Goal: Task Accomplishment & Management: Manage account settings

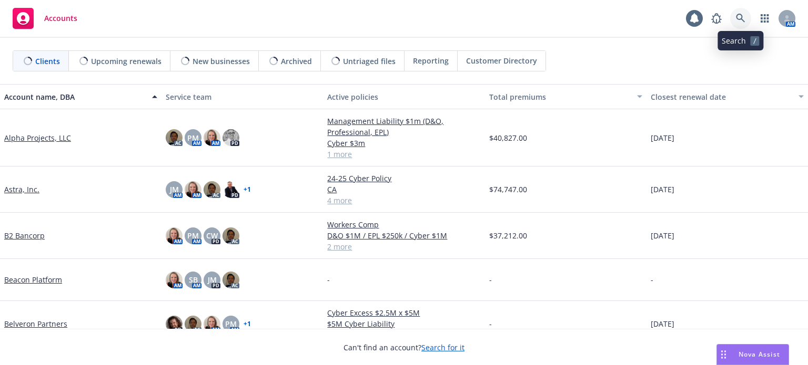
click at [740, 14] on icon at bounding box center [740, 18] width 9 height 9
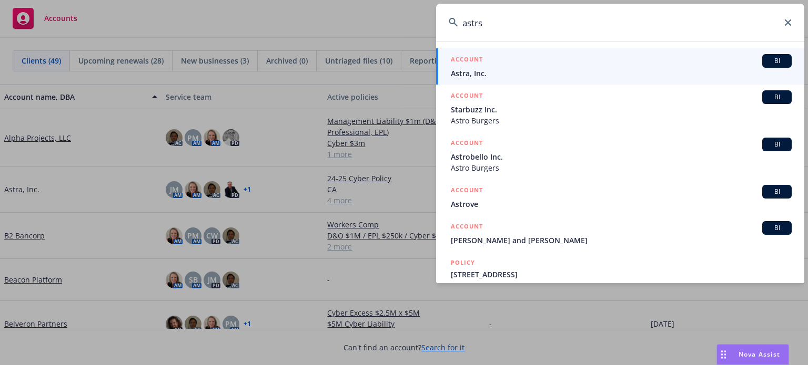
type input "astrs"
click at [532, 70] on span "Astra, Inc." at bounding box center [621, 73] width 341 height 11
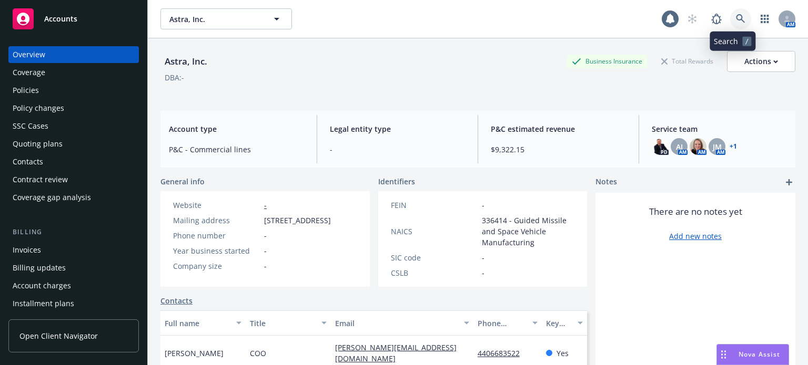
click at [730, 23] on link at bounding box center [740, 18] width 21 height 21
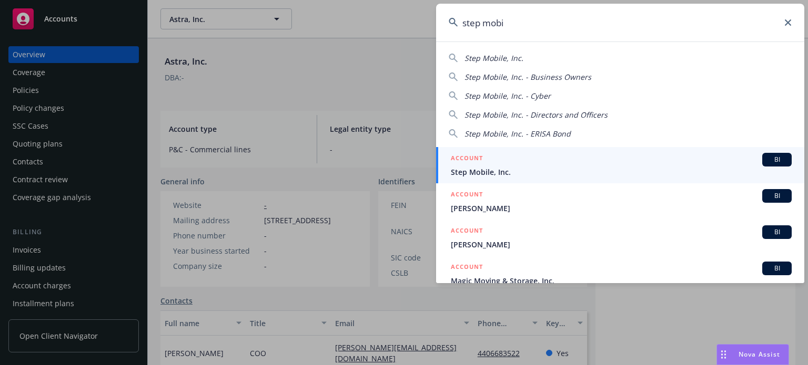
type input "step mobi"
click at [517, 172] on span "Step Mobile, Inc." at bounding box center [621, 172] width 341 height 11
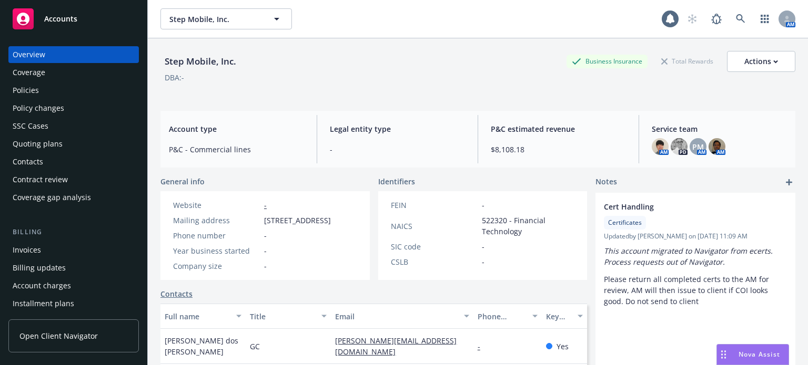
click at [66, 87] on div "Policies" at bounding box center [74, 90] width 122 height 17
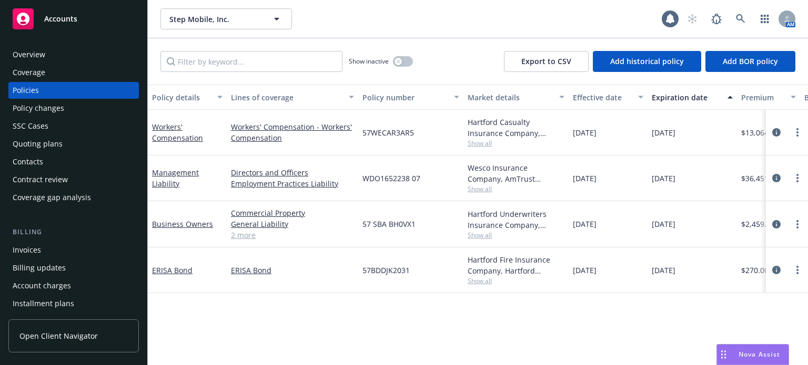
click at [186, 102] on div "Policy details" at bounding box center [181, 97] width 59 height 11
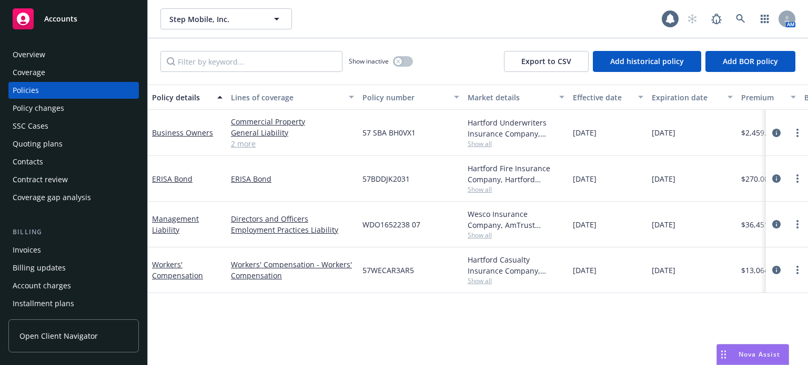
click at [483, 279] on span "Show all" at bounding box center [516, 281] width 97 height 9
click at [473, 292] on div "Policy details Lines of coverage Policy number Market details Effective date Ex…" at bounding box center [478, 225] width 660 height 281
click at [483, 236] on span "Show all" at bounding box center [516, 235] width 97 height 9
click at [431, 237] on div "WDO1652238 07" at bounding box center [410, 225] width 105 height 46
click at [168, 222] on link "Management Liability" at bounding box center [175, 224] width 47 height 21
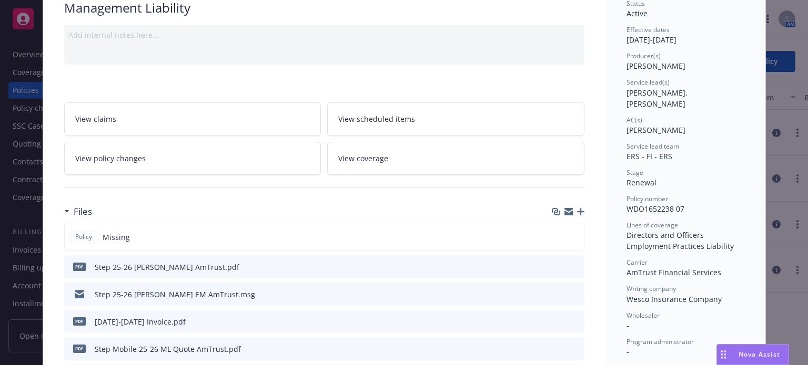
scroll to position [105, 0]
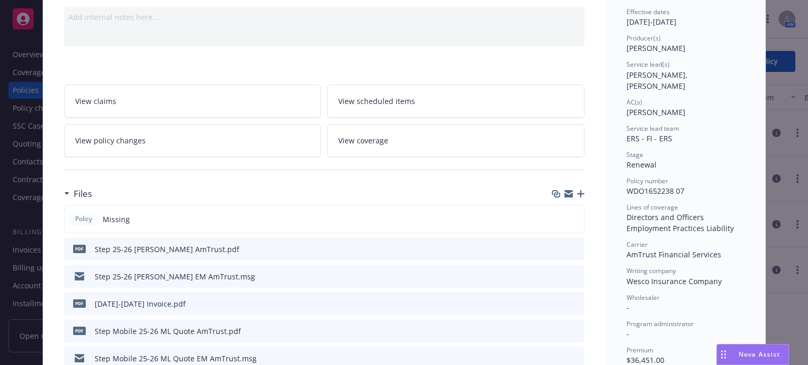
click at [577, 192] on icon "button" at bounding box center [580, 193] width 7 height 7
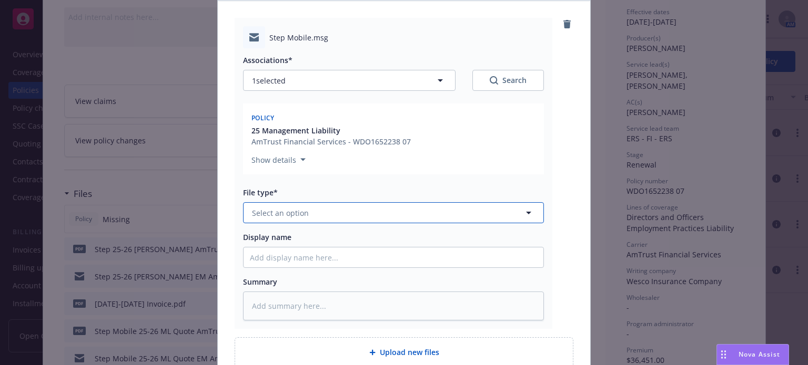
click at [311, 209] on button "Select an option" at bounding box center [393, 212] width 301 height 21
type input "ema"
click at [311, 237] on div "Email" at bounding box center [393, 242] width 287 height 15
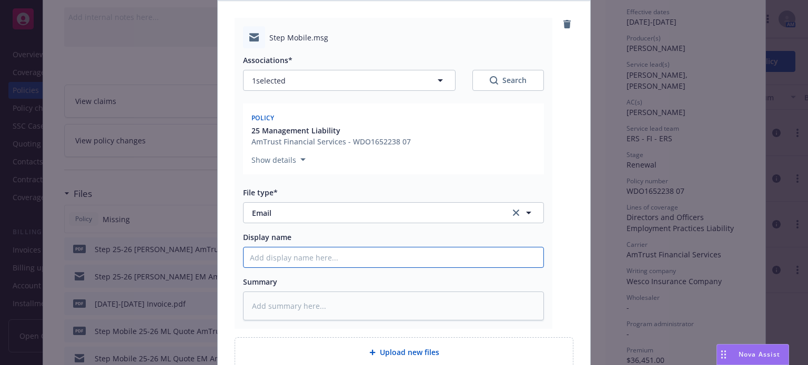
click at [291, 263] on input "Display name" at bounding box center [393, 258] width 300 height 20
type textarea "x"
type input "S"
type textarea "x"
type input "Si"
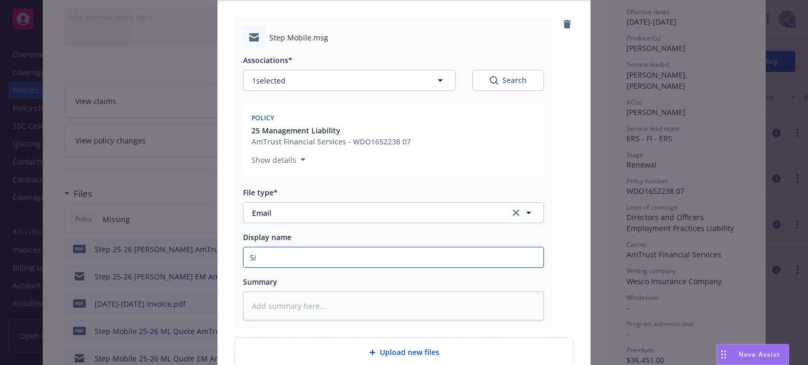
type textarea "x"
type input "Sig"
type textarea "x"
type input "Signe"
type textarea "x"
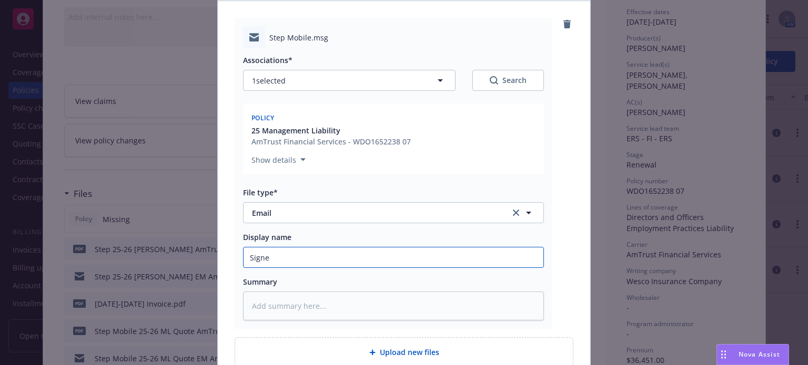
type input "Signed"
type textarea "x"
type input "Signed"
type textarea "x"
type input "Signed a"
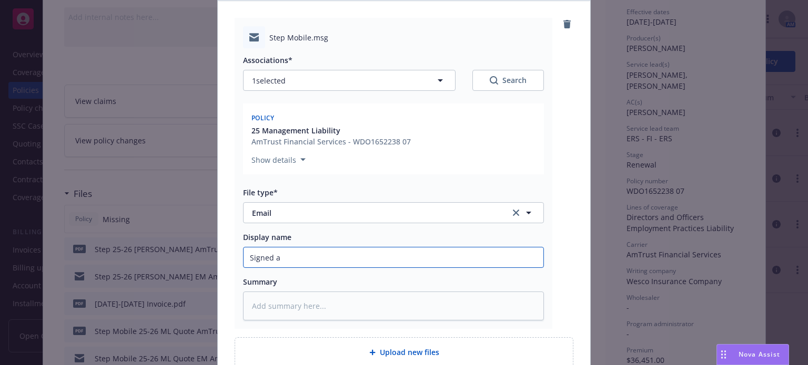
type textarea "x"
type input "Signed ap"
type textarea "x"
type input "Signed app"
type textarea "x"
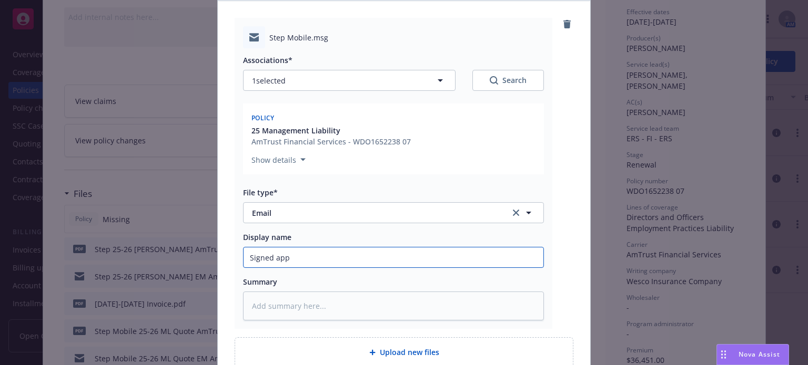
type input "Signed app,"
type textarea "x"
type input "Signed app,"
type textarea "x"
type input "Signed app, C"
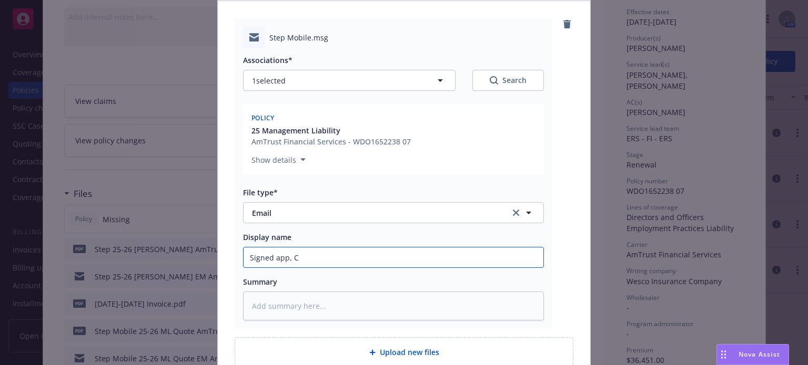
type textarea "x"
type input "Signed app, CA"
type textarea "x"
type input "Signed app, CA"
type textarea "x"
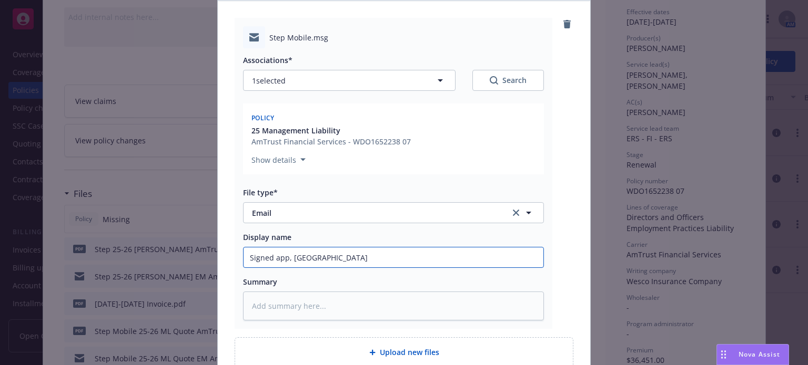
type input "Signed app, CA D"
type textarea "x"
type input "Signed app, CA D1"
type textarea "x"
type input "Signed app, CA D1"
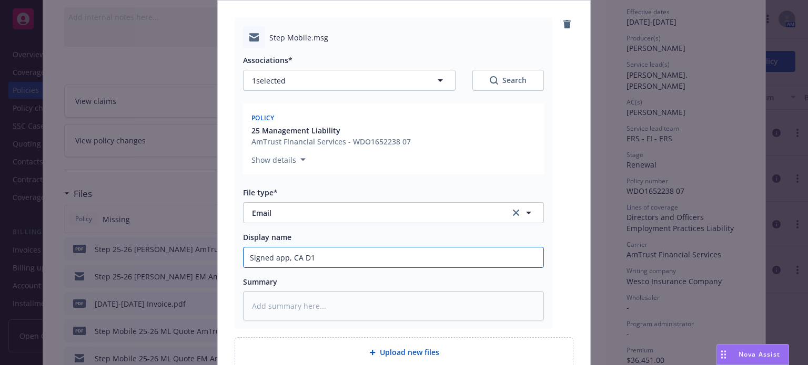
type textarea "x"
type input "Signed app, CA D1 s"
type textarea "x"
type input "Signed app, CA D1 se"
type textarea "x"
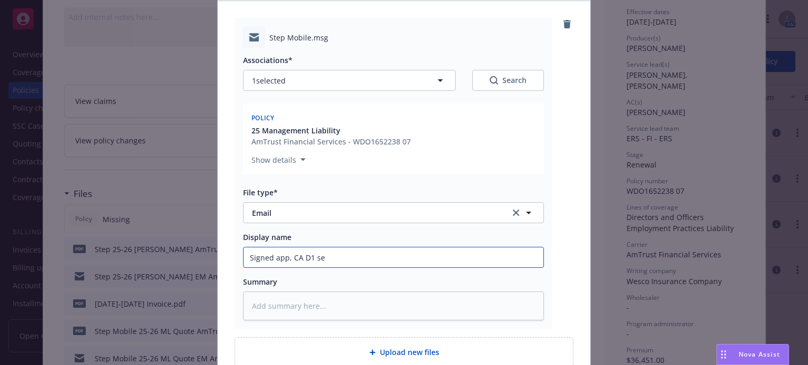
type input "Signed app, CA D1 sen"
type textarea "x"
type input "Signed app, CA D1 sent"
type textarea "x"
type input "Signed app, CA D1 sent"
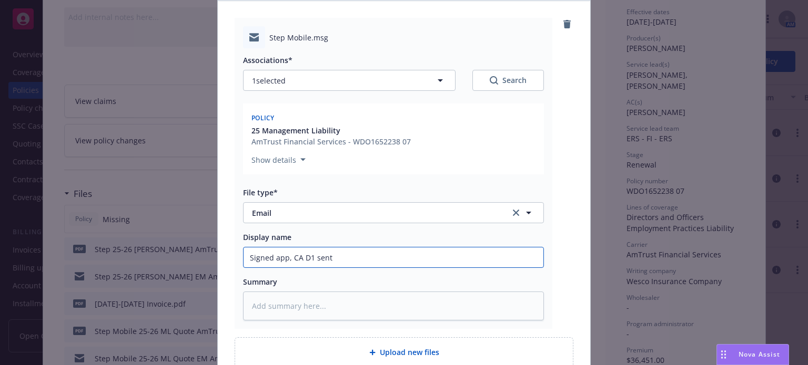
type textarea "x"
type input "Signed app, CA D1 sent t"
type textarea "x"
type input "Signed app, CA D1 sent to"
type textarea "x"
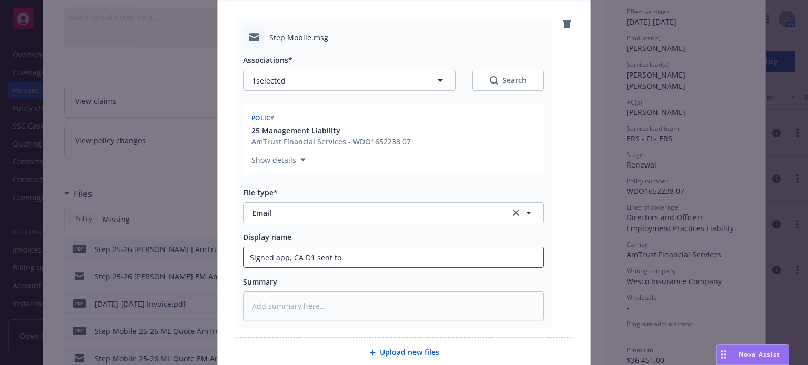
type input "Signed app, CA D1 sent to A"
type textarea "x"
type input "Signed app, CA D1 sent to Am"
type textarea "x"
type input "Signed app, CA D1 sent to AmT"
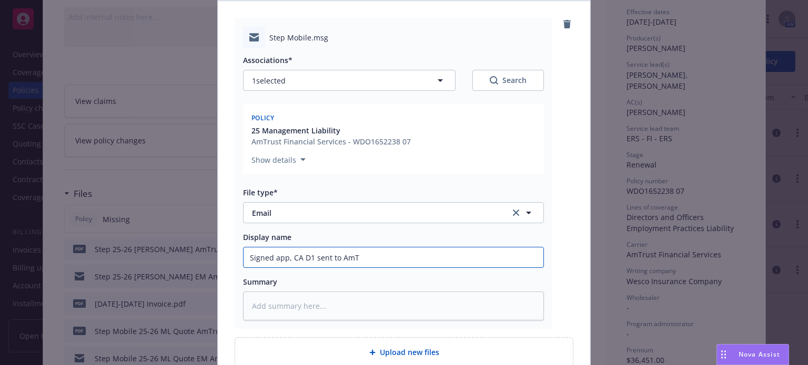
type textarea "x"
type input "Signed app, CA D1 sent to AmTr"
type textarea "x"
type input "Signed app, CA D1 sent to AmTru"
type textarea "x"
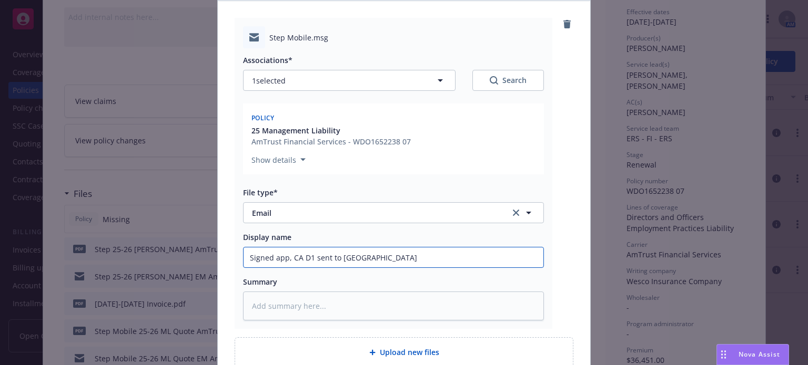
type input "Signed app, CA D1 sent to AmTrus"
type textarea "x"
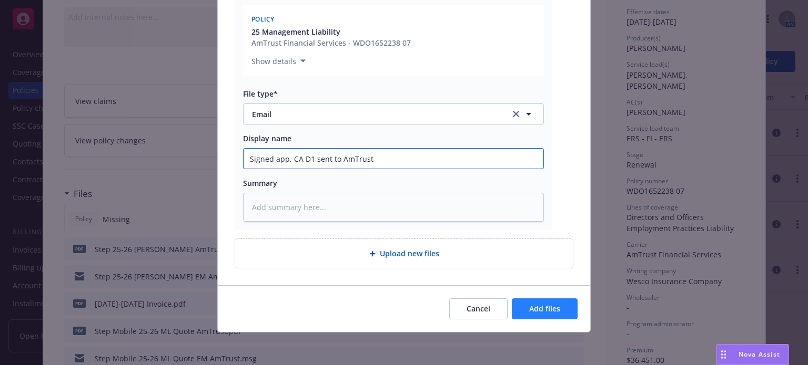
type input "Signed app, CA D1 sent to AmTrust"
click at [541, 299] on button "Add files" at bounding box center [545, 309] width 66 height 21
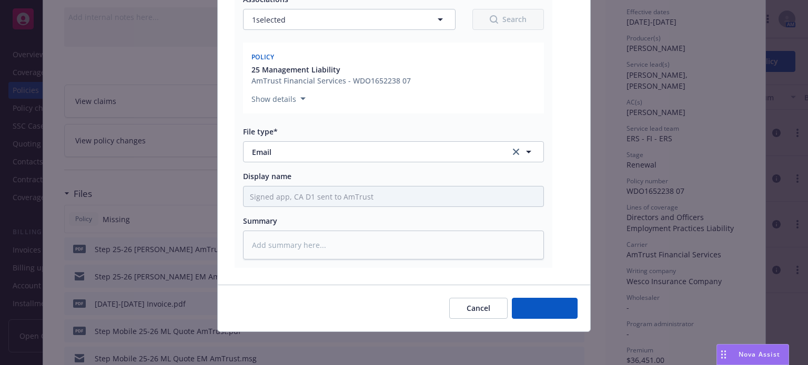
type textarea "x"
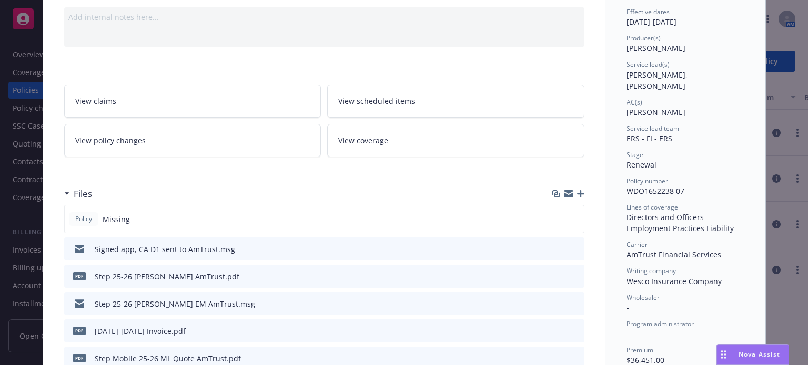
click at [574, 303] on icon "preview file" at bounding box center [574, 303] width 9 height 7
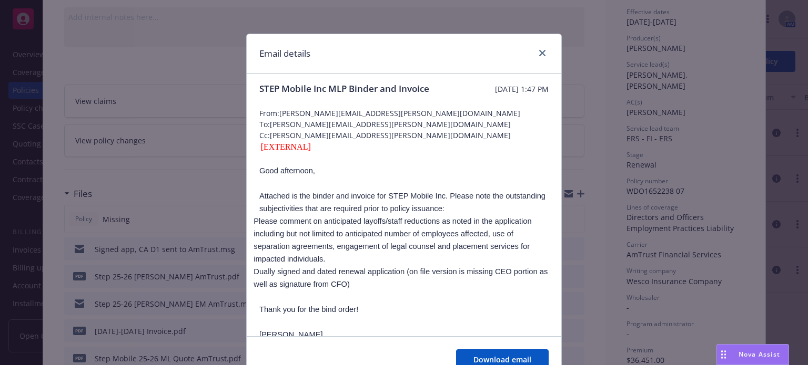
scroll to position [0, 0]
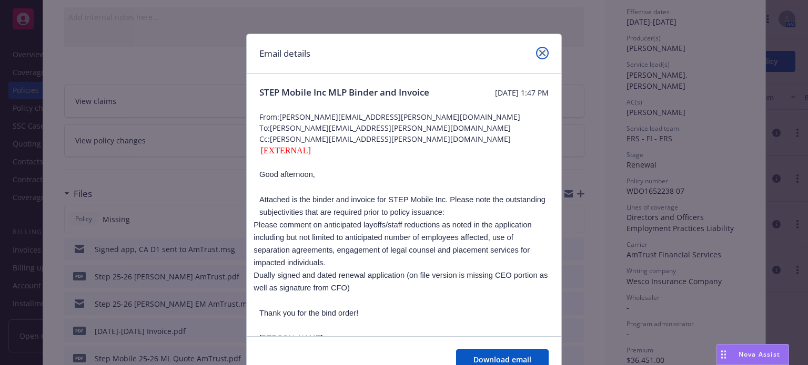
click at [539, 55] on icon "close" at bounding box center [542, 53] width 6 height 6
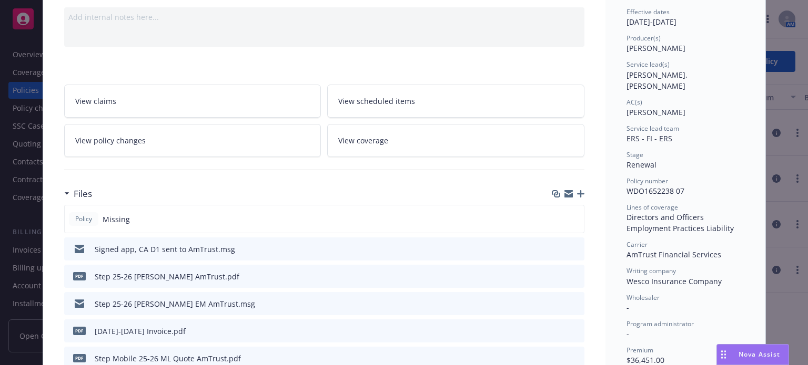
click at [571, 275] on icon "preview file" at bounding box center [574, 275] width 9 height 7
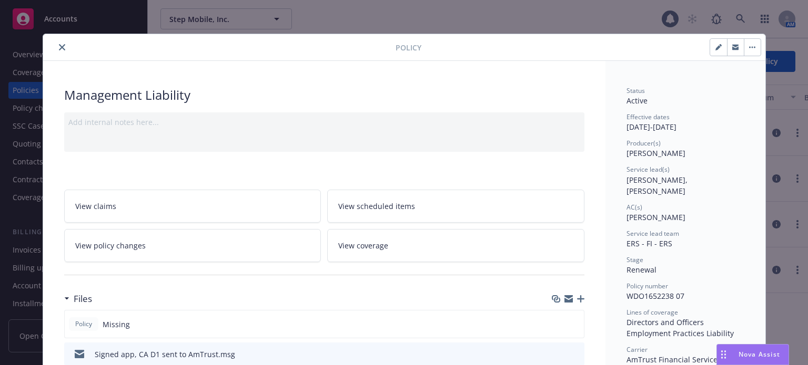
click at [59, 47] on icon "close" at bounding box center [62, 47] width 6 height 6
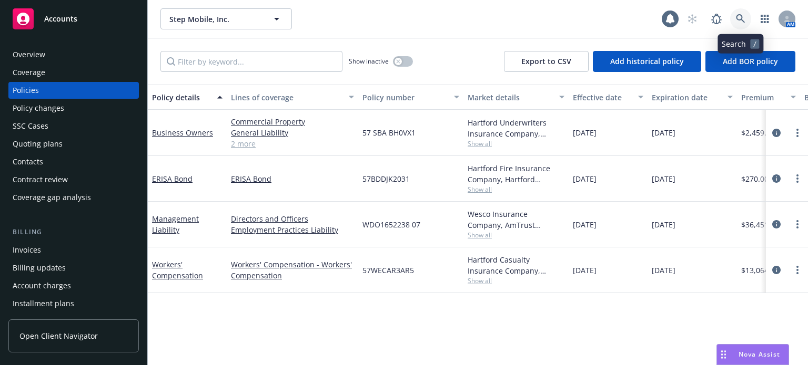
click at [743, 12] on link at bounding box center [740, 18] width 21 height 21
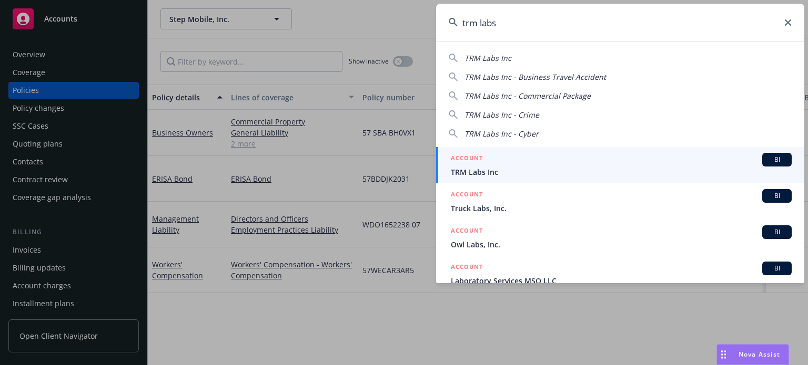
type input "trm labs"
click at [507, 175] on span "TRM Labs Inc" at bounding box center [621, 172] width 341 height 11
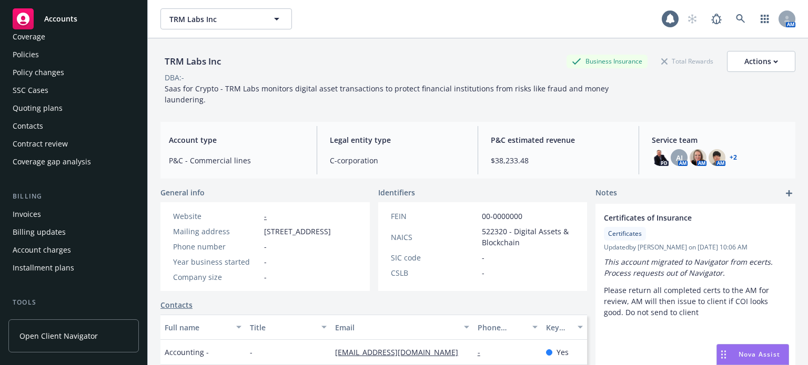
scroll to position [53, 0]
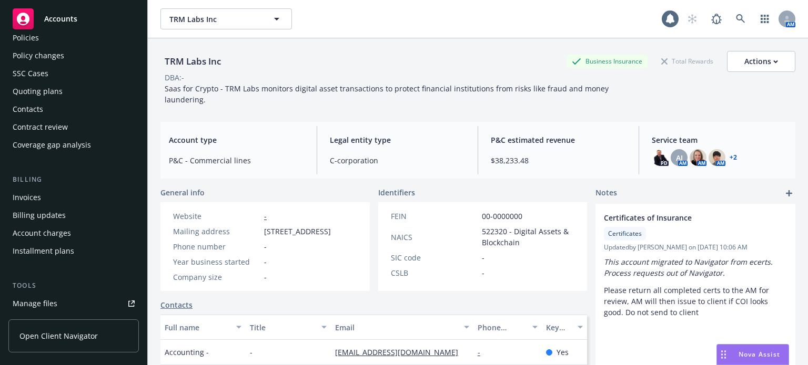
click at [39, 195] on div "Invoices" at bounding box center [27, 197] width 28 height 17
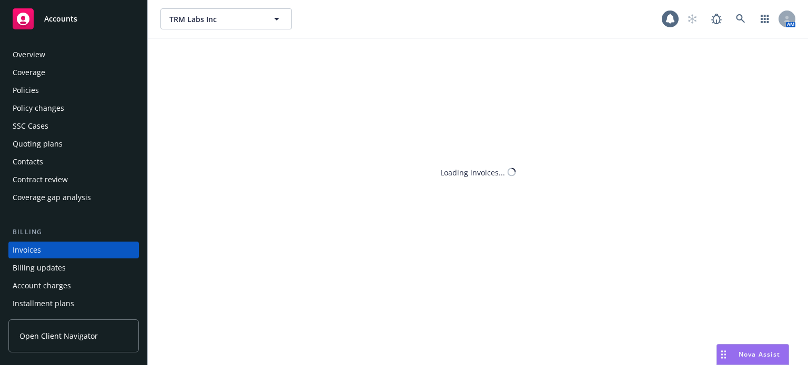
scroll to position [50, 0]
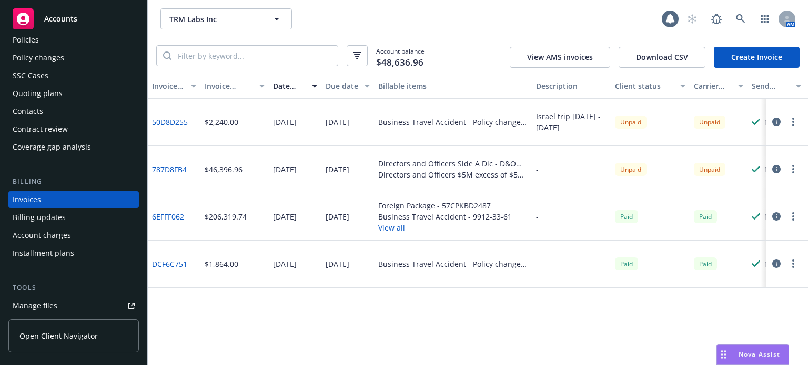
click at [772, 168] on icon "button" at bounding box center [776, 169] width 8 height 8
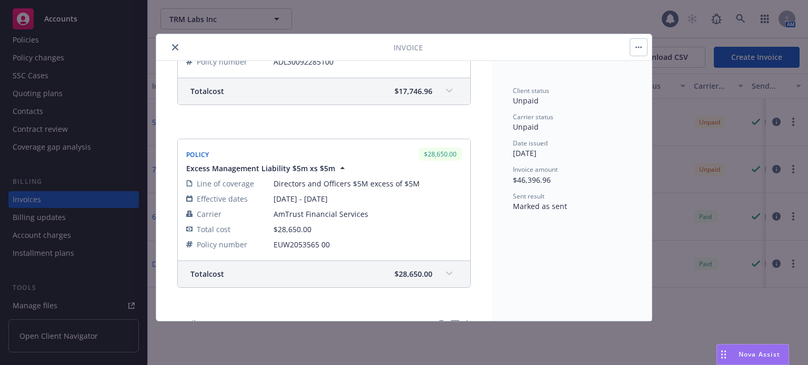
scroll to position [374, 0]
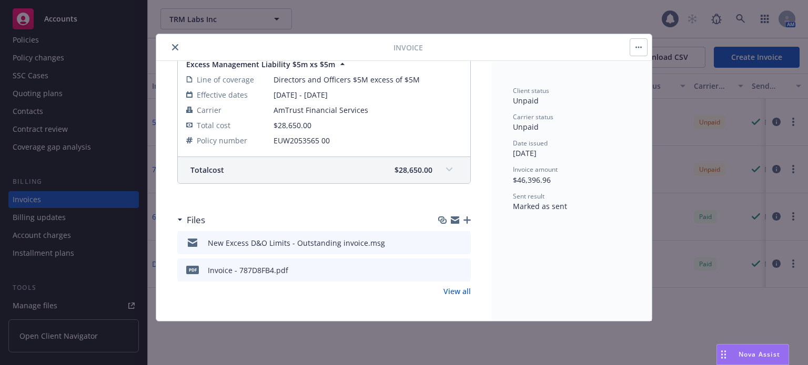
click at [463, 217] on icon "button" at bounding box center [466, 220] width 7 height 7
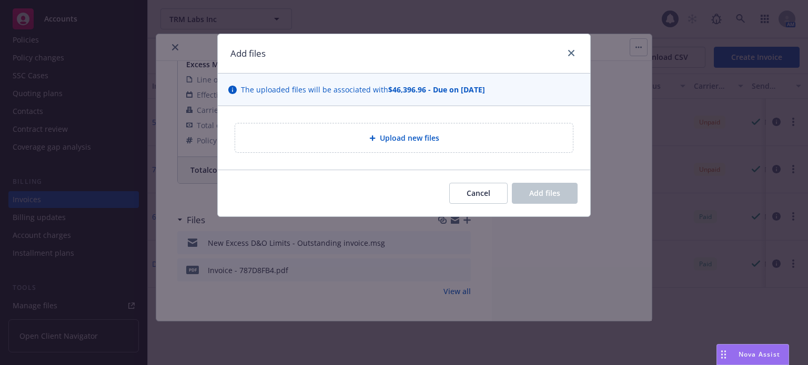
type textarea "x"
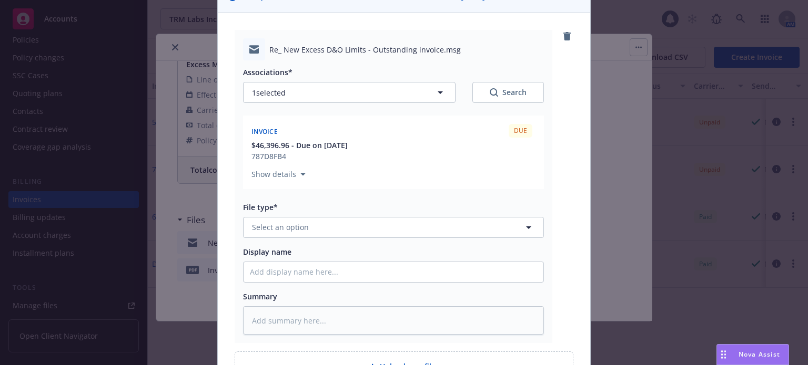
scroll to position [105, 0]
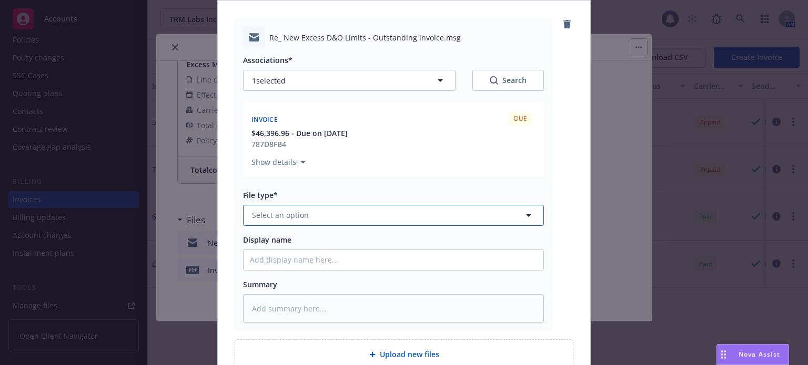
click at [302, 219] on span "Select an option" at bounding box center [280, 215] width 57 height 11
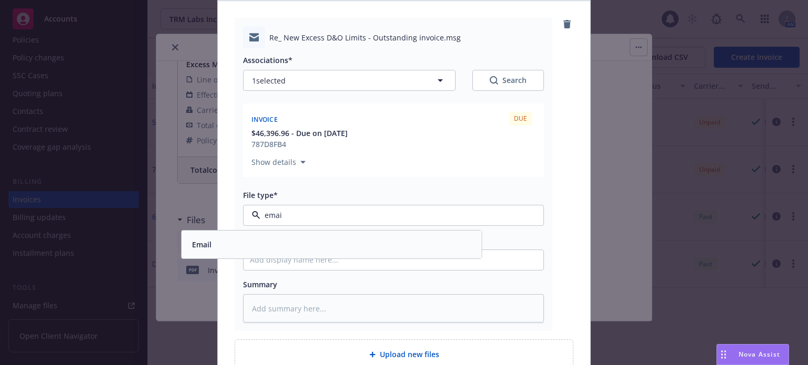
type input "email"
click at [299, 242] on div "Email" at bounding box center [331, 244] width 287 height 15
click at [280, 265] on input "Display name" at bounding box center [393, 260] width 300 height 20
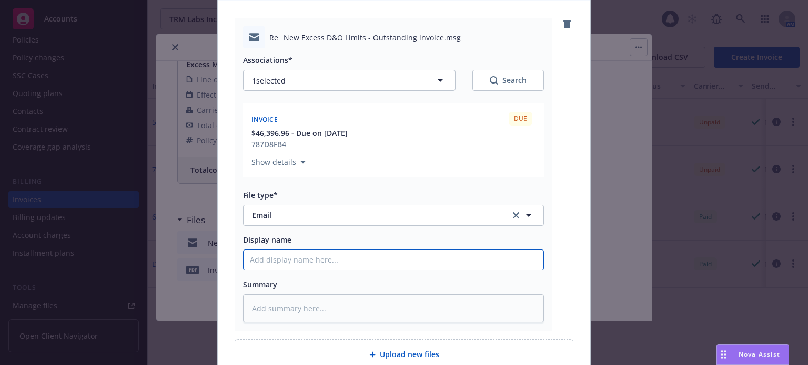
type textarea "x"
type input "P"
type textarea "x"
type input "I"
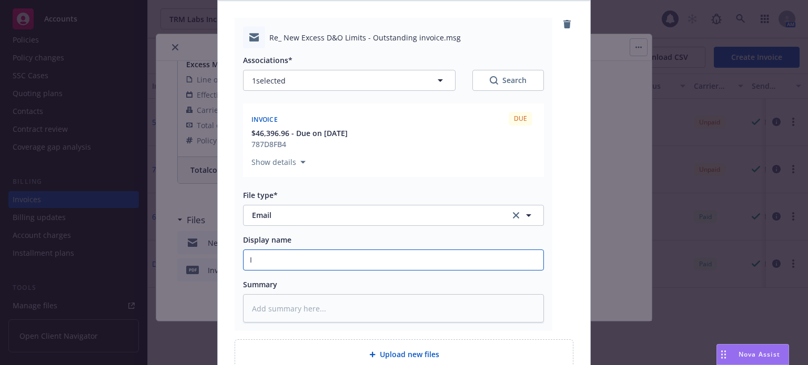
type textarea "x"
type input "In"
type textarea "x"
type input "Ins"
type textarea "x"
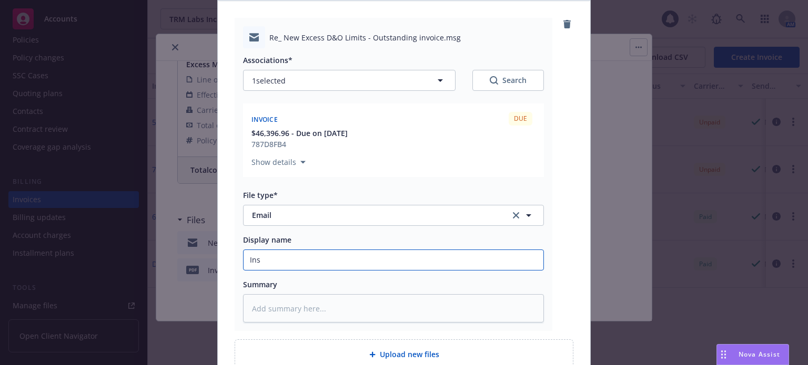
type input "Insu"
type textarea "x"
type input "Insur"
type textarea "x"
type input "Insure"
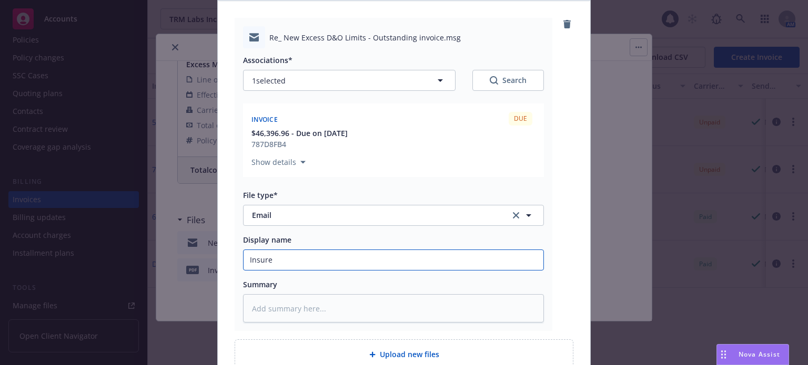
type textarea "x"
type input "Insure;"
type textarea "x"
type input "Insure"
type textarea "x"
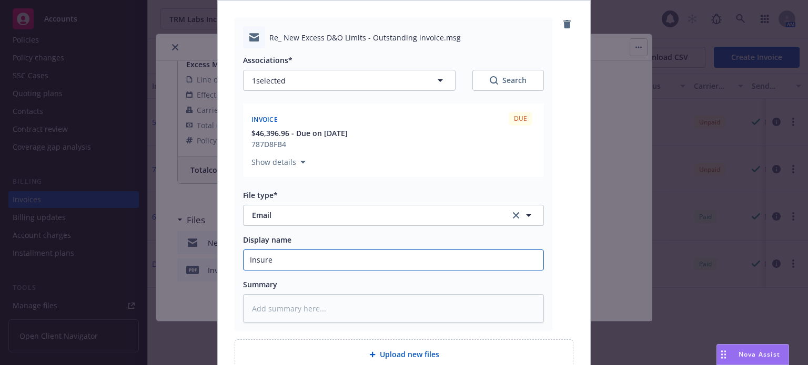
type input "Insur"
type textarea "x"
type input "Insu"
type textarea "x"
type input "Ins"
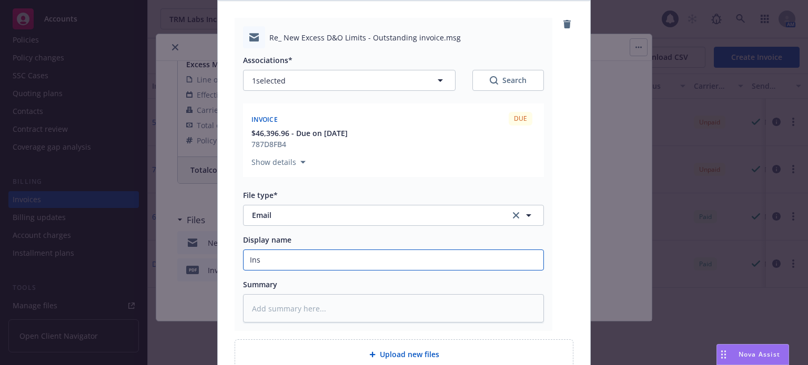
type textarea "x"
type input "In"
type textarea "x"
type input "I"
type textarea "x"
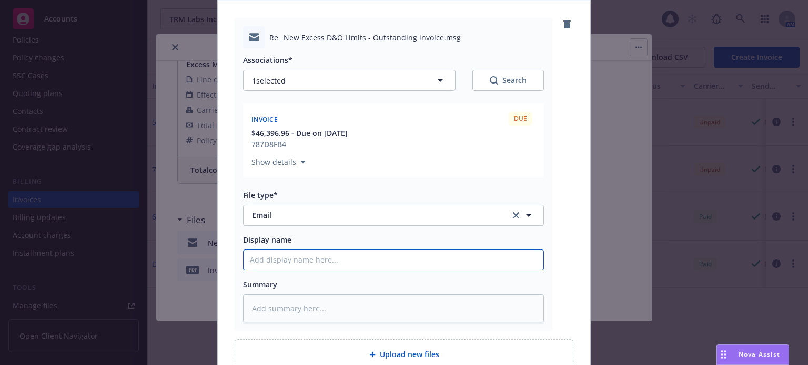
type textarea "x"
type input "P"
type textarea "x"
type input "Pa"
type textarea "x"
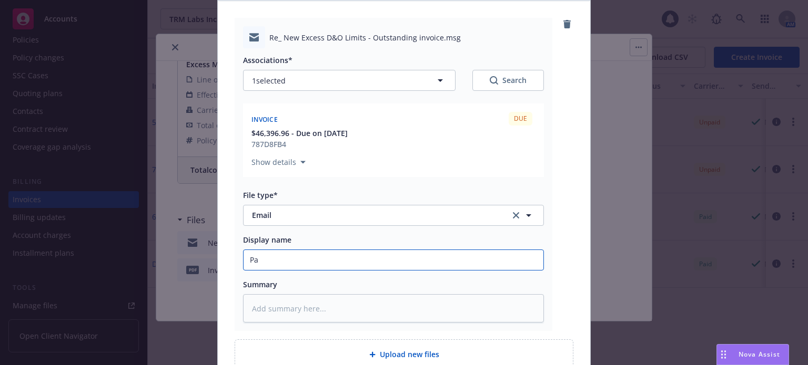
type input "Pay"
type textarea "x"
type input "Paym"
type textarea "x"
type input "Payme"
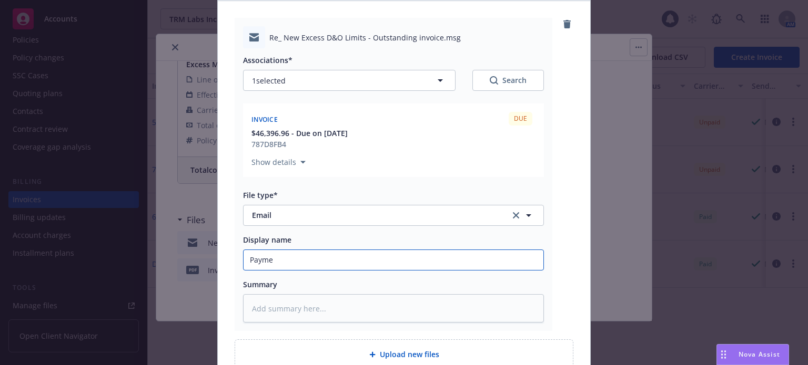
type textarea "x"
type input "Payment"
type textarea "x"
type input "Payment"
type textarea "x"
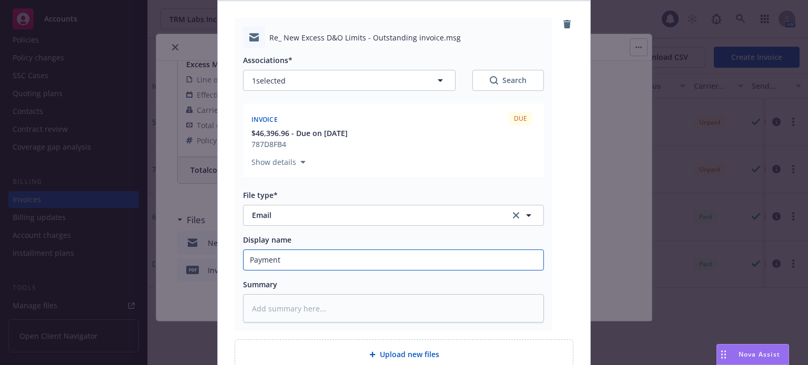
type input "Payment w"
type textarea "x"
type input "Payment wi"
type textarea "x"
type input "Payment wil"
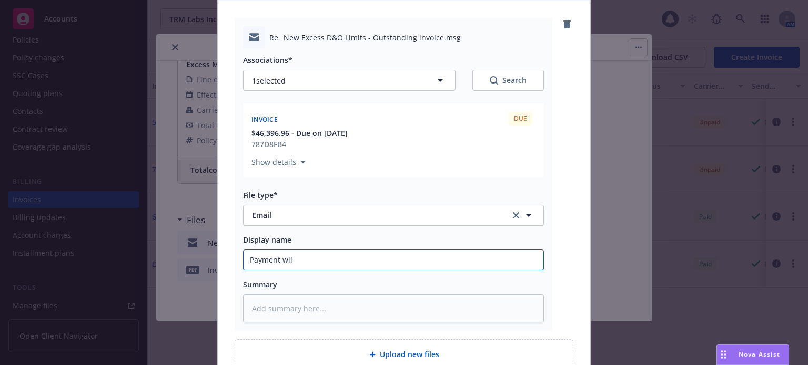
type textarea "x"
type input "Payment will"
type textarea "x"
type input "Payment will be"
type textarea "x"
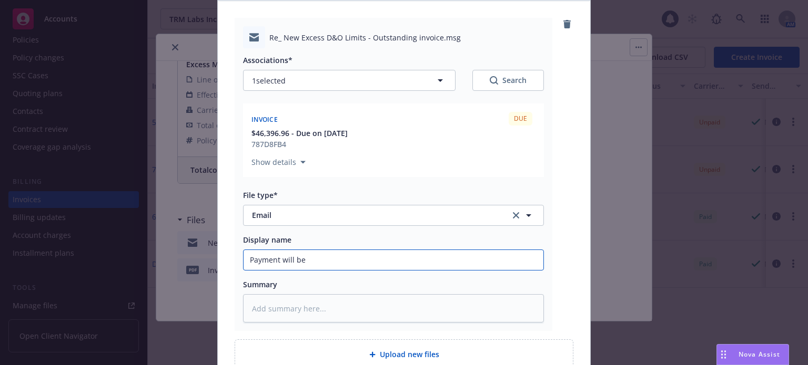
type input "Payment will be r"
type textarea "x"
type input "Payment will be re"
type textarea "x"
type input "Payment will be rem"
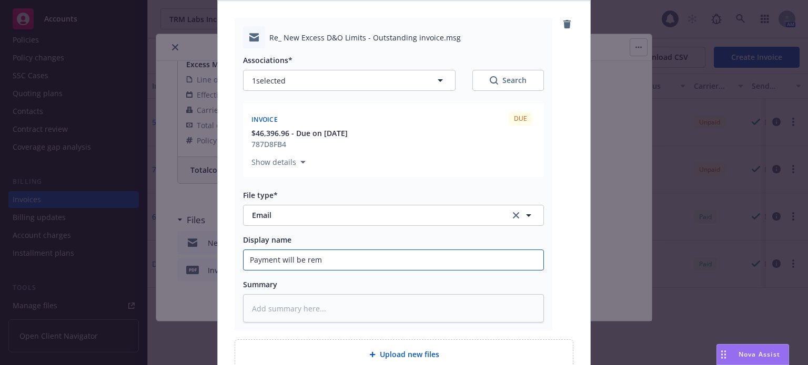
type textarea "x"
type input "Payment will be remi"
type textarea "x"
type input "Payment will be remit"
type textarea "x"
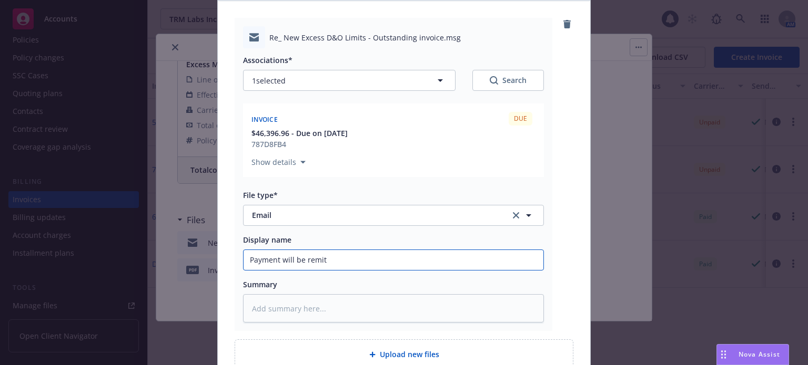
type input "Payment will be remit"
type textarea "x"
type input "Payment will be remit 9"
type textarea "x"
type input "Payment will be remit 9/"
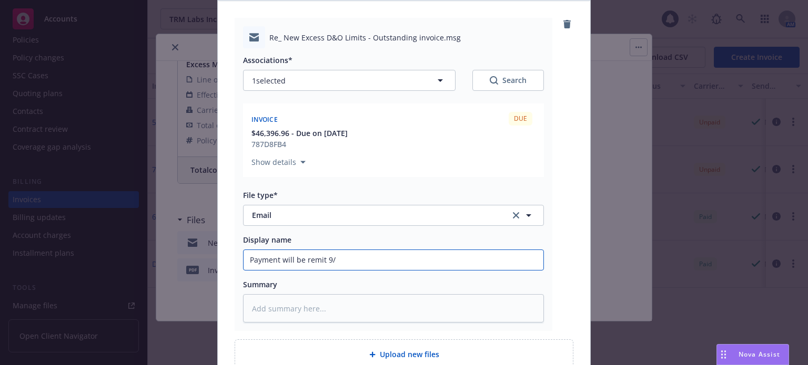
type textarea "x"
type input "Payment will be remit 9/1"
type textarea "x"
type input "Payment will be remit 9/12"
type textarea "x"
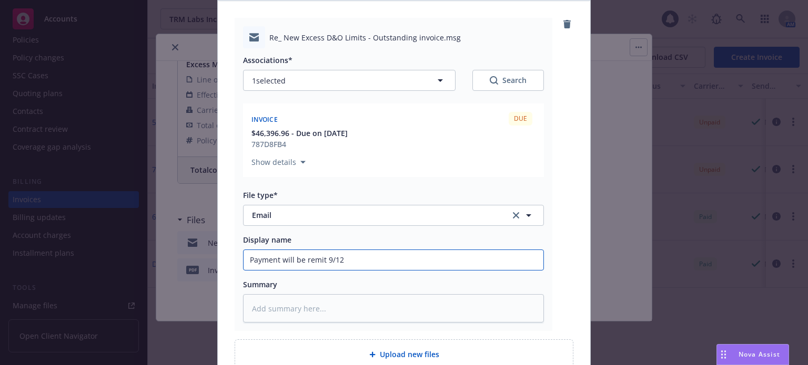
type input "Payment will be remit 9/12"
type textarea "x"
type input "Payment will be remit 9/12 p"
type textarea "x"
type input "Payment will be remit 9/12 pe"
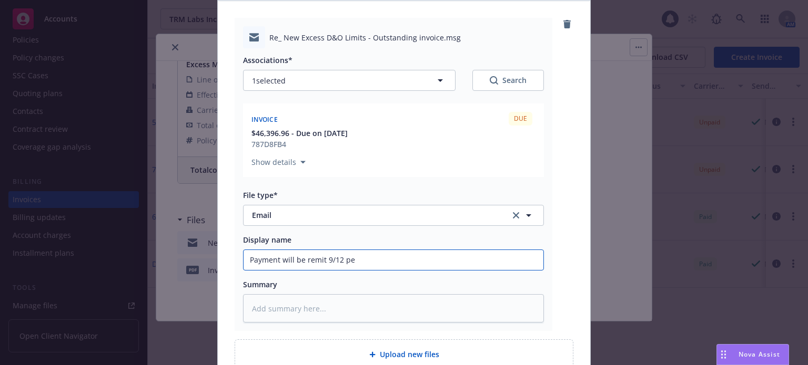
type textarea "x"
type input "Payment will be remit 9/12 per"
type textarea "x"
type input "Payment will be remit 9/12 per"
type textarea "x"
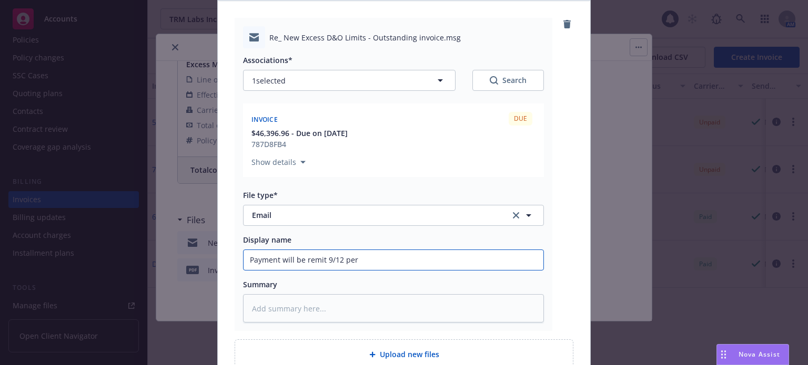
type input "Payment will be remit 9/12 per i"
type textarea "x"
type input "Payment will be remit 9/12 per in"
type textarea "x"
type input "Payment will be remit 9/12 per ins"
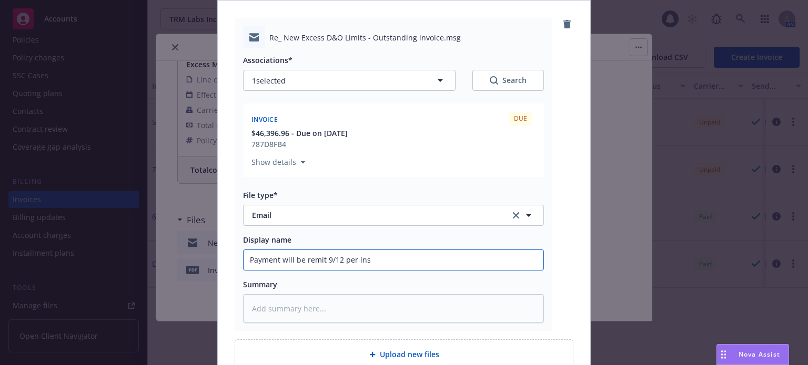
type textarea "x"
type input "Payment will be remit 9/12 per insu"
type textarea "x"
type input "Payment will be remit 9/12 per insur"
type textarea "x"
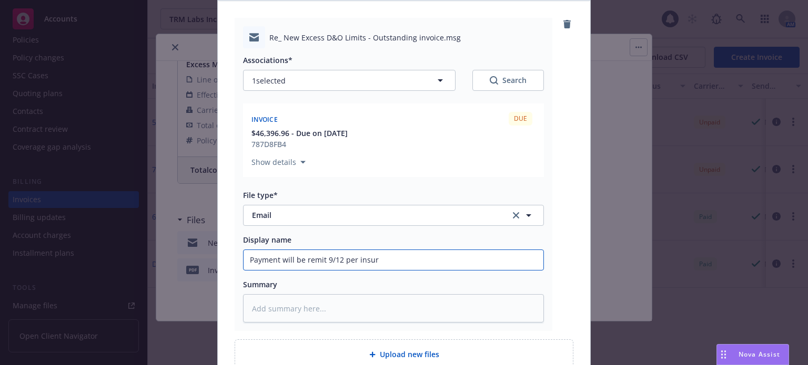
type input "Payment will be remit 9/12 per insure"
type textarea "x"
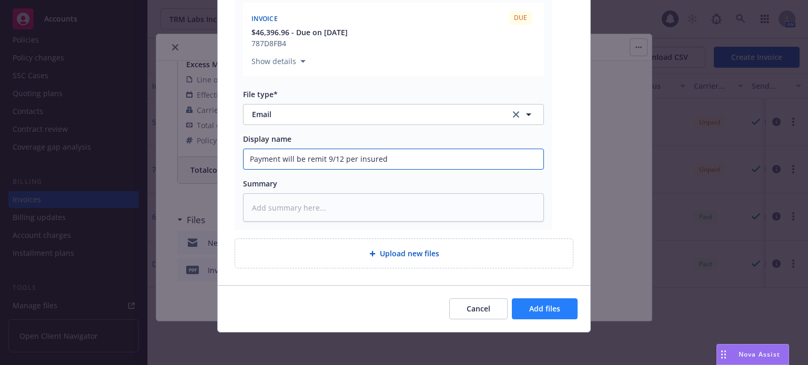
type input "Payment will be remit 9/12 per insured"
click at [529, 309] on span "Add files" at bounding box center [544, 309] width 31 height 10
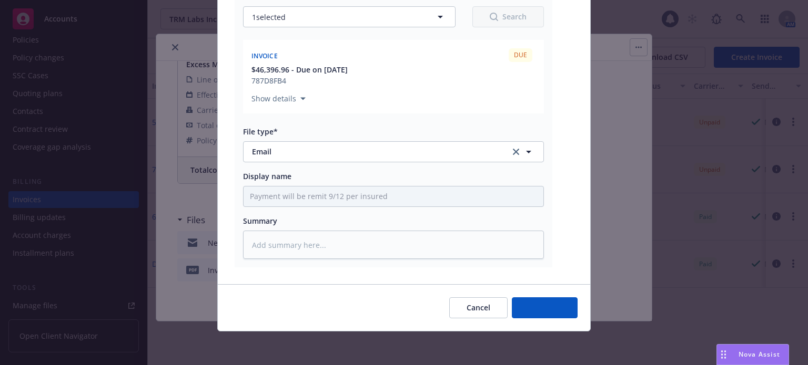
scroll to position [168, 0]
type textarea "x"
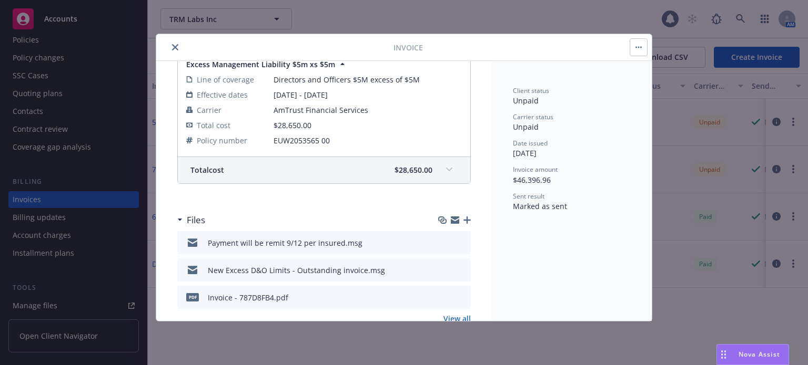
click at [178, 47] on icon "close" at bounding box center [175, 47] width 6 height 6
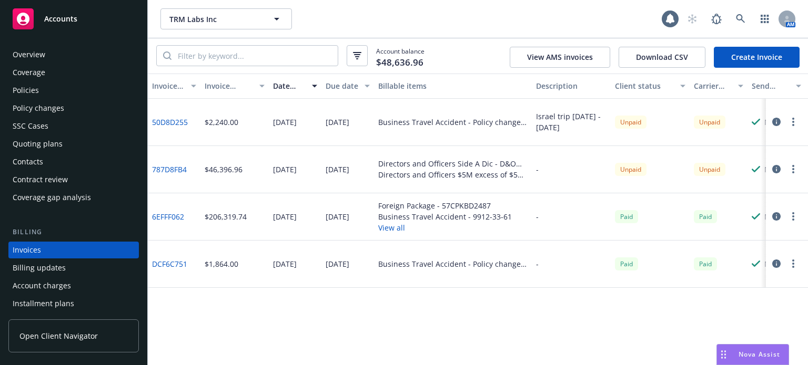
click at [36, 90] on div "Policies" at bounding box center [26, 90] width 26 height 17
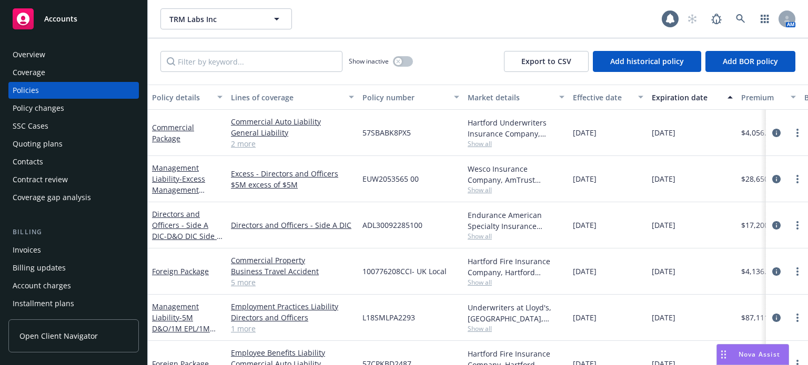
click at [177, 98] on div "Policy details" at bounding box center [181, 97] width 59 height 11
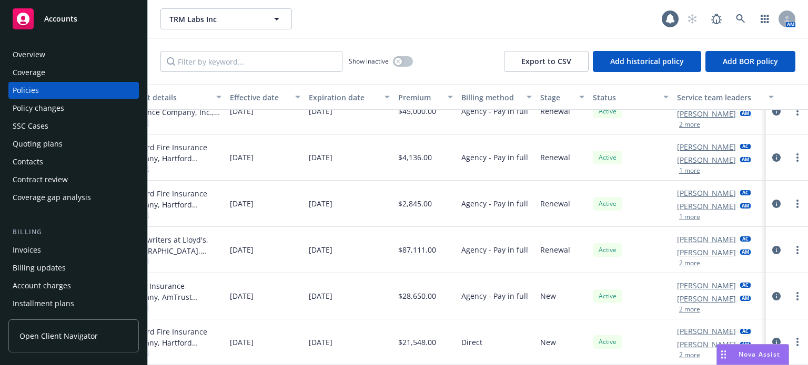
scroll to position [327, 0]
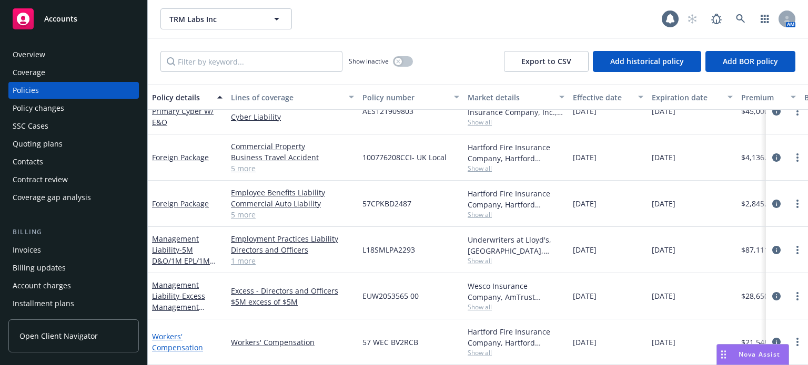
click at [168, 332] on link "Workers' Compensation" at bounding box center [177, 342] width 51 height 21
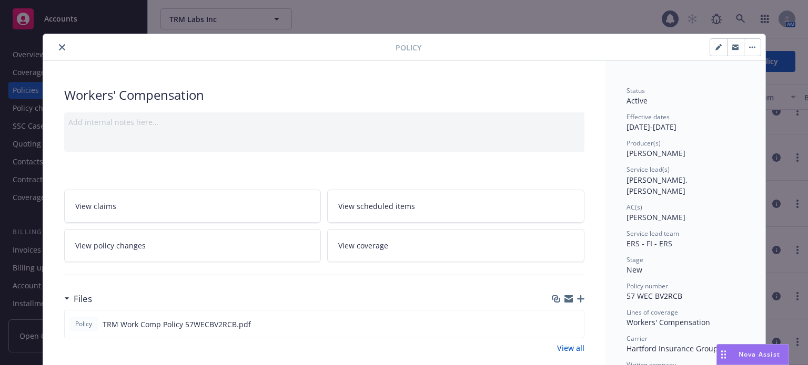
click at [59, 46] on icon "close" at bounding box center [62, 47] width 6 height 6
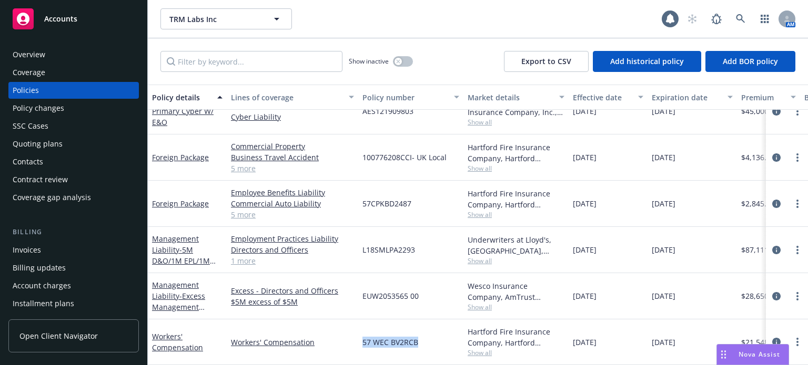
drag, startPoint x: 417, startPoint y: 336, endPoint x: 365, endPoint y: 334, distance: 51.1
click at [364, 337] on span "57 WEC BV2RCB" at bounding box center [390, 342] width 56 height 11
copy span "57 WEC BV2RCB"
click at [752, 16] on div "AM" at bounding box center [739, 18] width 114 height 21
click at [738, 16] on icon at bounding box center [740, 18] width 9 height 9
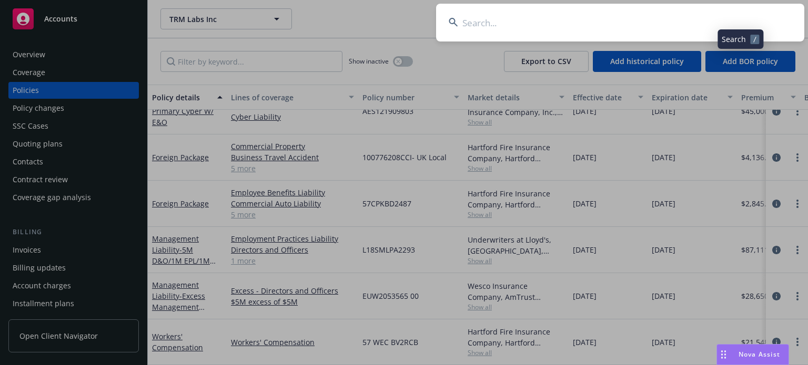
click at [585, 12] on input at bounding box center [620, 23] width 368 height 38
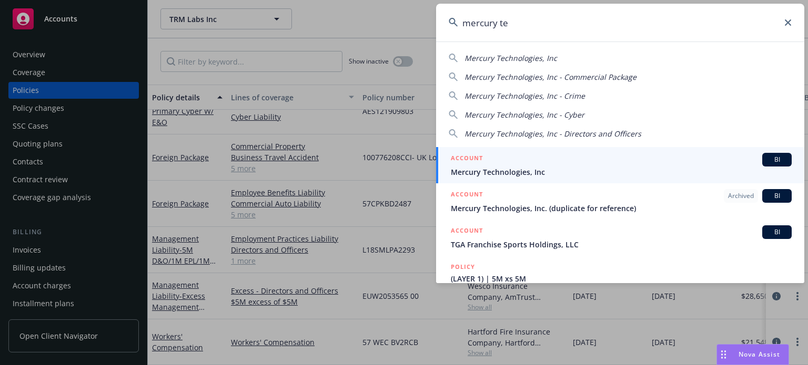
type input "mercury te"
click at [544, 178] on link "ACCOUNT BI Mercury Technologies, Inc" at bounding box center [620, 165] width 368 height 36
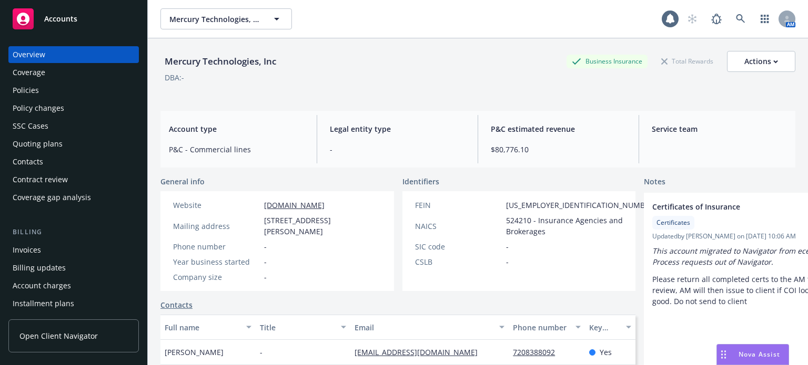
click at [53, 151] on div "Quoting plans" at bounding box center [38, 144] width 50 height 17
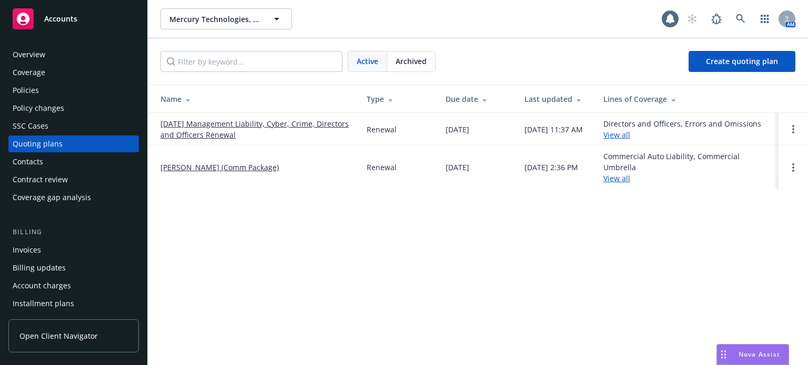
click at [206, 124] on link "09/27/25 Management Liability, Cyber, Crime, Directors and Officers Renewal" at bounding box center [254, 129] width 189 height 22
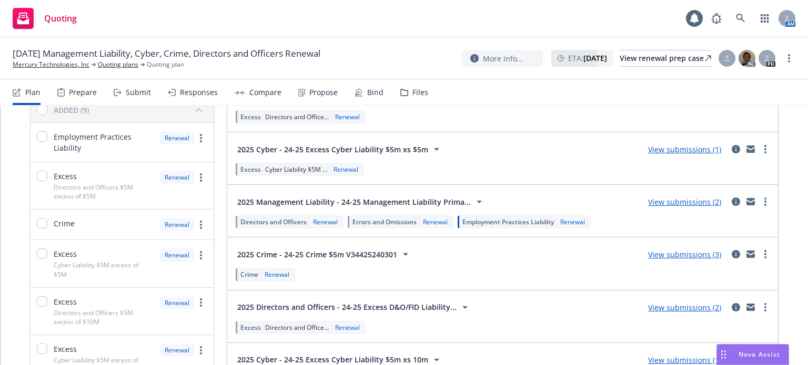
scroll to position [158, 0]
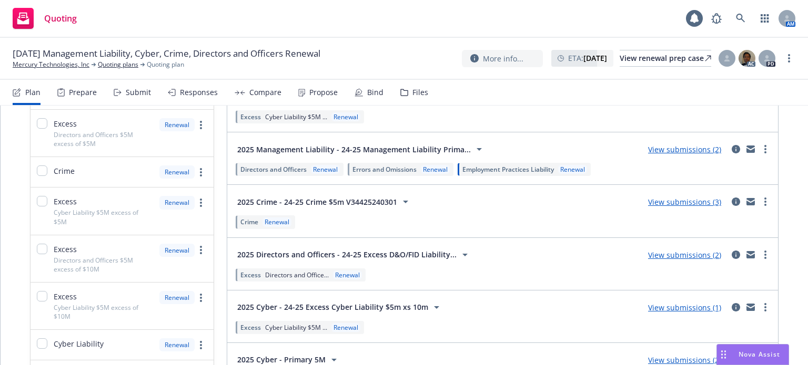
click at [689, 252] on link "View submissions (2)" at bounding box center [684, 255] width 73 height 10
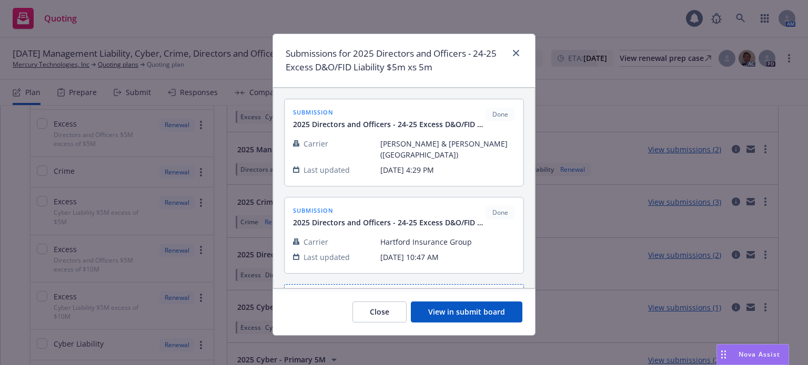
click at [490, 311] on button "View in submit board" at bounding box center [466, 312] width 111 height 21
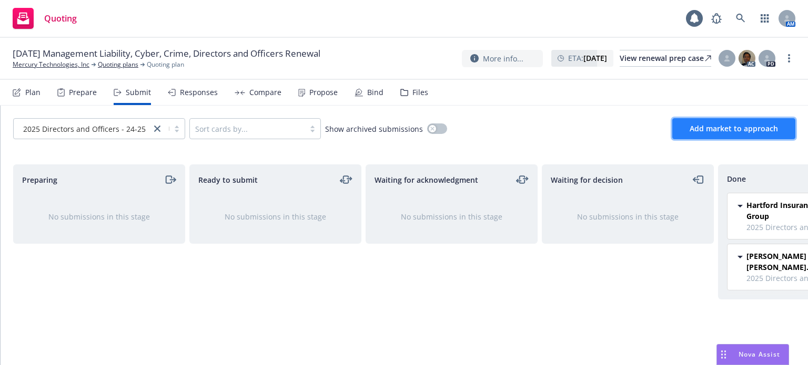
click at [734, 129] on span "Add market to approach" at bounding box center [733, 129] width 88 height 10
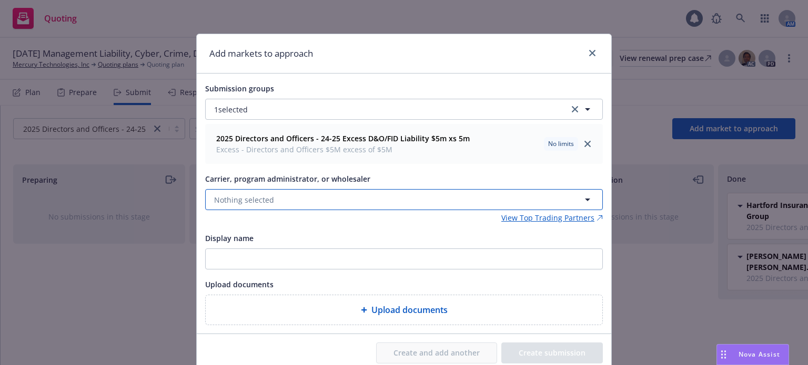
click at [276, 204] on button "Nothing selected" at bounding box center [404, 199] width 398 height 21
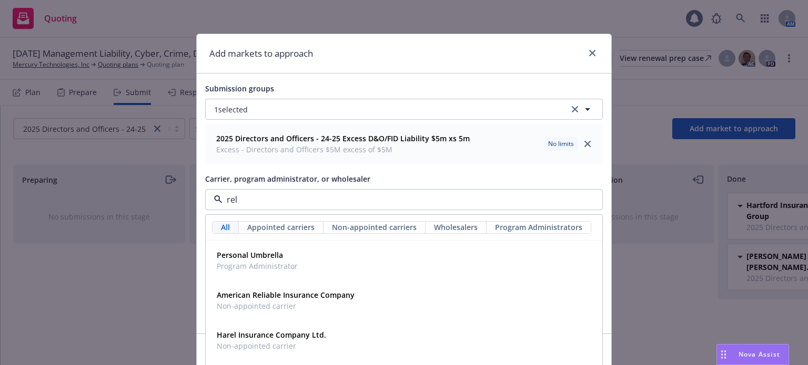
type input "relm"
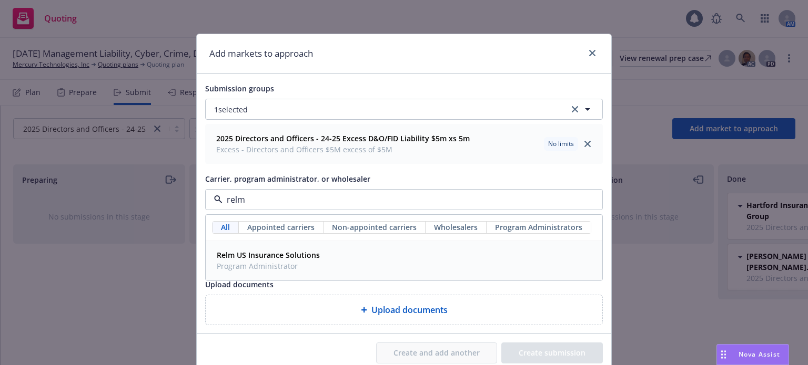
click at [263, 248] on div "Relm US Insurance Solutions Program Administrator" at bounding box center [266, 261] width 109 height 26
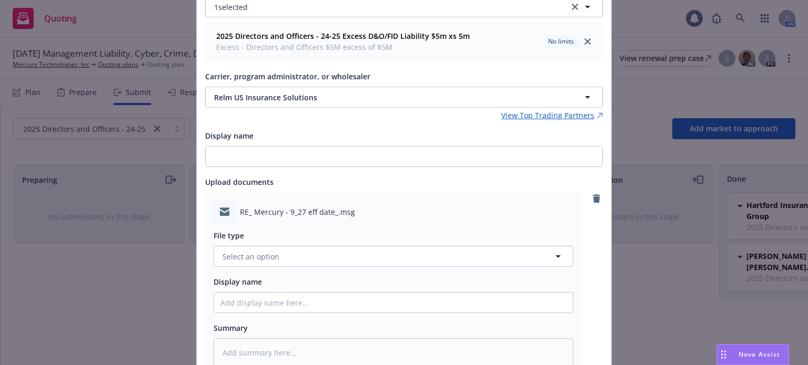
scroll to position [158, 0]
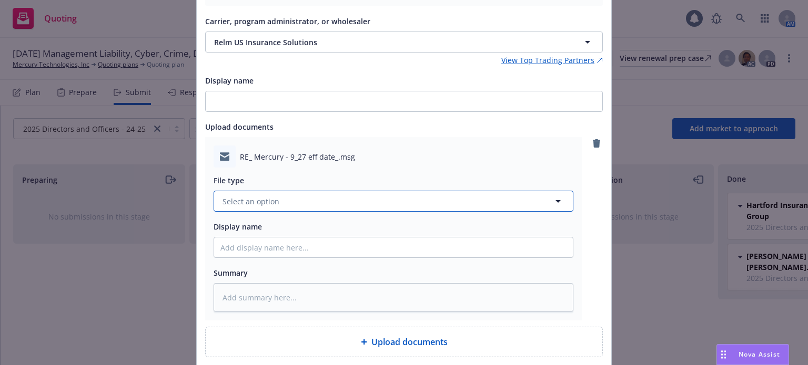
click at [301, 200] on button "Select an option" at bounding box center [394, 201] width 360 height 21
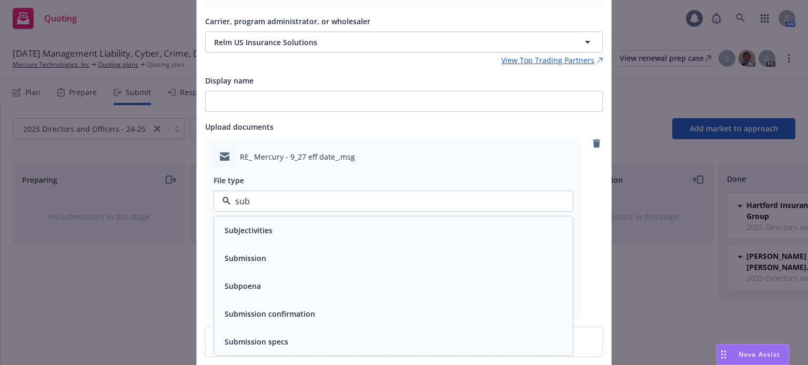
type input "subm"
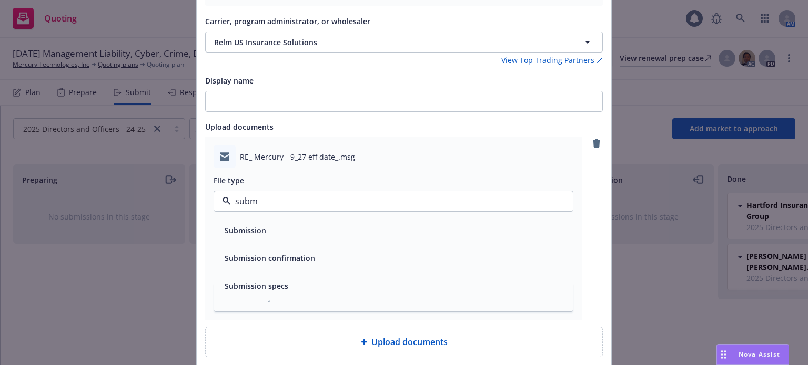
click at [272, 225] on div "Submission" at bounding box center [393, 230] width 346 height 15
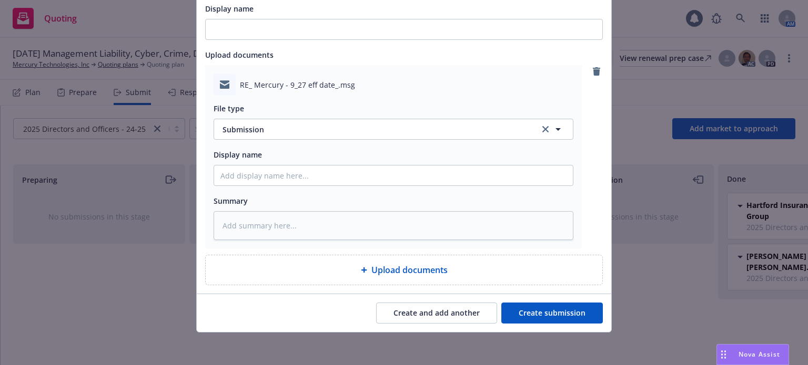
click at [546, 314] on button "Create submission" at bounding box center [551, 313] width 101 height 21
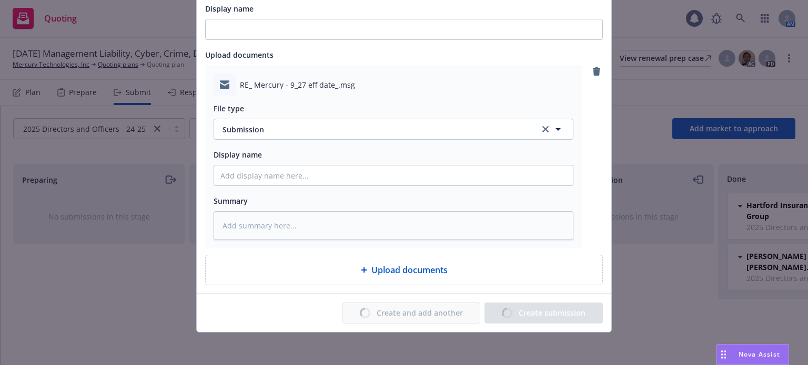
type textarea "x"
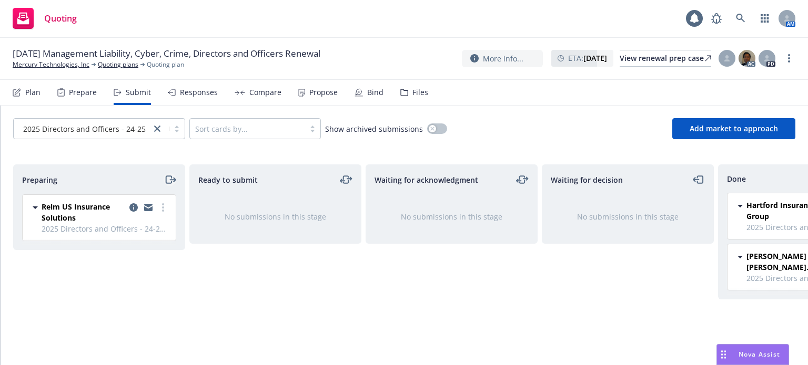
click at [170, 180] on icon "moveRight" at bounding box center [172, 180] width 5 height 0
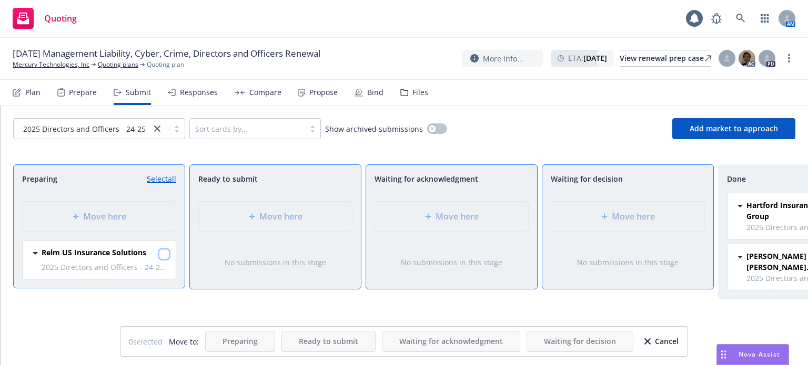
click at [168, 252] on input "checkbox" at bounding box center [164, 254] width 11 height 11
checkbox input "true"
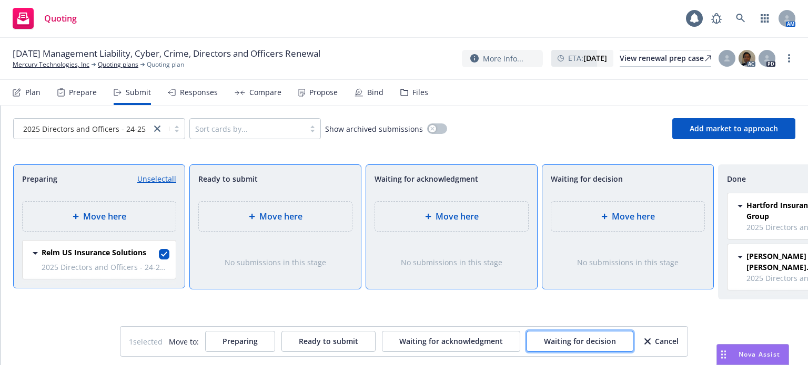
click at [575, 343] on span "Waiting for decision" at bounding box center [580, 342] width 72 height 10
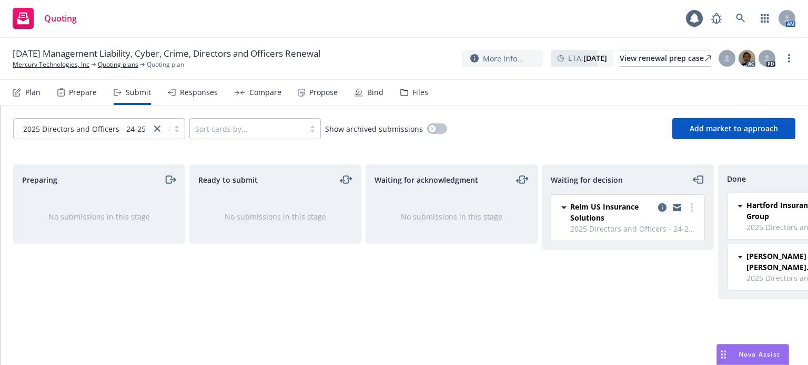
click at [664, 210] on icon "copy logging email" at bounding box center [662, 208] width 8 height 8
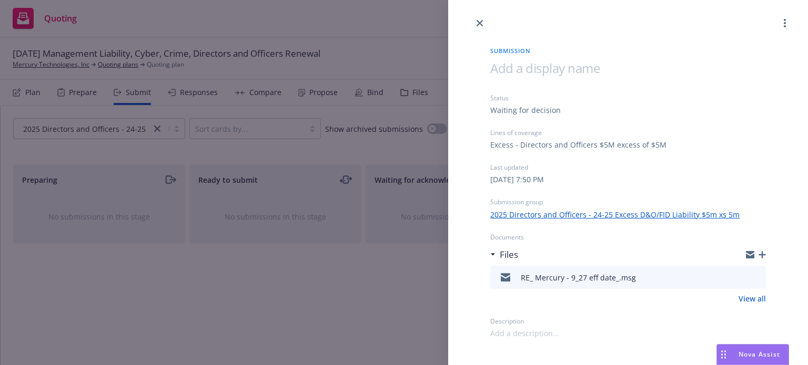
click at [761, 253] on icon "button" at bounding box center [761, 254] width 7 height 7
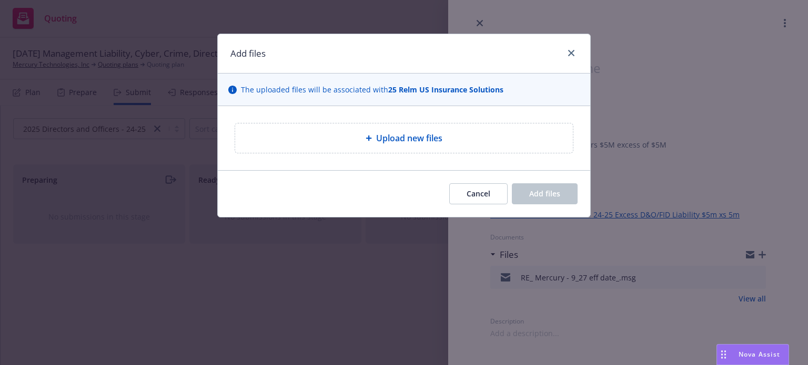
type textarea "x"
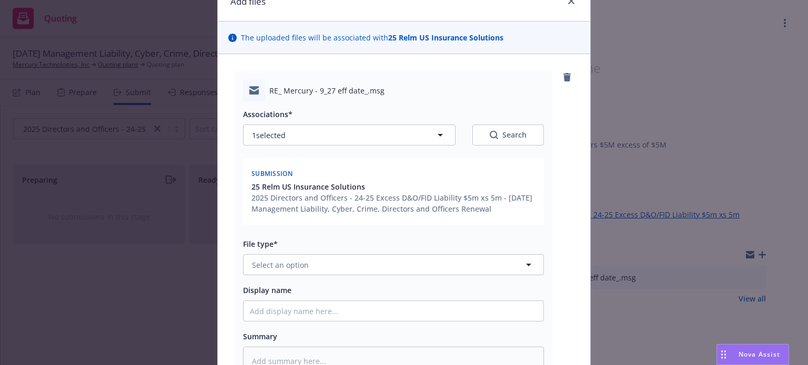
scroll to position [53, 0]
click at [318, 266] on button "Select an option" at bounding box center [393, 264] width 301 height 21
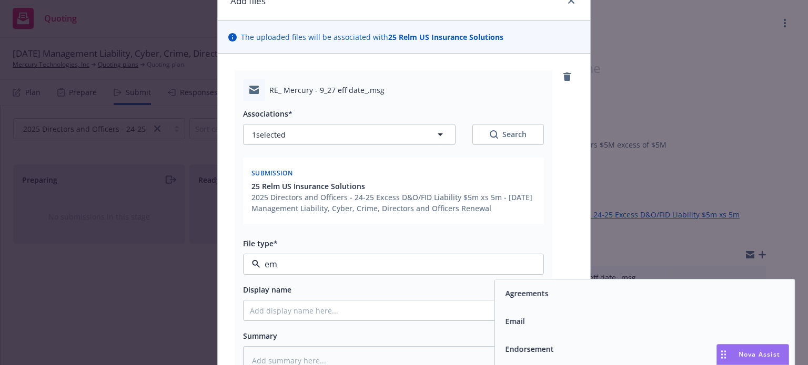
type input "ema"
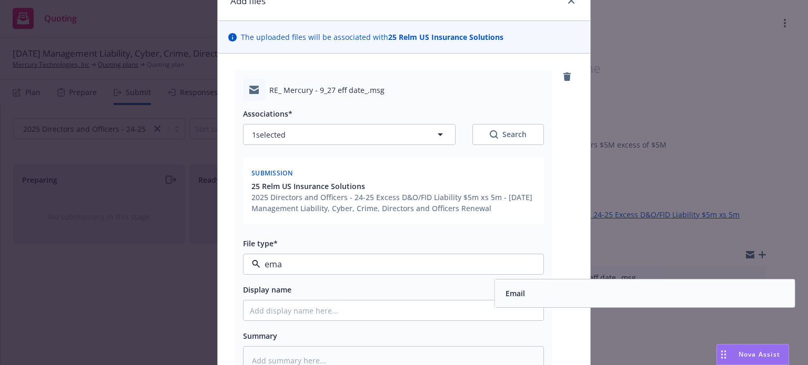
click at [532, 295] on div "Email" at bounding box center [644, 293] width 287 height 15
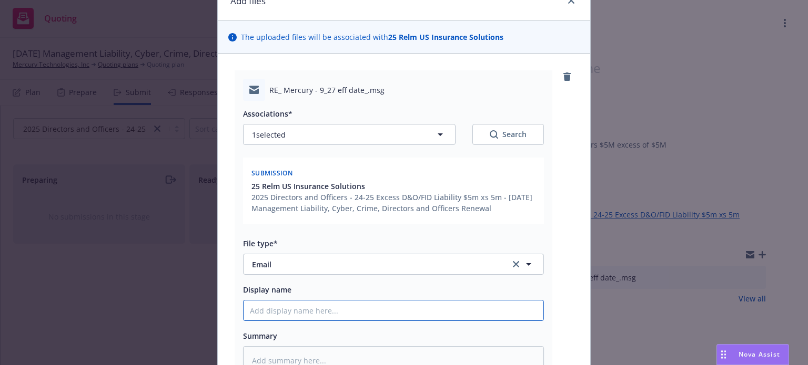
click at [261, 306] on input "Display name" at bounding box center [393, 311] width 300 height 20
type textarea "x"
type input "L"
type textarea "x"
type input "Lo"
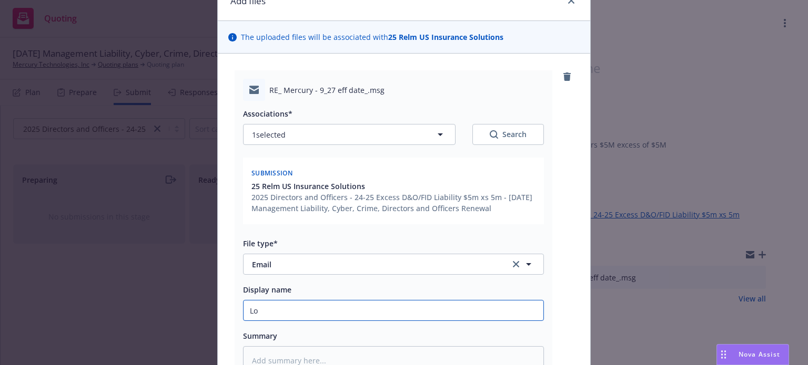
type textarea "x"
type input "Los"
type textarea "x"
type input "Loss"
type textarea "x"
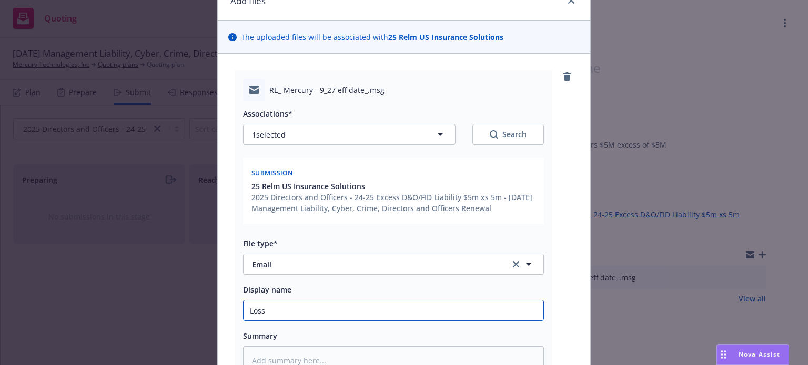
type input "Loss"
type textarea "x"
type input "Loss R"
type textarea "x"
type input "Loss Ru"
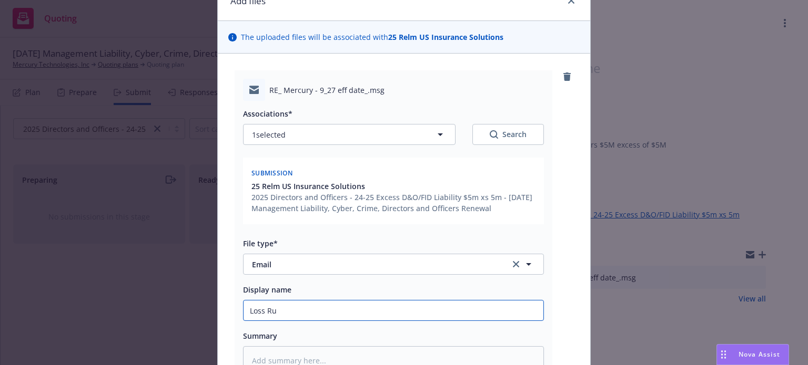
type textarea "x"
type input "Loss Runs"
type textarea "x"
type input "Loss Runs s"
type textarea "x"
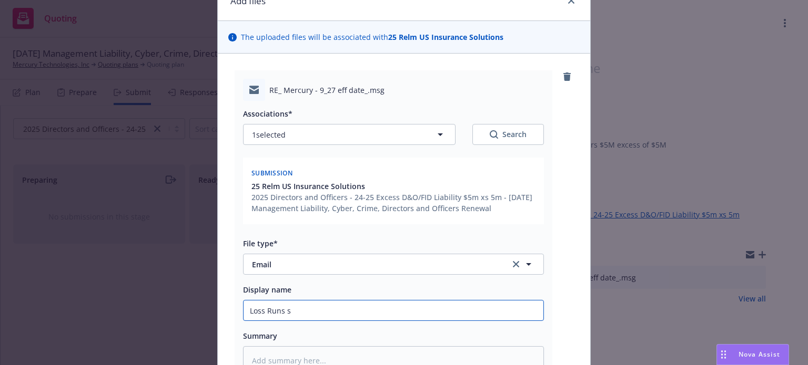
type input "Loss Runs se"
type textarea "x"
type input "Loss Runs sen"
type textarea "x"
type input "Loss Runs sent"
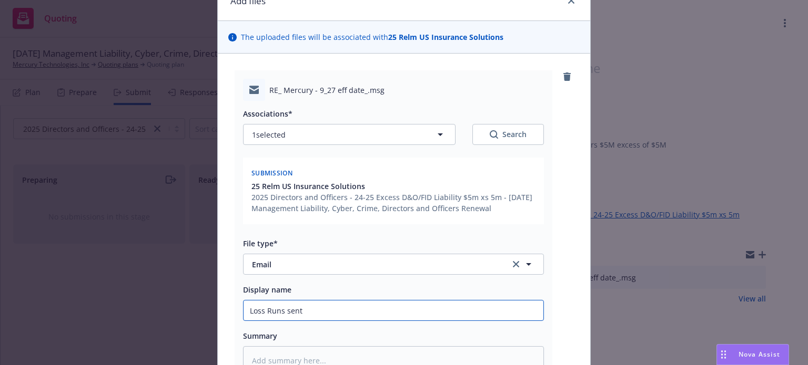
type textarea "x"
type input "Loss Runs sent"
type textarea "x"
type input "Loss Runs sent t"
type textarea "x"
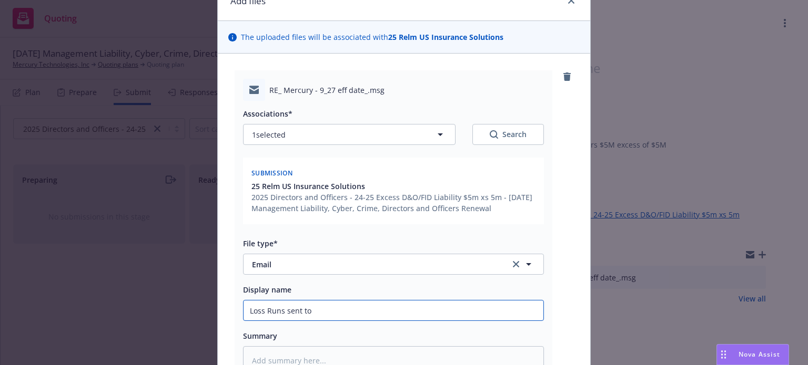
type input "Loss Runs sent to"
type textarea "x"
type input "Loss Runs sent to R"
type textarea "x"
type input "Loss Runs sent to Rel"
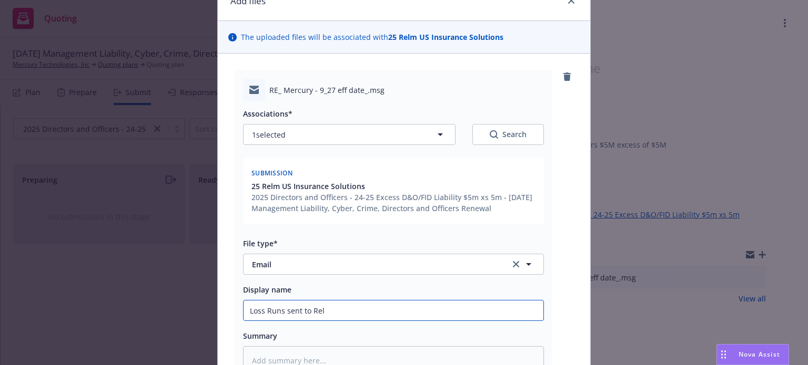
type textarea "x"
type input "Loss Runs sent to Rel;"
type textarea "x"
type input "Loss Runs sent to Rel;m"
type textarea "x"
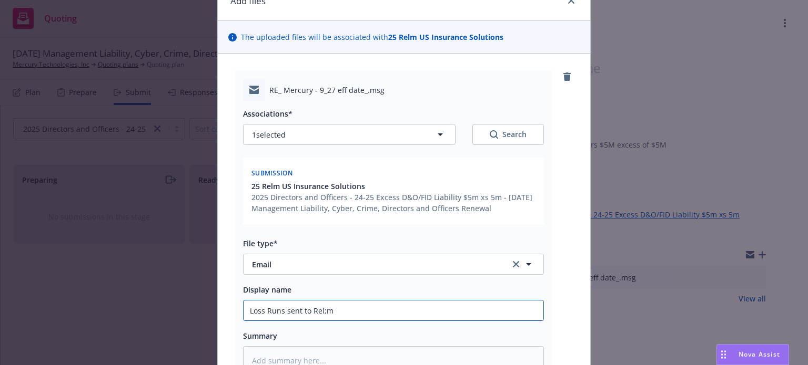
type input "Loss Runs sent to Rel;"
type textarea "x"
type input "Loss Runs sent to Rel"
type textarea "x"
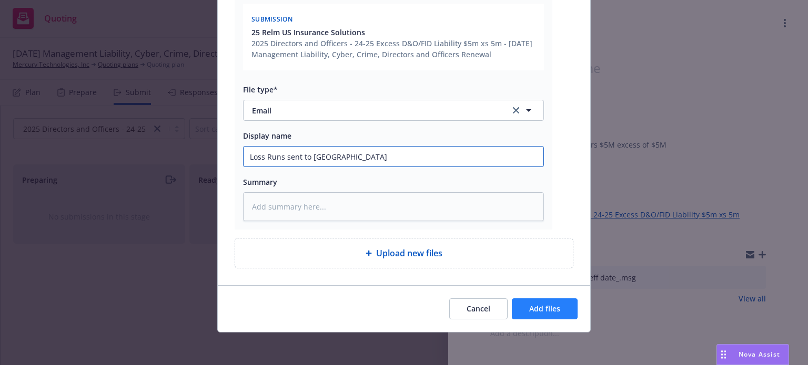
type input "Loss Runs sent to Relm"
click at [532, 308] on span "Add files" at bounding box center [544, 309] width 31 height 10
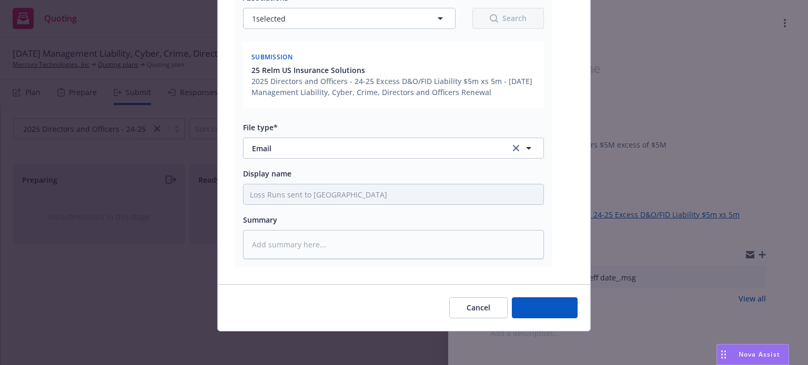
scroll to position [168, 0]
type textarea "x"
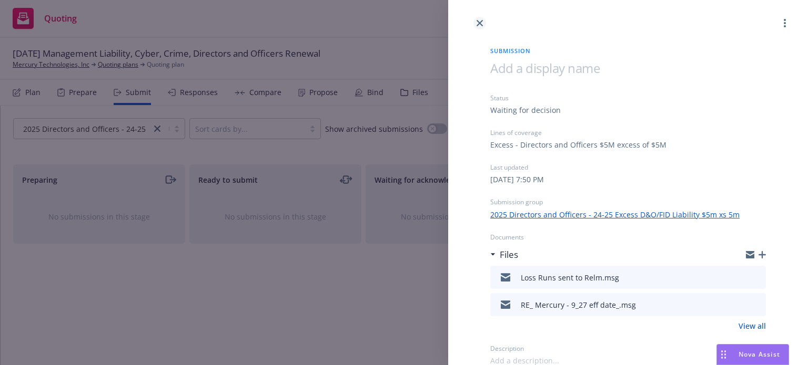
click at [479, 26] on link "close" at bounding box center [479, 23] width 13 height 13
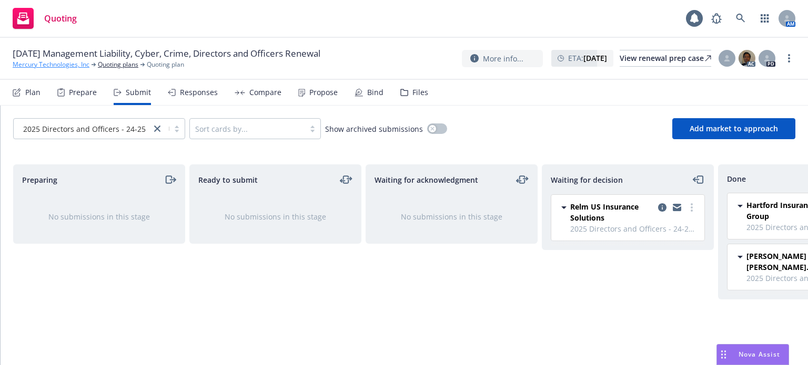
click at [65, 68] on link "Mercury Technologies, Inc" at bounding box center [51, 64] width 77 height 9
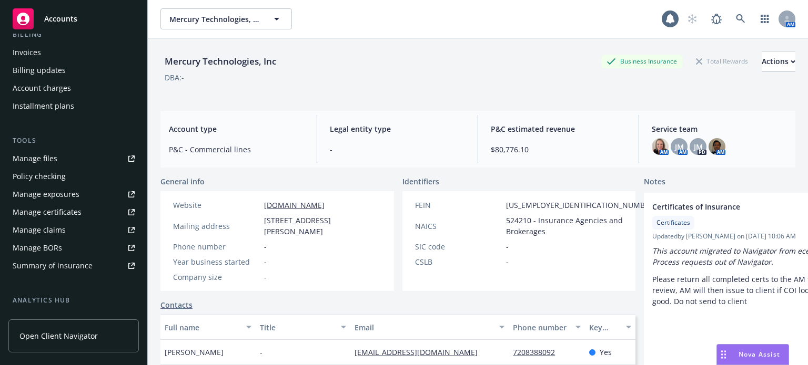
scroll to position [210, 0]
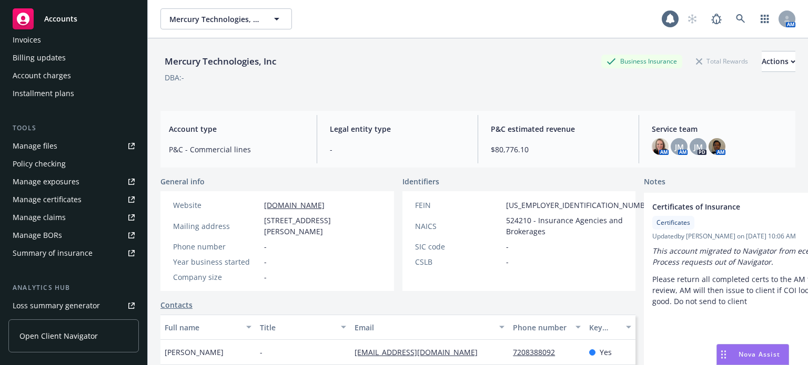
click at [44, 138] on div "Manage files" at bounding box center [35, 146] width 45 height 17
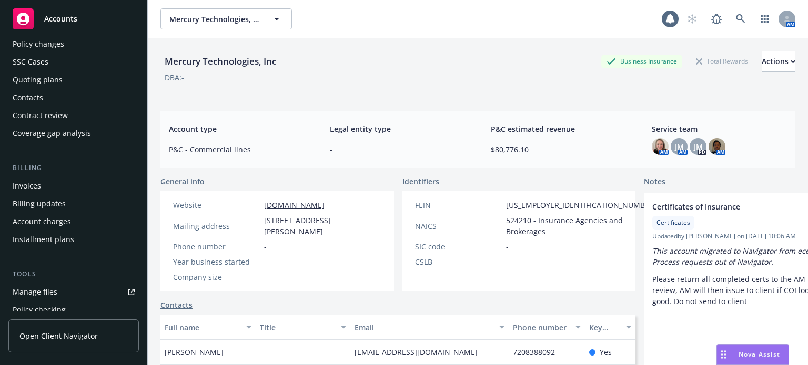
scroll to position [0, 0]
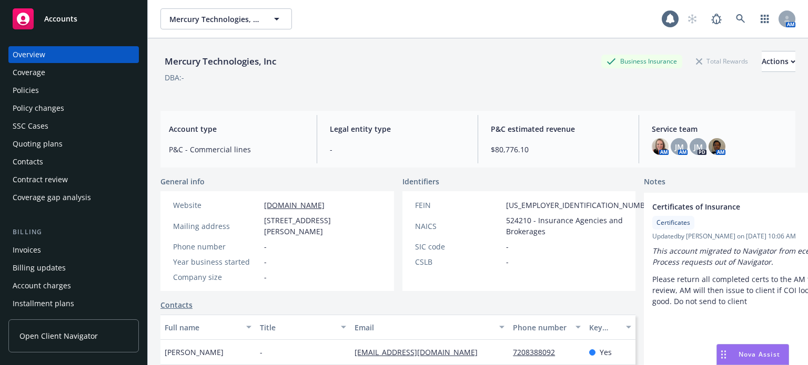
click at [48, 143] on div "Quoting plans" at bounding box center [38, 144] width 50 height 17
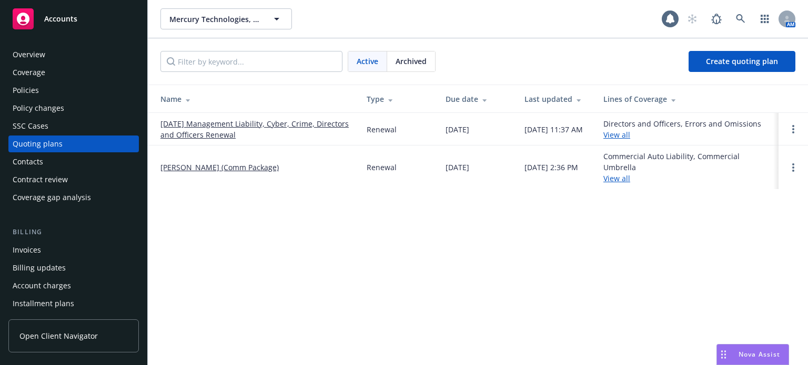
click at [175, 130] on link "[DATE] Management Liability, Cyber, Crime, Directors and Officers Renewal" at bounding box center [254, 129] width 189 height 22
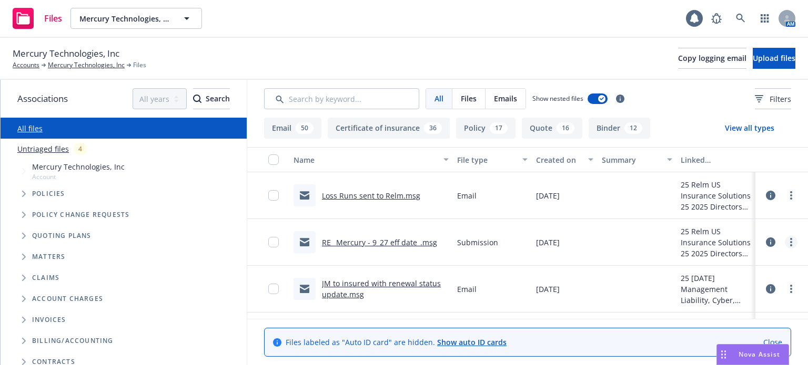
click at [790, 240] on icon "more" at bounding box center [791, 242] width 2 height 8
click at [722, 304] on link "Edit" at bounding box center [736, 306] width 105 height 21
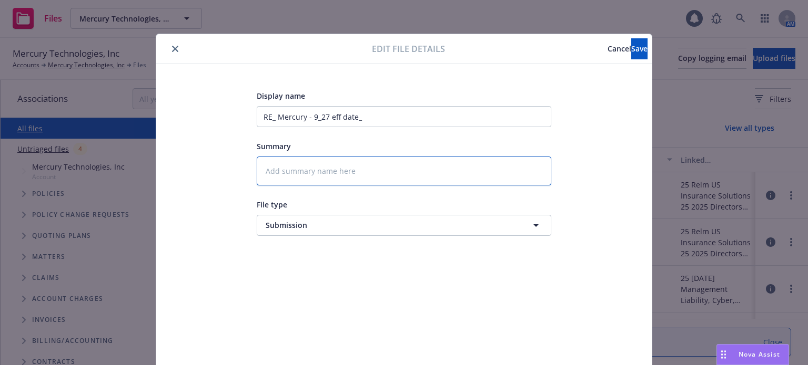
click at [308, 166] on textarea at bounding box center [404, 171] width 295 height 29
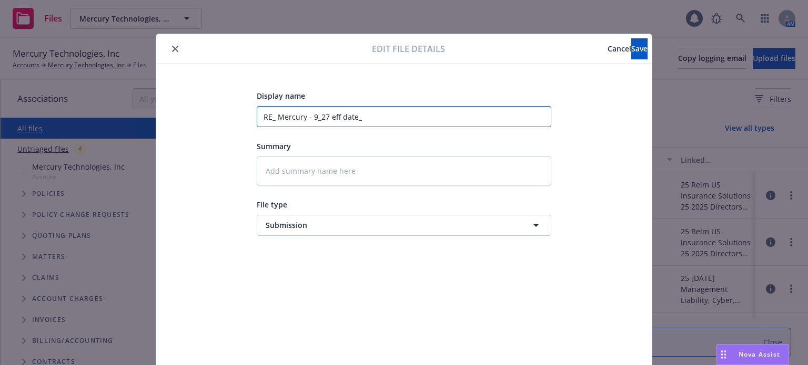
drag, startPoint x: 375, startPoint y: 116, endPoint x: 129, endPoint y: 124, distance: 246.8
click at [129, 124] on div "Edit file details Cancel Save Display name RE_ Mercury - 9_27 eff date_ Summary…" at bounding box center [404, 182] width 808 height 365
type textarea "x"
type input "$"
type textarea "x"
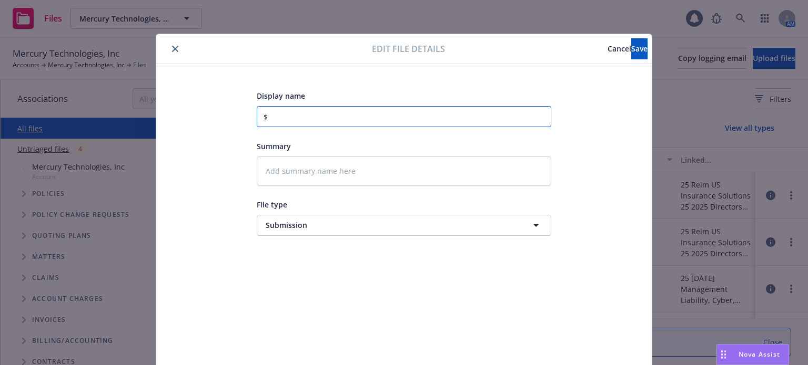
type input "$5"
type textarea "x"
type input "$5M"
type textarea "x"
type input "$5M"
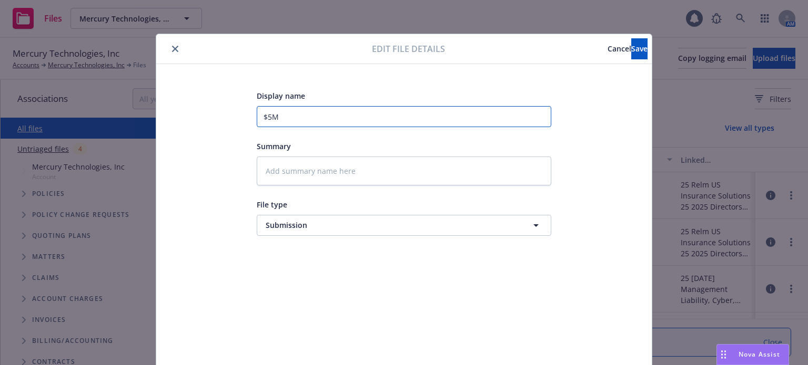
type textarea "x"
type input "$5M x"
type textarea "x"
type input "$5M x"
type textarea "x"
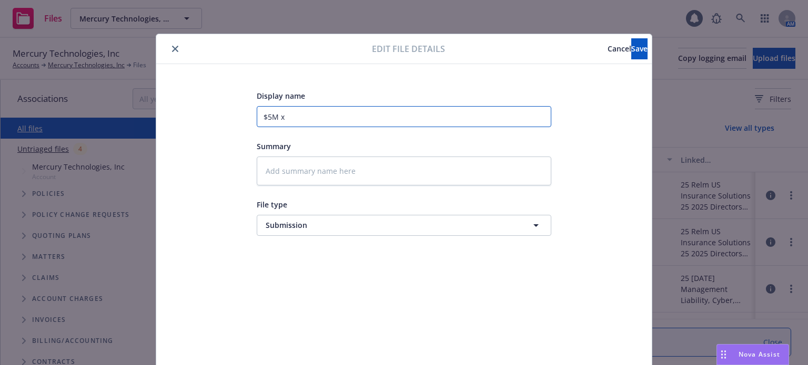
type input "$5M x $"
type textarea "x"
type input "$5M x $5"
type textarea "x"
type input "$5M x $5M"
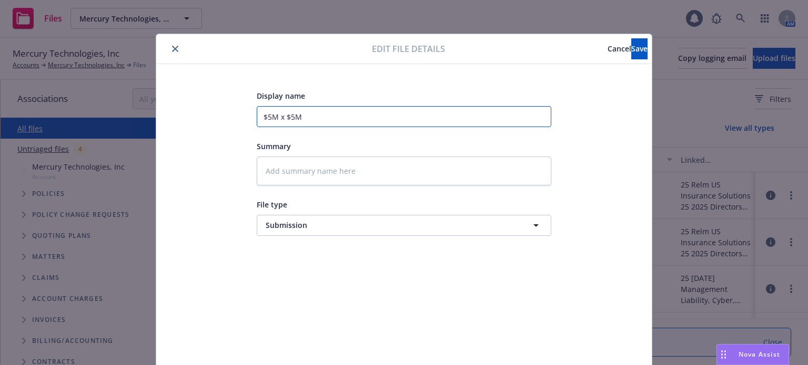
type textarea "x"
type input "$5M x $5M"
type textarea "x"
type input "$5M x $5M s"
type textarea "x"
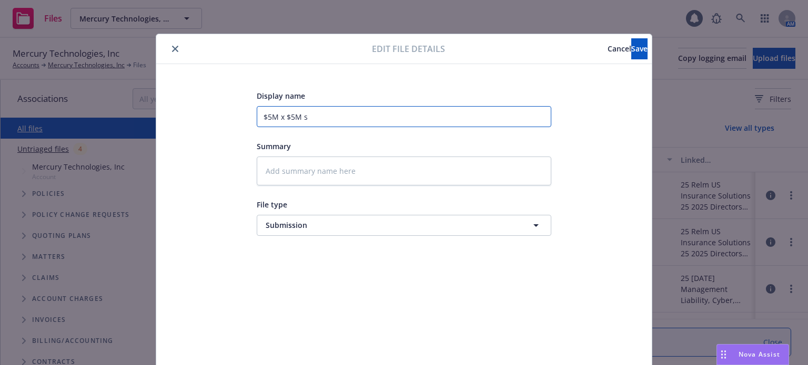
type input "$5M x $5M su"
type textarea "x"
type input "$5M x $5M sub"
type textarea "x"
type input "$5M x $5M subm"
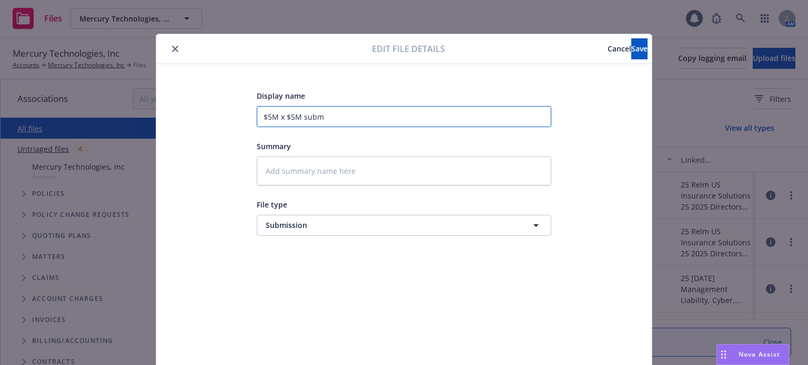
type textarea "x"
type input "$5M x $5M submi"
type textarea "x"
type input "$5M x $5M submis"
type textarea "x"
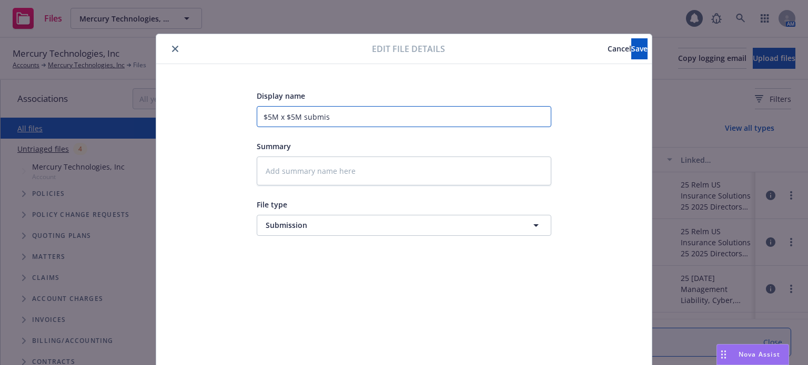
type input "$5M x $5M submiss"
type textarea "x"
type input "$5M x $5M submissi"
type textarea "x"
type input "$5M x $5M submission"
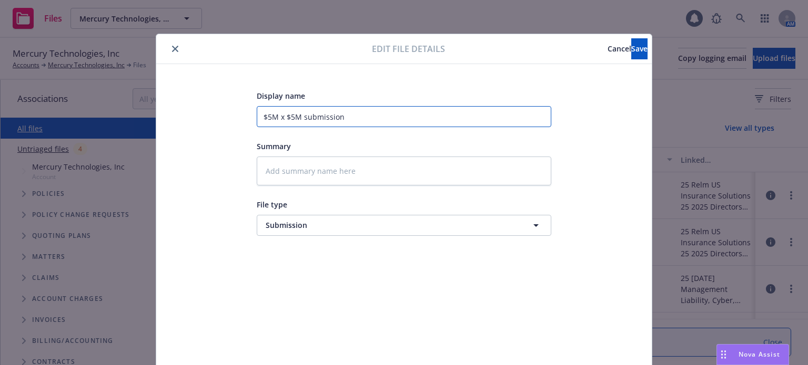
type textarea "x"
type input "$5M x $5M submission"
type textarea "x"
type input "$5M x $5M submission s"
type textarea "x"
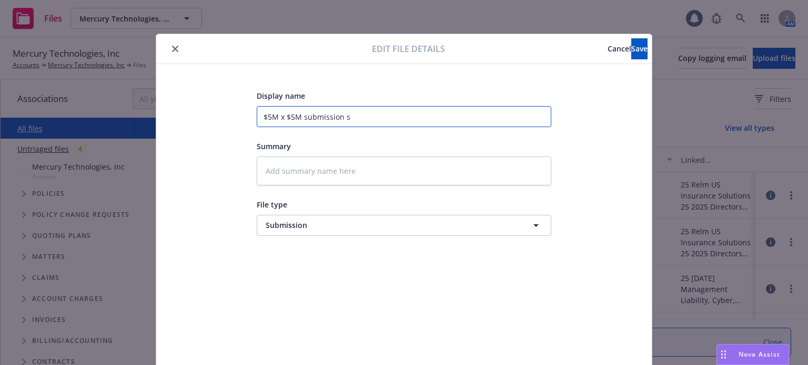
type input "$5M x $5M submission se"
type textarea "x"
type input "$5M x $5M submission sen"
type textarea "x"
type input "$5M x $5M submission sent"
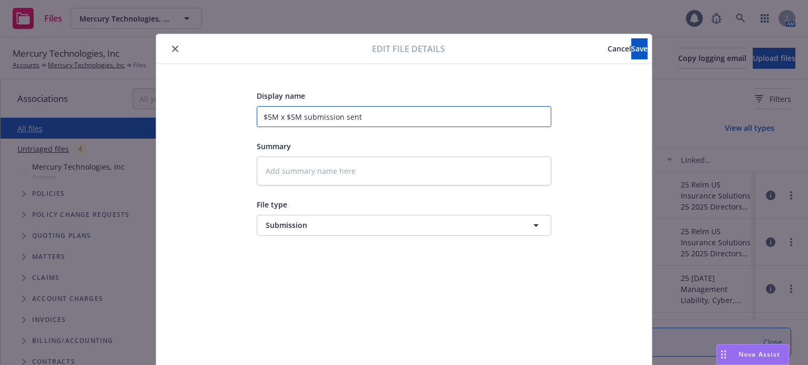
type textarea "x"
type input "$5M x $5M submission sent"
type textarea "x"
type input "$5M x $5M submission sent t"
type textarea "x"
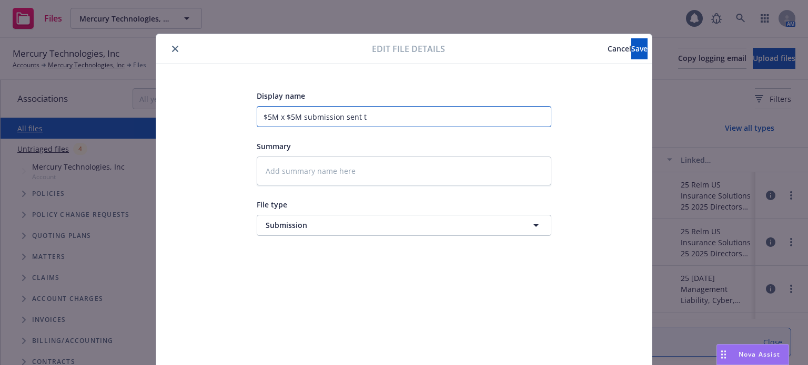
type input "$5M x $5M submission sent to"
type textarea "x"
type input "$5M x $5M submission sent to"
type textarea "x"
type input "$5M x $5M submission sent to Re"
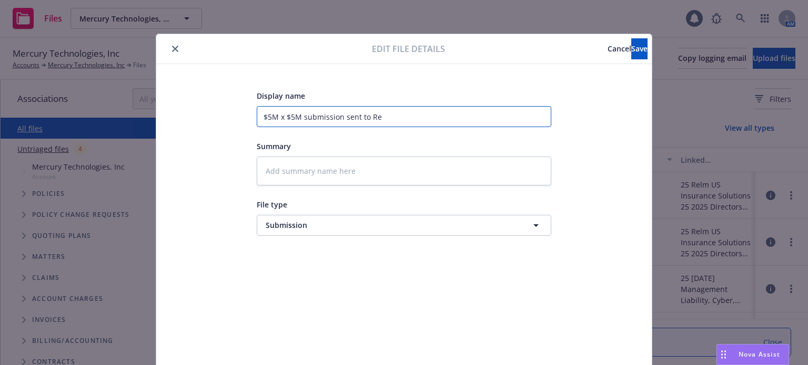
type textarea "x"
type input "$5M x $5M submission sent to Rel"
type textarea "x"
type input "$5M x $5M submission sent to Relm"
click at [593, 62] on div "Edit file details Cancel Save" at bounding box center [403, 49] width 495 height 30
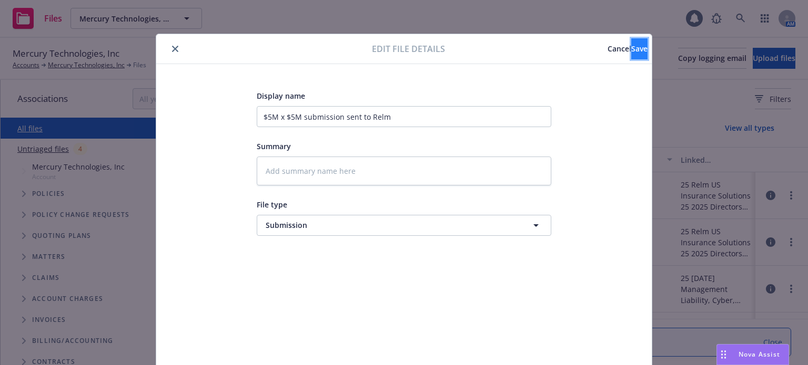
click at [631, 57] on button "Save" at bounding box center [639, 48] width 16 height 21
type textarea "x"
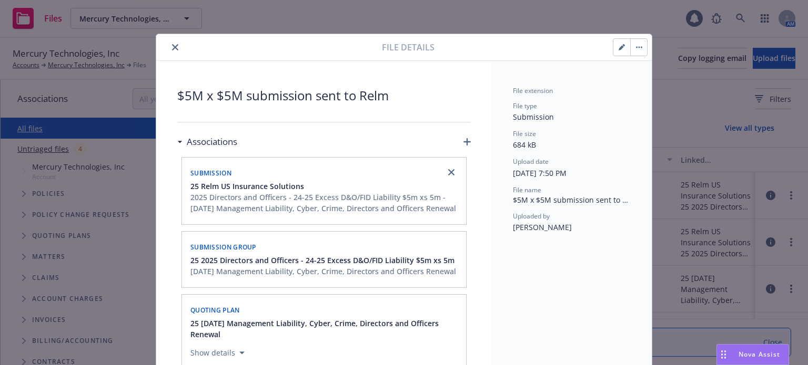
click at [172, 49] on icon "close" at bounding box center [175, 47] width 6 height 6
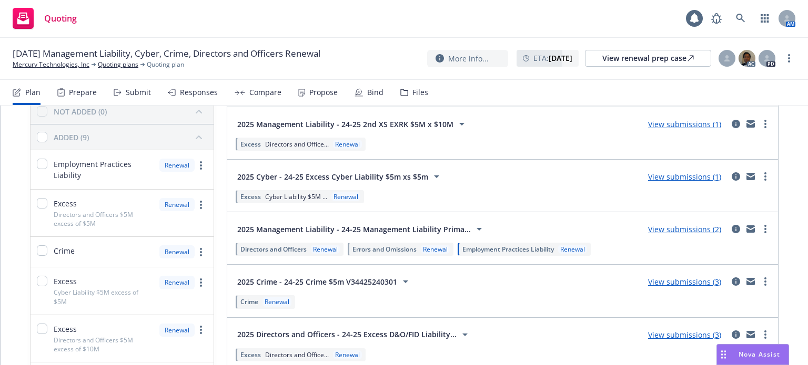
scroll to position [105, 0]
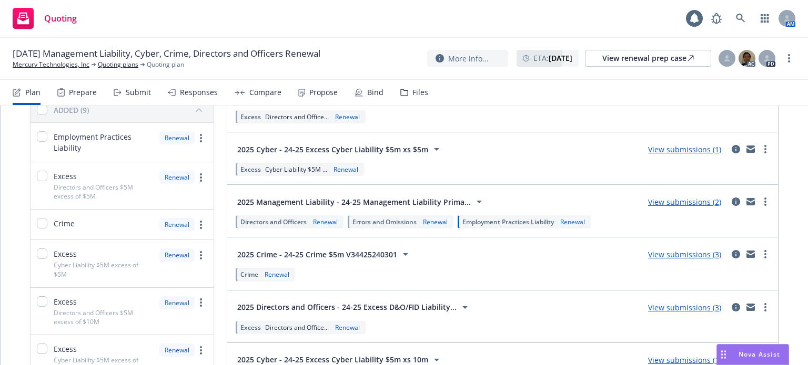
click at [696, 257] on link "View submissions (3)" at bounding box center [684, 255] width 73 height 10
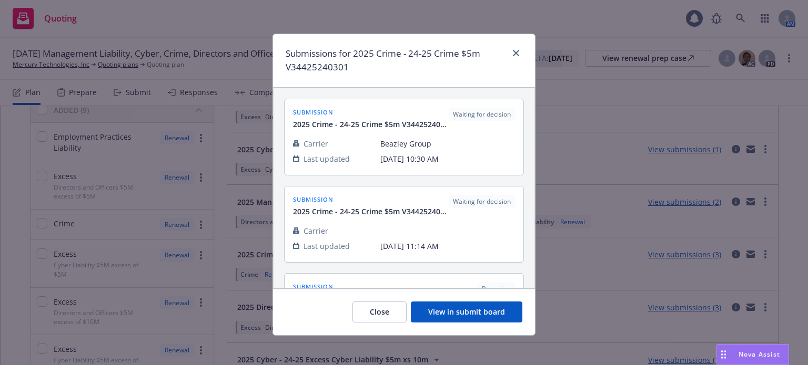
click at [506, 322] on button "View in submit board" at bounding box center [466, 312] width 111 height 21
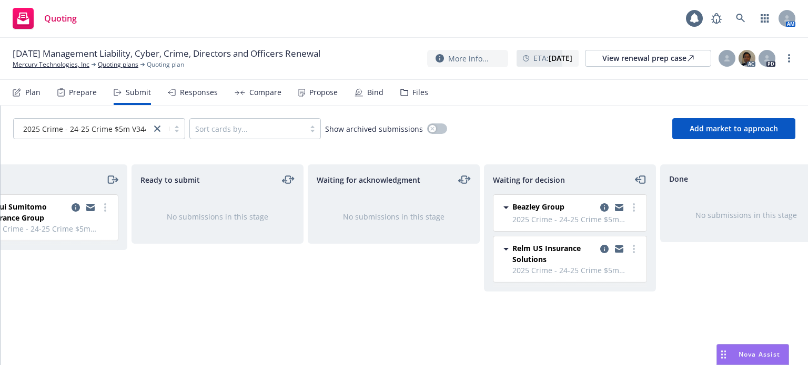
scroll to position [0, 65]
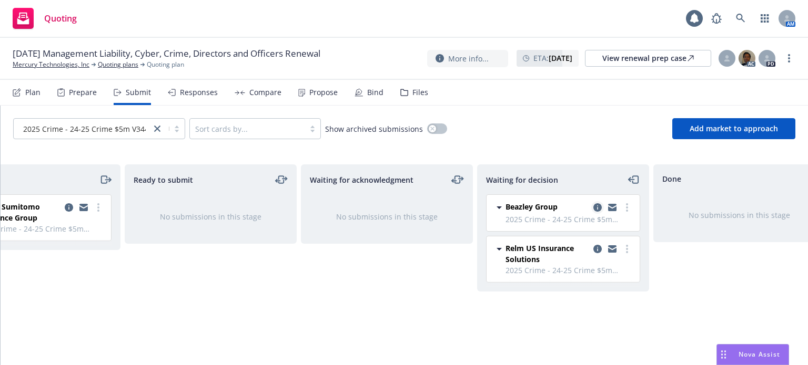
click at [602, 210] on link "copy logging email" at bounding box center [597, 207] width 13 height 13
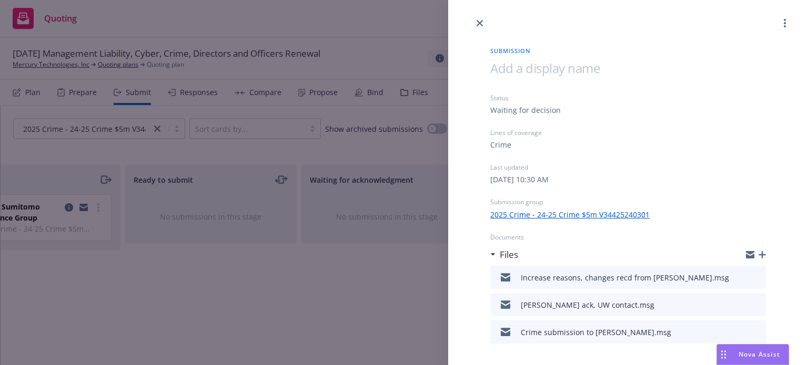
click at [758, 254] on icon "button" at bounding box center [761, 254] width 7 height 7
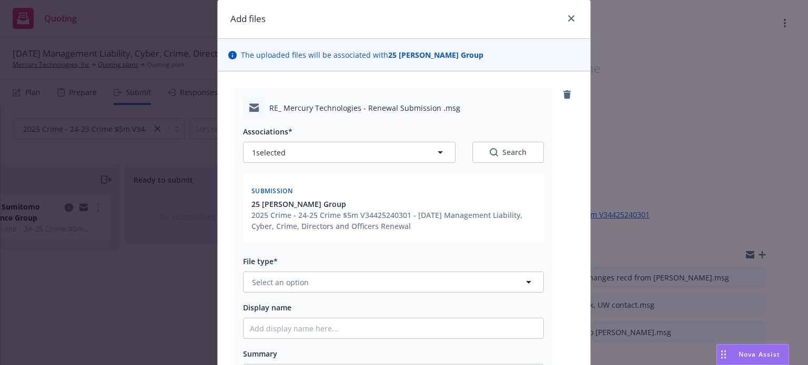
scroll to position [53, 0]
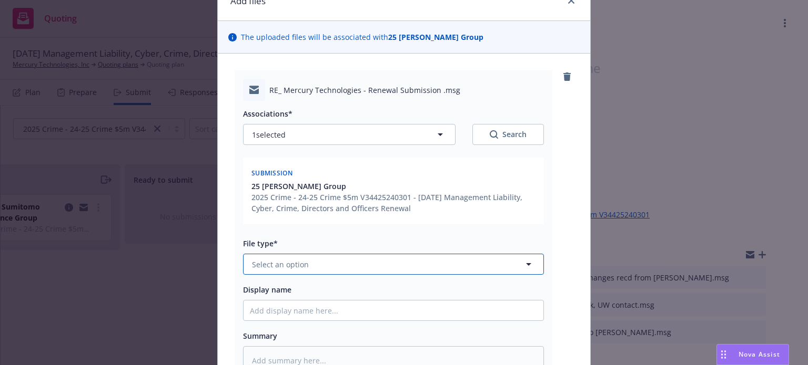
click at [303, 261] on button "Select an option" at bounding box center [393, 264] width 301 height 21
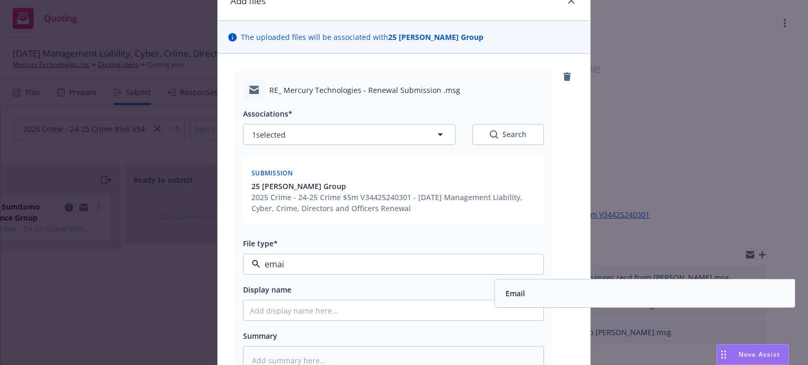
type input "email"
click at [585, 298] on div "Email" at bounding box center [644, 293] width 287 height 15
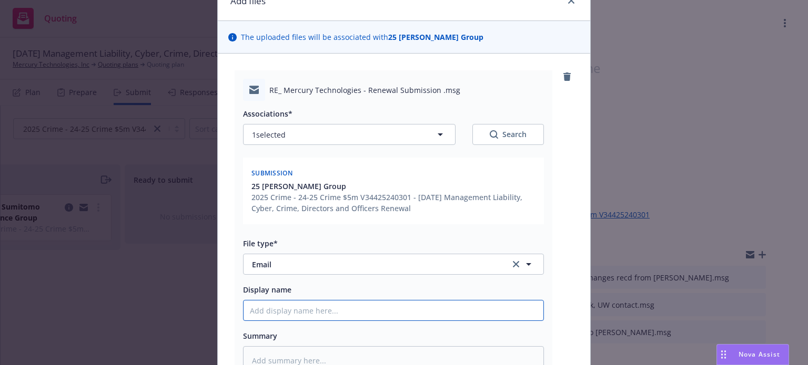
click at [280, 313] on input "Display name" at bounding box center [393, 311] width 300 height 20
type textarea "x"
type input "B"
type textarea "x"
type input "Be"
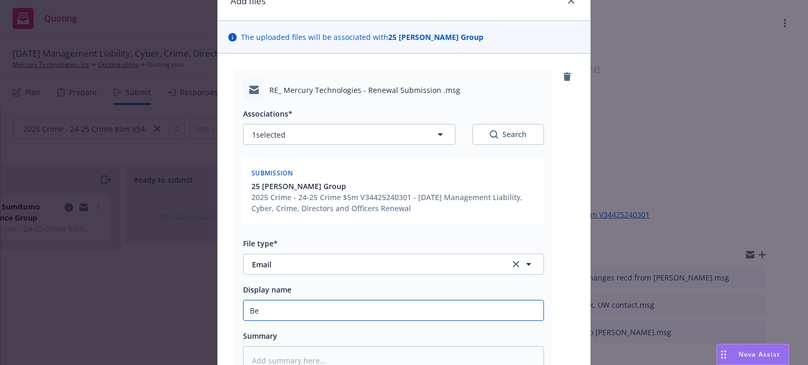
type textarea "x"
type input "Bea"
type textarea "x"
type input "Beaz"
type textarea "x"
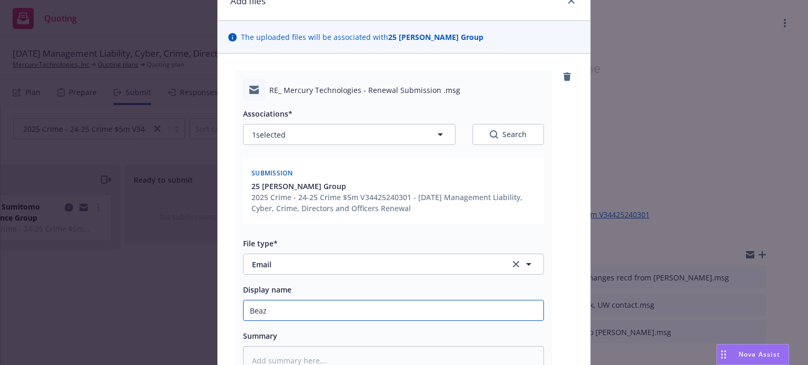
type input "Beazl"
type textarea "x"
type input "Beazle"
type textarea "x"
type input "Beazlee"
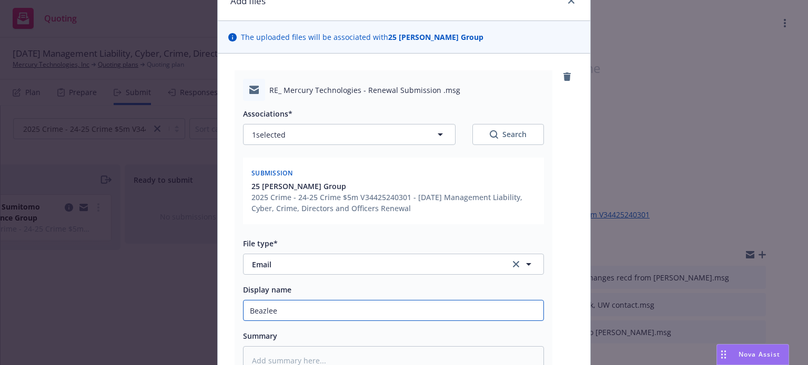
type textarea "x"
type input "Beazleey"
type textarea "x"
type input "Beazleey c"
type textarea "x"
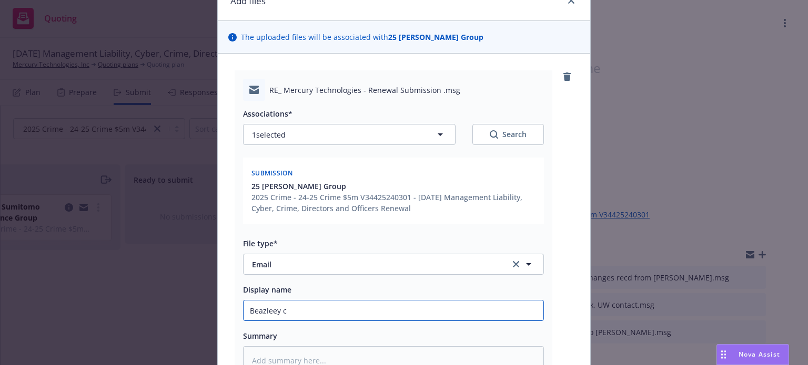
type input "Beazleey ca"
type textarea "x"
type input "Beazleey c"
type textarea "x"
type input "Beazleey"
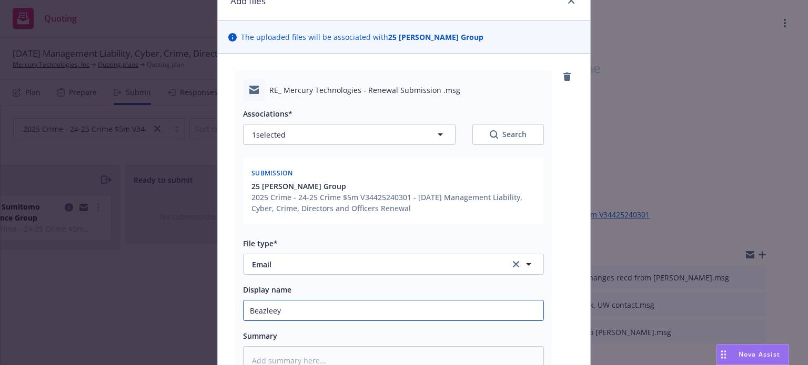
type textarea "x"
type input "Beazleey"
type textarea "x"
type input "Beazlee"
type textarea "x"
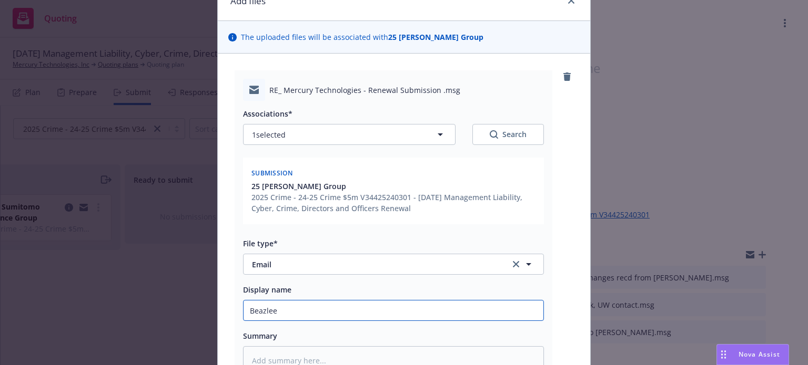
type input "Beazle"
type textarea "x"
type input "Beazlet"
type textarea "x"
type input "Beazle"
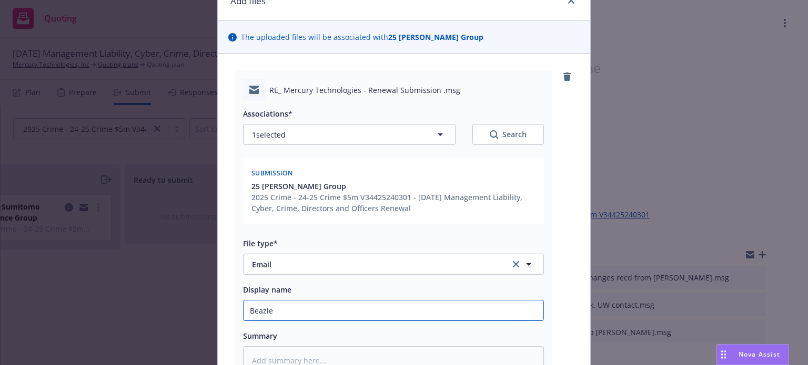
type textarea "x"
type input "Beazley"
type textarea "x"
type input "Beazley"
type textarea "x"
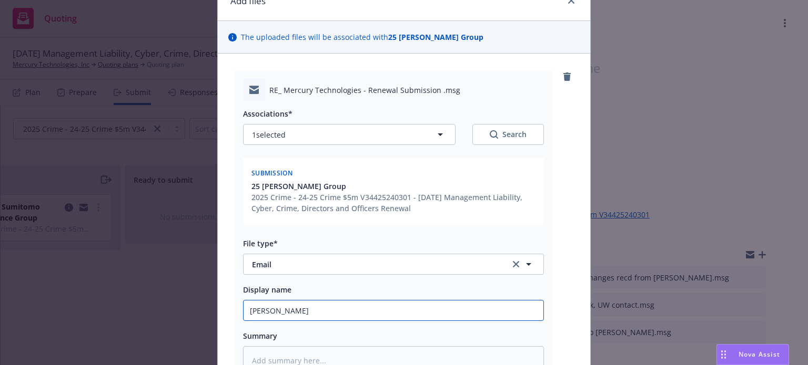
type input "Beazley c"
type textarea "x"
type input "Beazley ca"
type textarea "x"
type input "Beazley can"
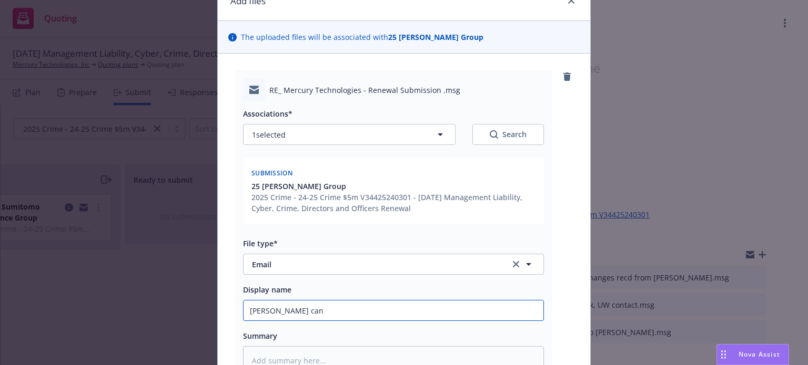
type textarea "x"
type input "Beazley cann"
type textarea "x"
type input "Beazley canno"
type textarea "x"
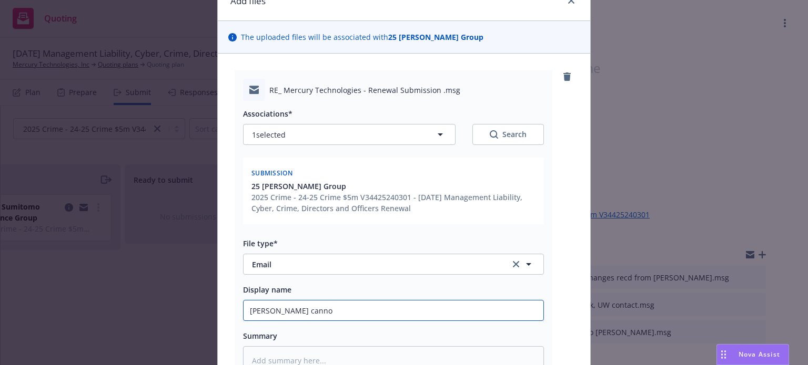
type input "Beazley cannot"
type textarea "x"
type input "Beazley cannot"
type textarea "x"
type input "Beazley cannot o"
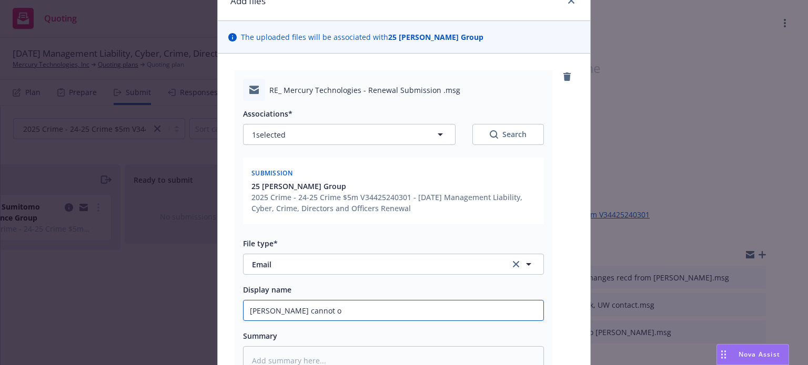
type textarea "x"
type input "Beazley cannot of"
type textarea "x"
type input "Beazley cannot off"
type textarea "x"
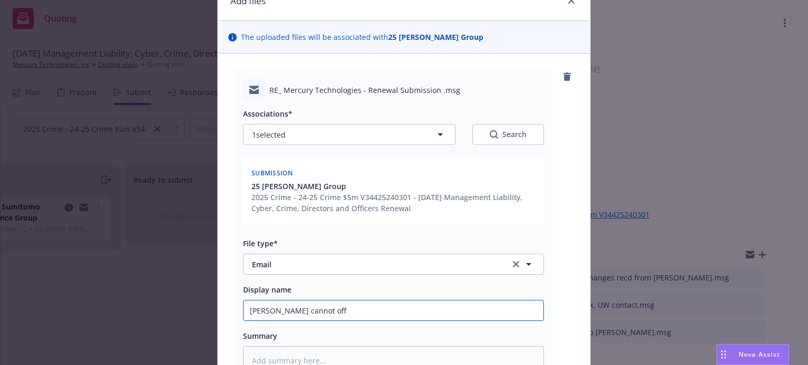
type input "Beazley cannot offe"
type textarea "x"
type input "Beazley cannot offer"
type textarea "x"
type input "Beazley cannot offer"
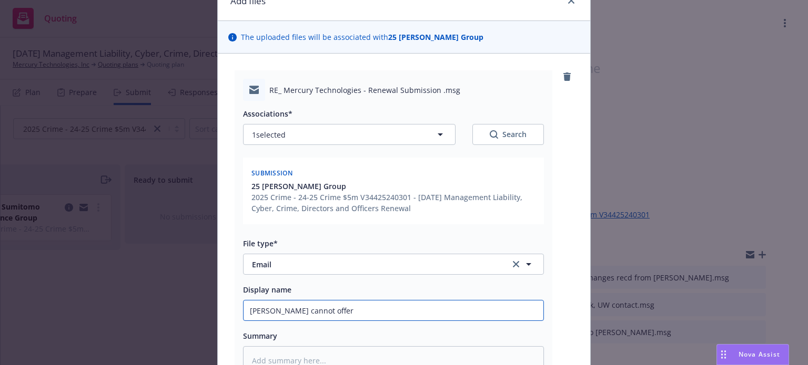
type textarea "x"
type input "Beazley cannot offer f"
type textarea "x"
type input "Beazley cannot offer fla"
type textarea "x"
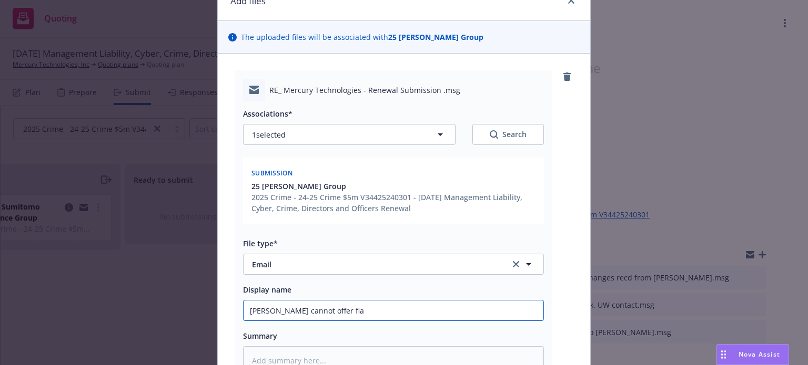
type input "Beazley cannot offer flat"
type textarea "x"
type input "Beazley cannot offer flat r"
type textarea "x"
type input "Beazley cannot offer flat re"
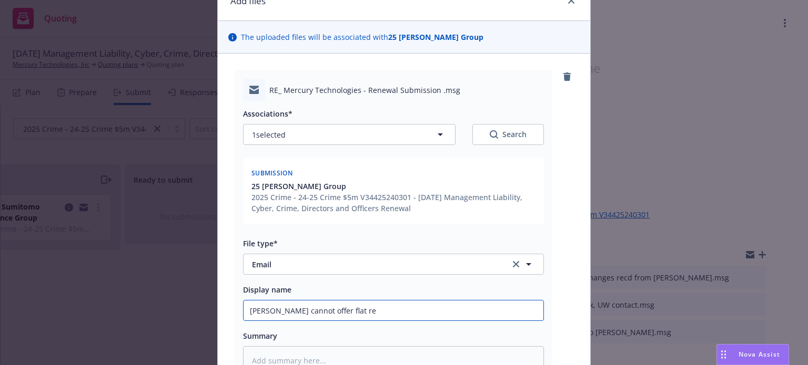
type textarea "x"
type input "Beazley cannot offer flat ren"
type textarea "x"
type input "Beazley cannot offer flat rene"
type textarea "x"
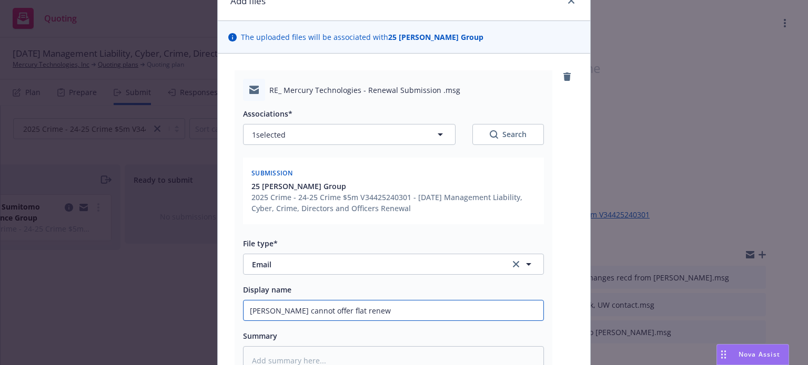
type input "Beazley cannot offer flat renewa"
type textarea "x"
type input "Beazley cannot offer flat renewal"
type textarea "x"
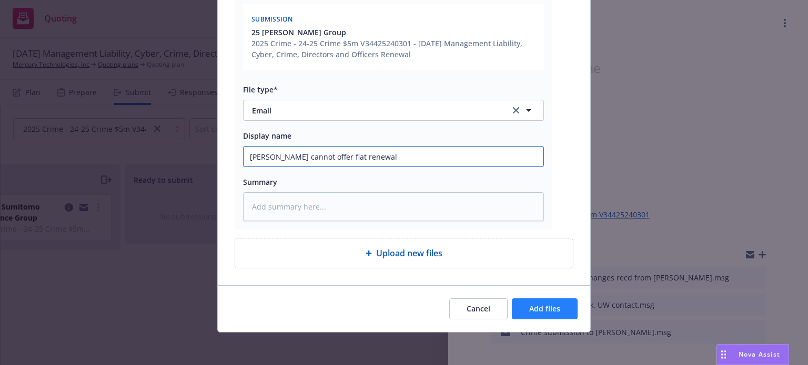
type input "Beazley cannot offer flat renewal"
click at [537, 304] on span "Add files" at bounding box center [544, 309] width 31 height 10
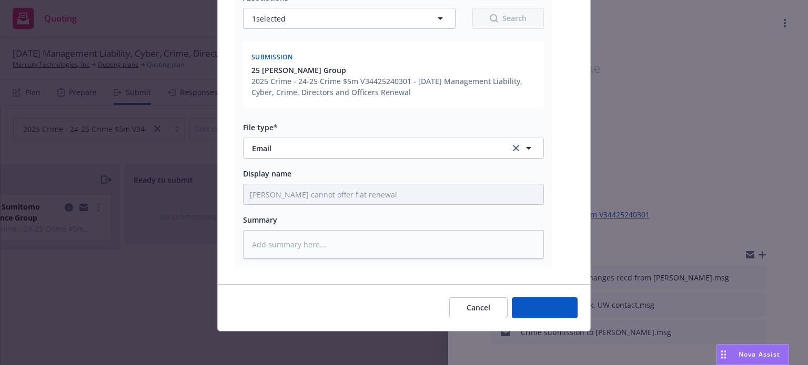
scroll to position [168, 0]
type textarea "x"
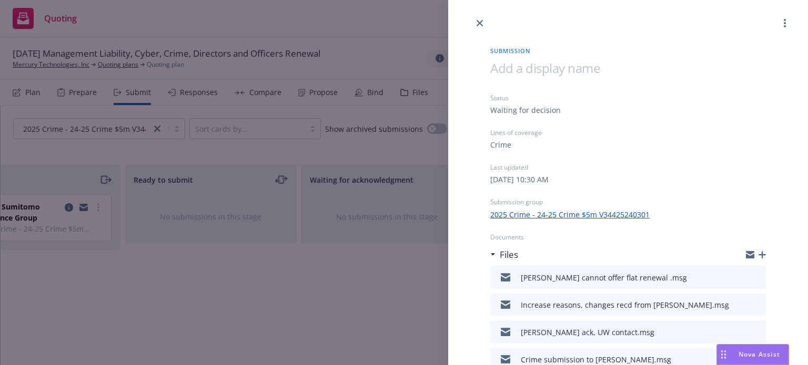
click at [488, 26] on div at bounding box center [628, 14] width 360 height 29
drag, startPoint x: 478, startPoint y: 23, endPoint x: 504, endPoint y: 3, distance: 33.0
click at [478, 23] on icon "close" at bounding box center [479, 23] width 6 height 6
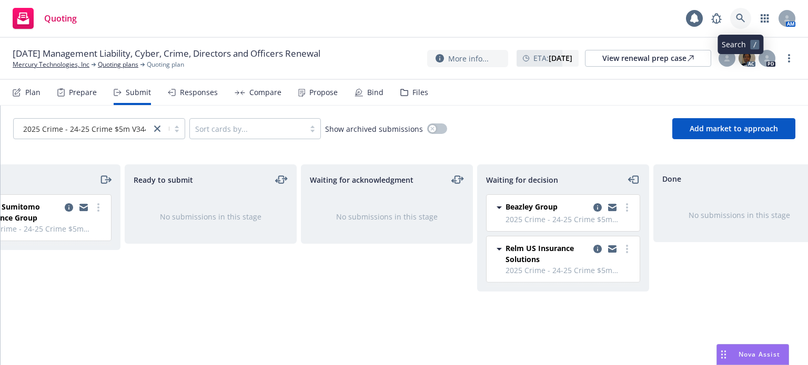
click at [738, 17] on icon at bounding box center [740, 18] width 9 height 9
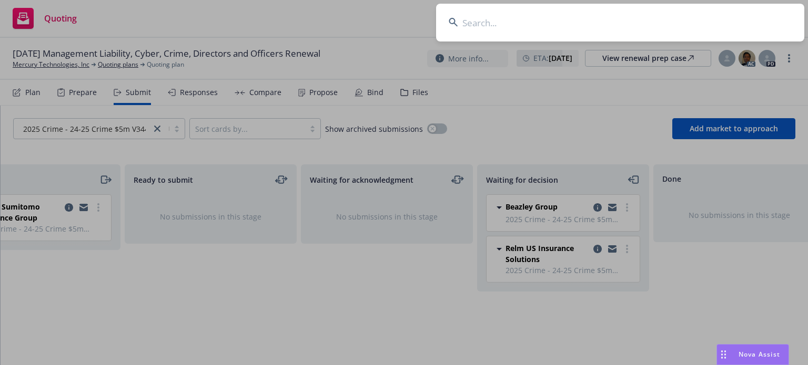
click at [510, 18] on input at bounding box center [620, 23] width 368 height 38
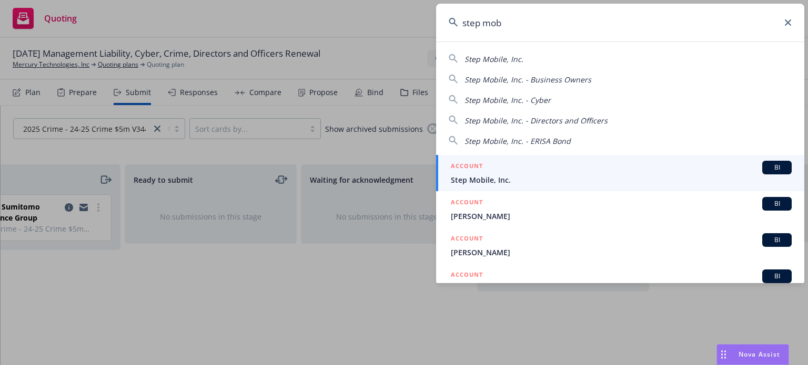
type input "step mob"
click at [520, 167] on div "ACCOUNT BI" at bounding box center [621, 168] width 341 height 14
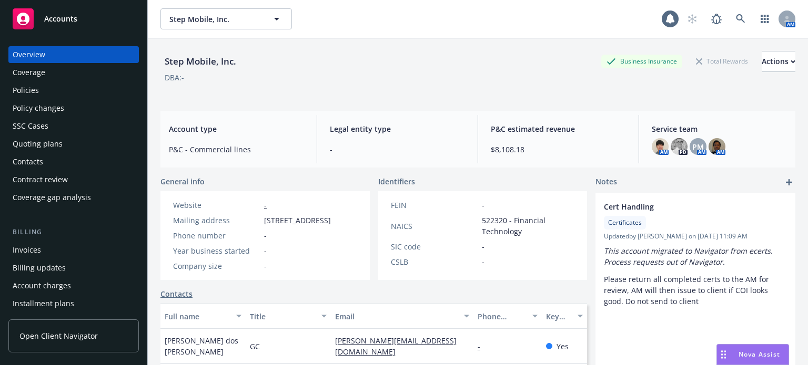
click at [43, 90] on div "Policies" at bounding box center [74, 90] width 122 height 17
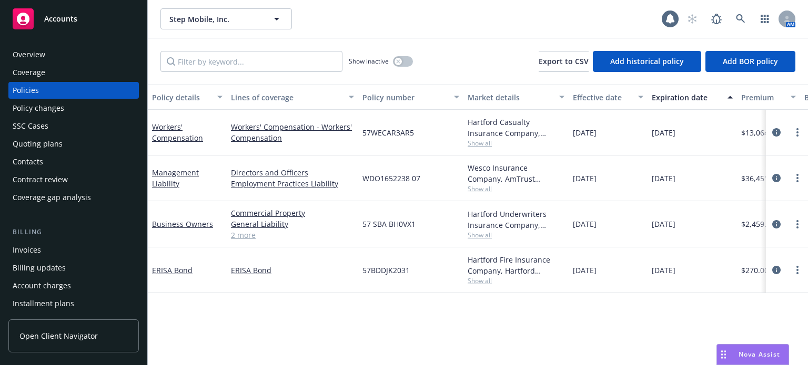
click at [189, 94] on div "Policy details" at bounding box center [181, 97] width 59 height 11
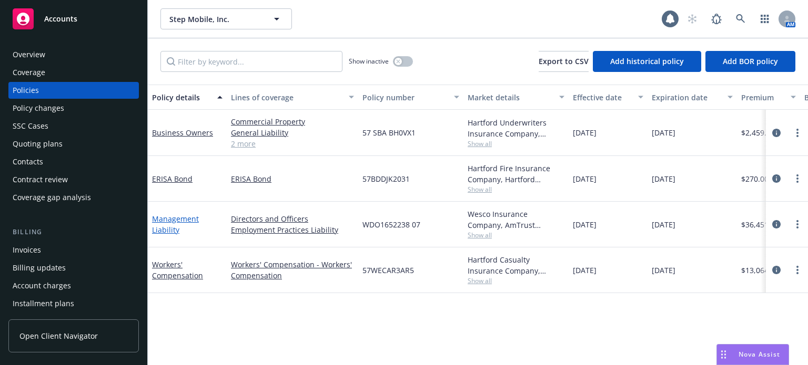
click at [184, 219] on link "Management Liability" at bounding box center [175, 224] width 47 height 21
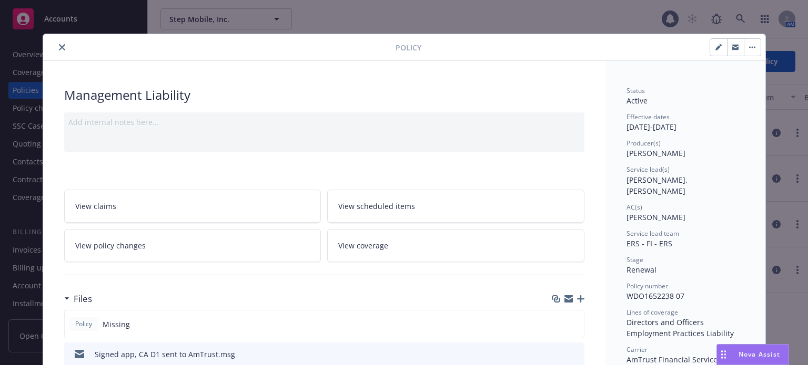
click at [56, 43] on button "close" at bounding box center [62, 47] width 13 height 13
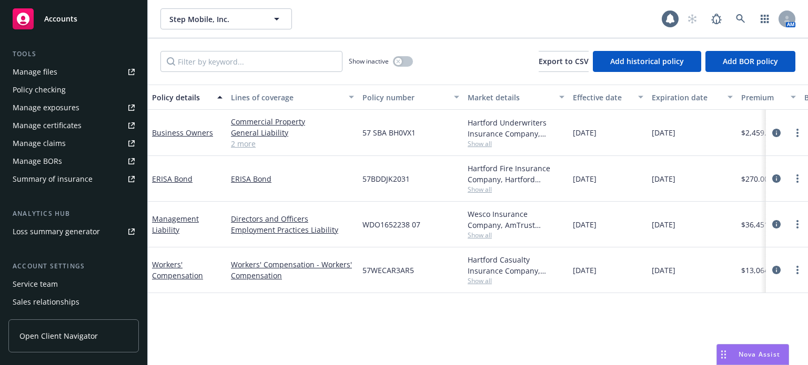
scroll to position [232, 0]
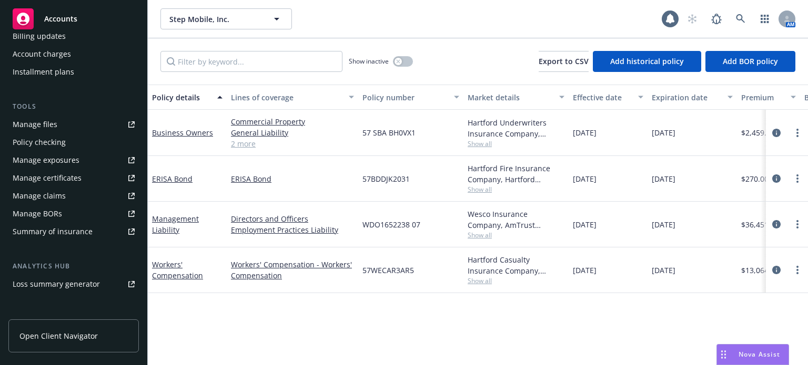
click at [45, 128] on div "Manage files" at bounding box center [35, 124] width 45 height 17
click at [187, 219] on link "Management Liability" at bounding box center [175, 224] width 47 height 21
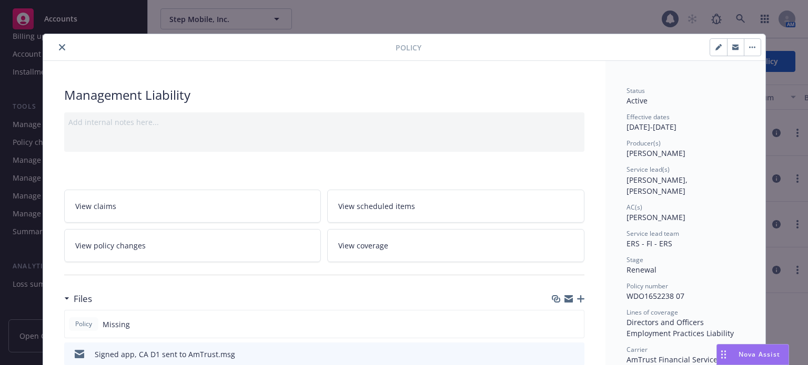
click at [59, 45] on icon "close" at bounding box center [62, 47] width 6 height 6
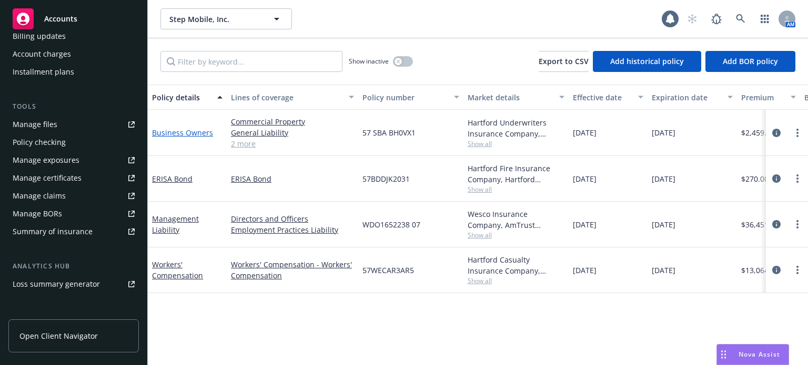
click at [182, 128] on link "Business Owners" at bounding box center [182, 133] width 61 height 10
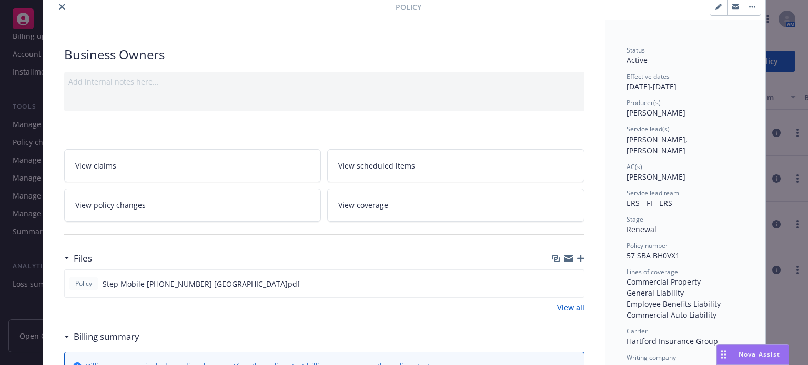
scroll to position [53, 0]
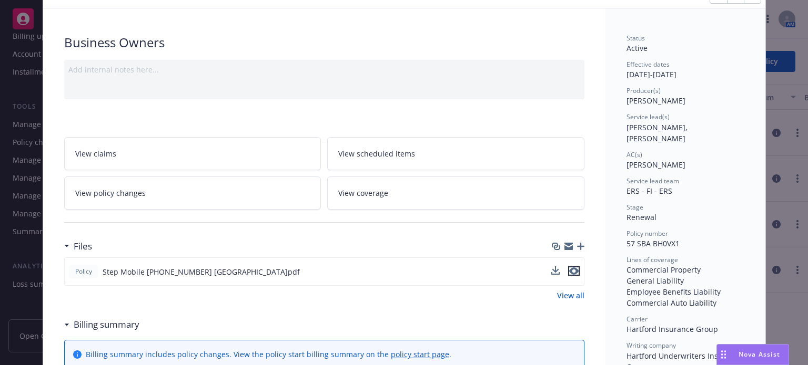
click at [570, 271] on icon "preview file" at bounding box center [573, 271] width 9 height 7
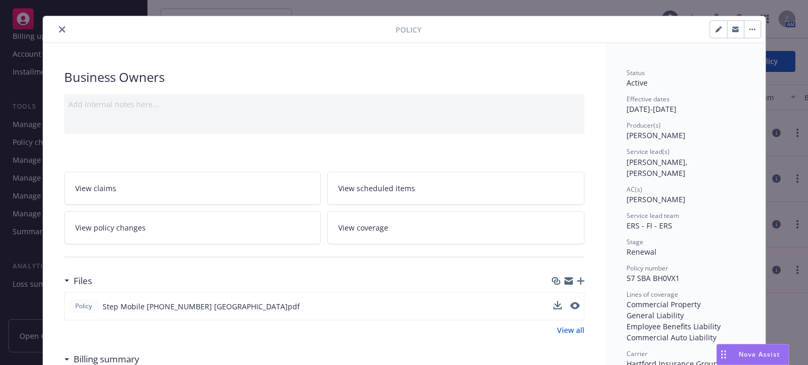
scroll to position [0, 0]
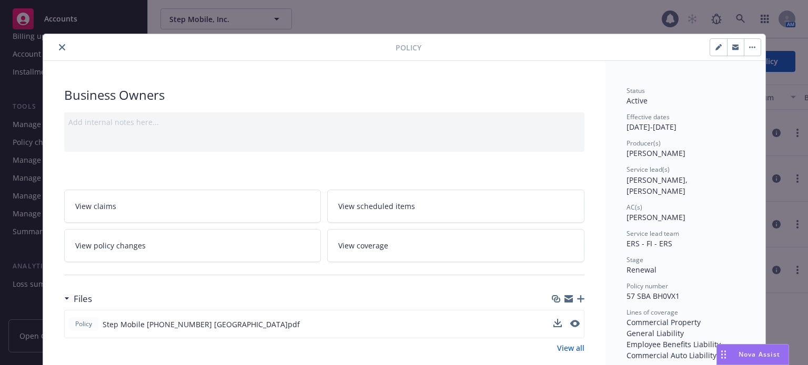
click at [63, 46] on button "close" at bounding box center [62, 47] width 13 height 13
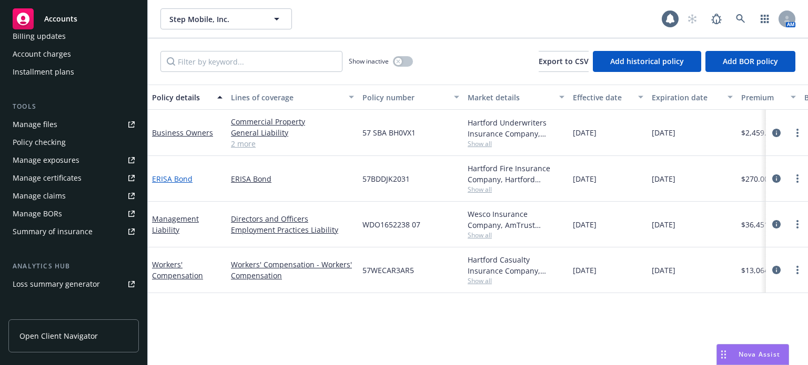
click at [182, 179] on link "ERISA Bond" at bounding box center [172, 179] width 40 height 10
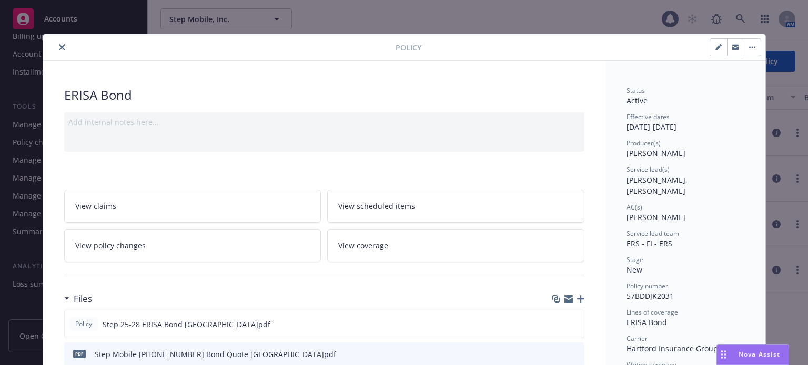
click at [62, 48] on button "close" at bounding box center [62, 47] width 13 height 13
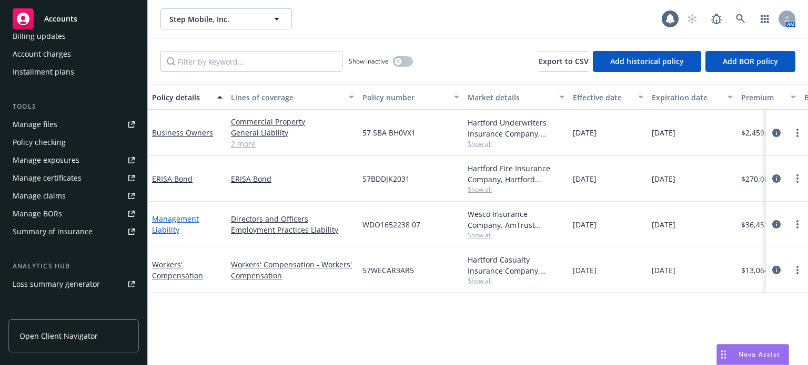
click at [176, 221] on link "Management Liability" at bounding box center [175, 224] width 47 height 21
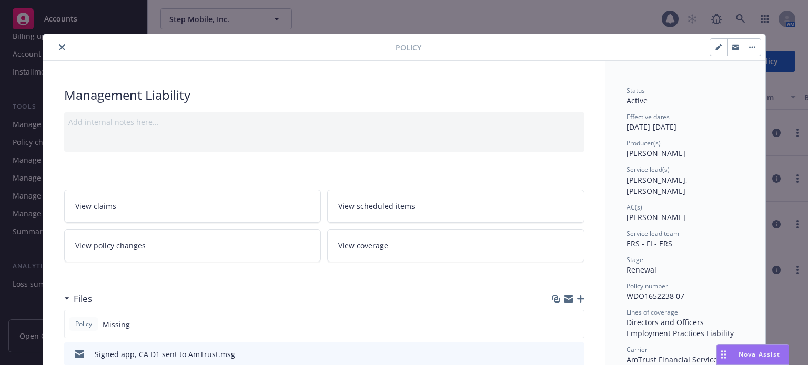
click at [59, 47] on icon "close" at bounding box center [62, 47] width 6 height 6
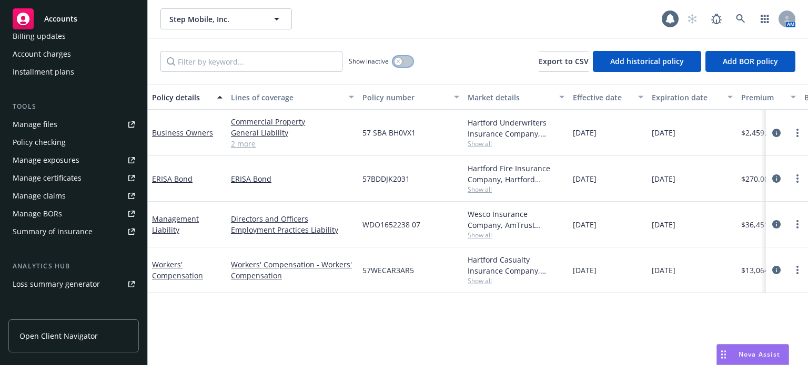
click at [408, 56] on button "button" at bounding box center [403, 61] width 20 height 11
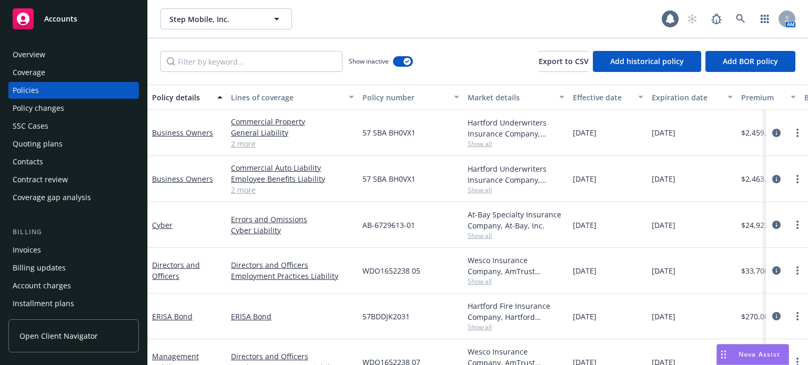
click at [50, 145] on div "Quoting plans" at bounding box center [38, 144] width 50 height 17
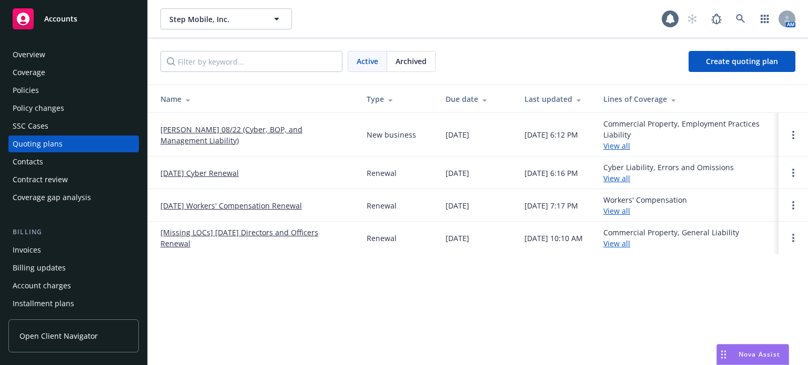
click at [205, 134] on link "August Renewal 08/22 (Cyber, BOP, and Management Liability)" at bounding box center [254, 135] width 189 height 22
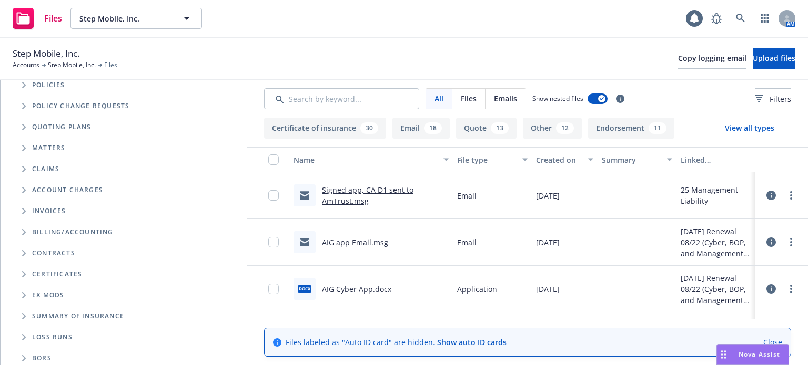
scroll to position [112, 0]
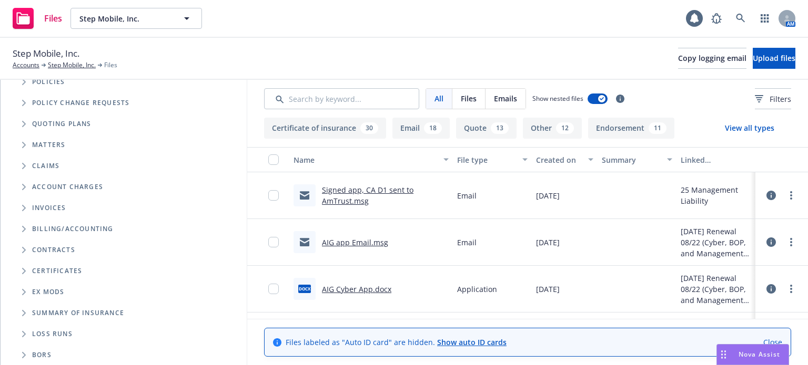
click at [24, 273] on icon "Folder Tree Example" at bounding box center [24, 271] width 4 height 6
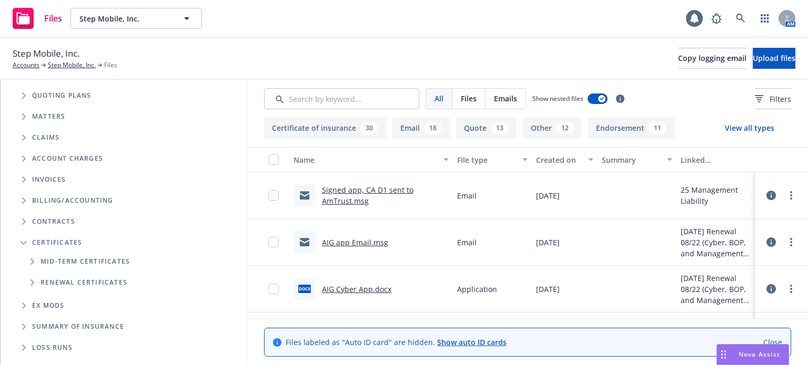
scroll to position [154, 0]
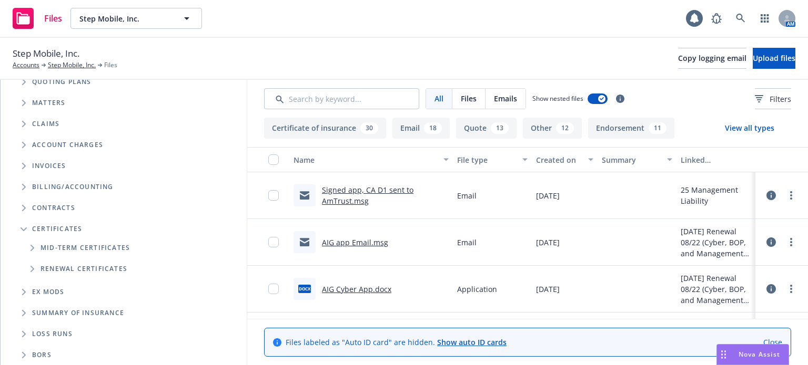
click at [33, 269] on icon "Folder Tree Example" at bounding box center [33, 269] width 4 height 6
click at [82, 286] on link "Create new folder" at bounding box center [84, 287] width 63 height 11
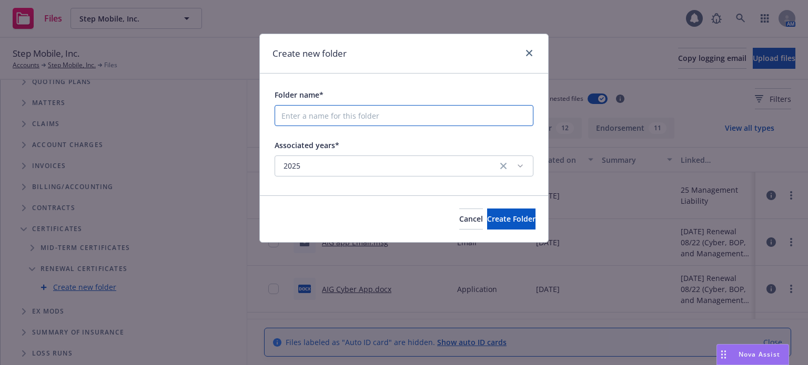
click at [414, 117] on input "Folder name*" at bounding box center [404, 115] width 259 height 21
type input "2025 Renewal COI"
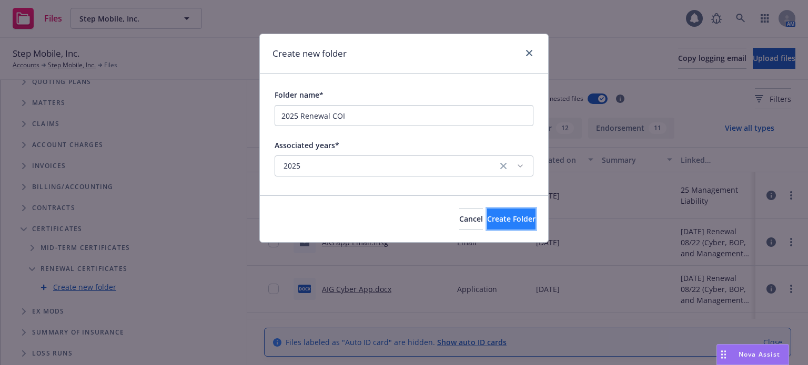
click at [501, 217] on span "Create Folder" at bounding box center [511, 219] width 48 height 10
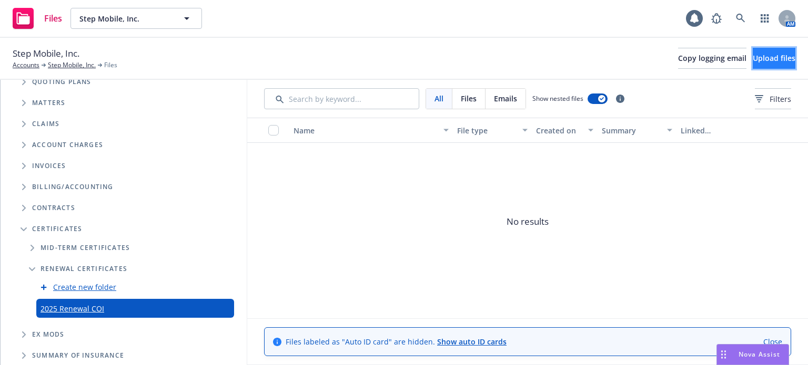
click at [756, 48] on button "Upload files" at bounding box center [774, 58] width 43 height 21
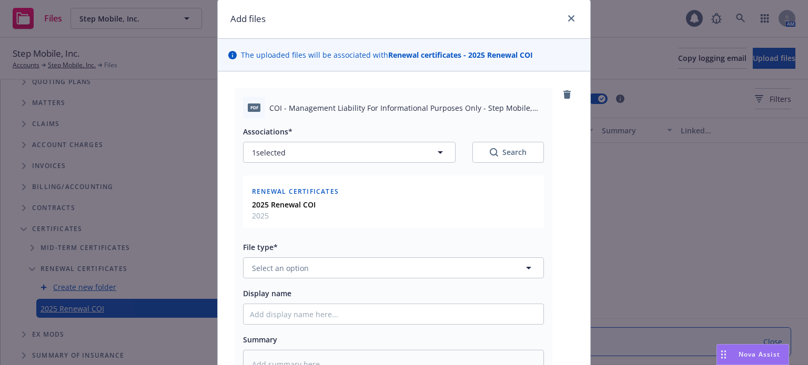
scroll to position [53, 0]
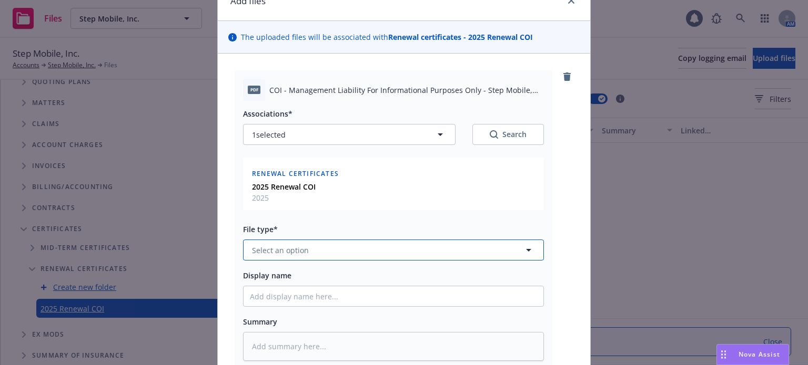
click at [334, 244] on button "Select an option" at bounding box center [393, 250] width 301 height 21
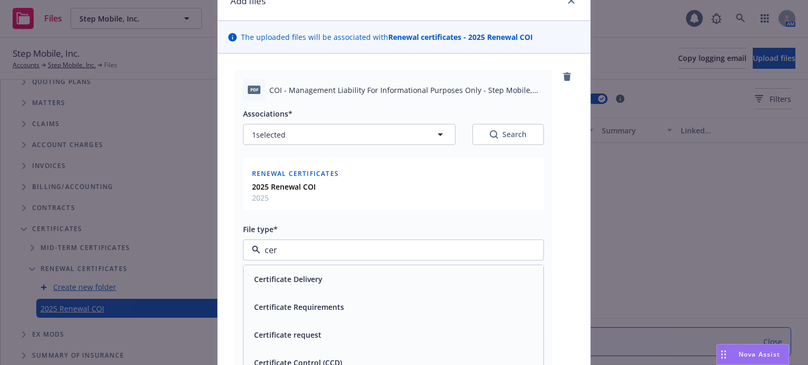
type input "cert"
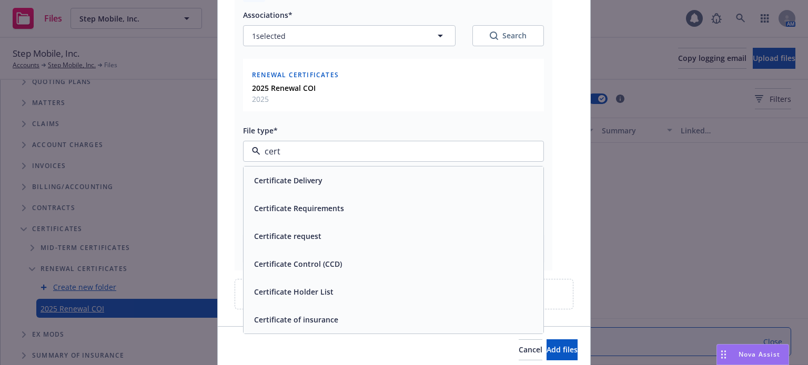
scroll to position [158, 0]
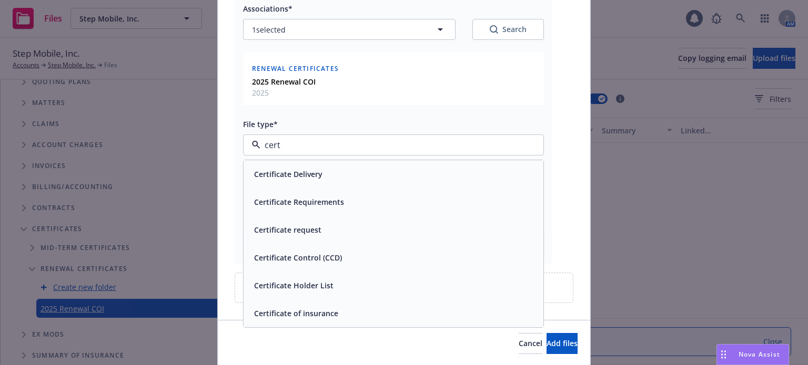
click at [310, 309] on span "Certificate of insurance" at bounding box center [296, 313] width 84 height 11
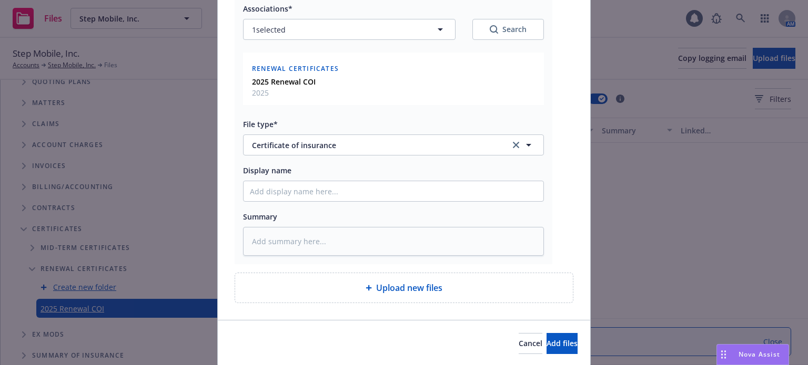
type textarea "x"
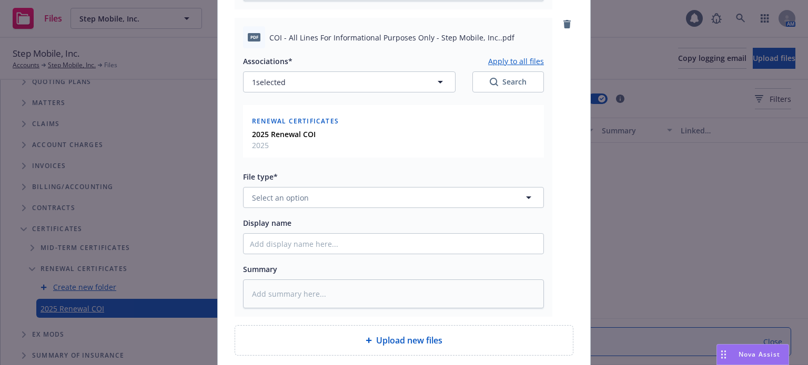
scroll to position [421, 0]
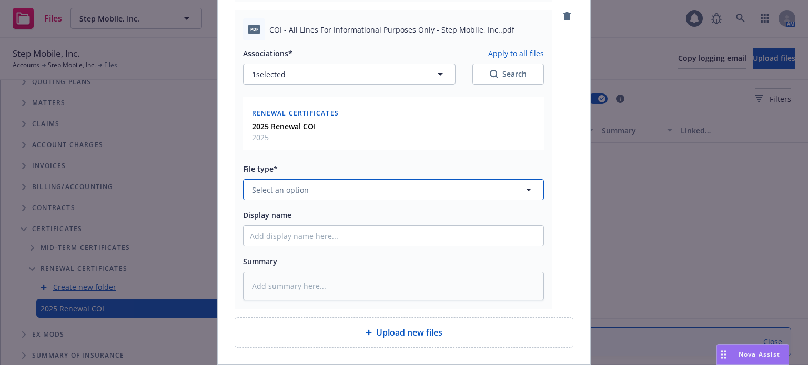
click at [293, 182] on button "Select an option" at bounding box center [393, 189] width 301 height 21
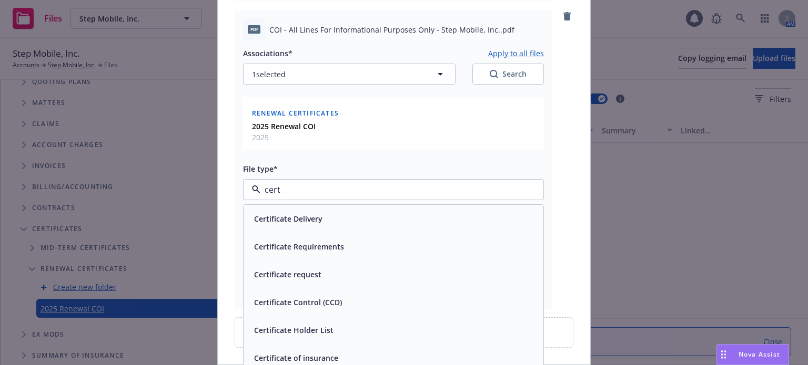
type input "certi"
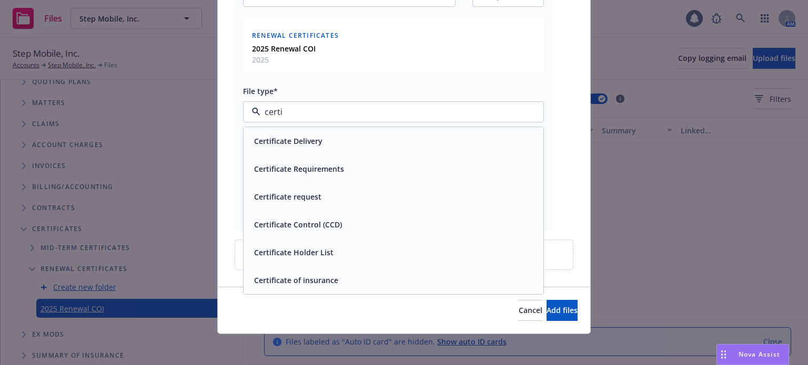
scroll to position [500, 0]
click at [302, 272] on div "Certificate of insurance" at bounding box center [295, 279] width 90 height 15
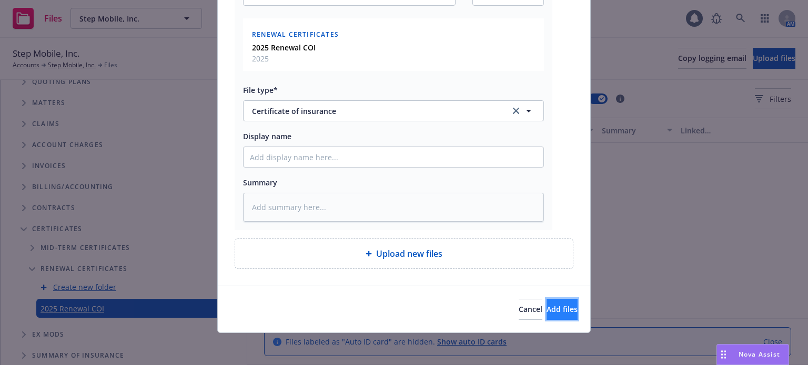
click at [546, 306] on span "Add files" at bounding box center [561, 309] width 31 height 10
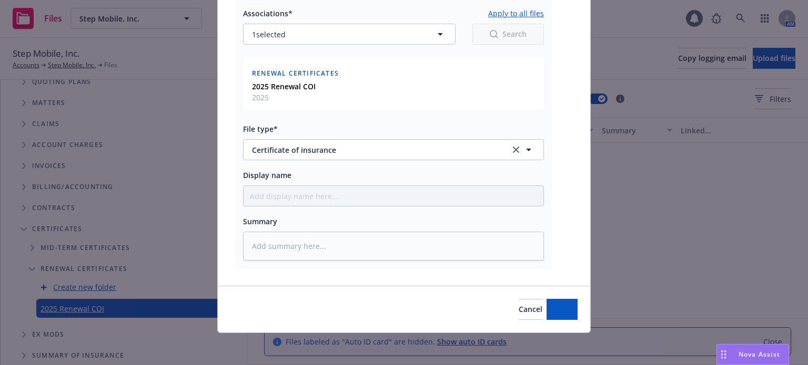
type textarea "x"
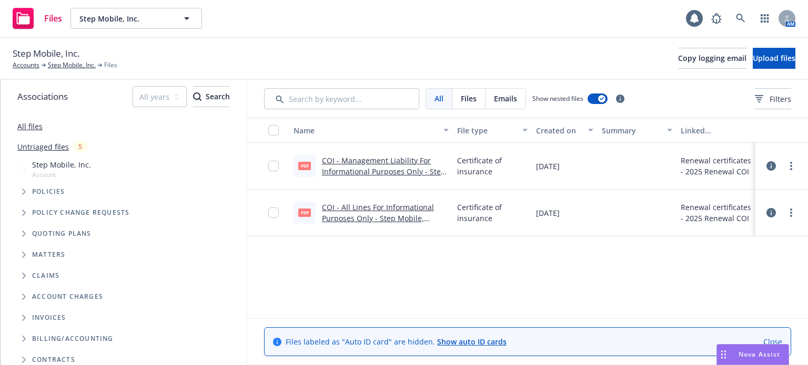
scroll to position [0, 0]
click at [72, 68] on link "Step Mobile, Inc." at bounding box center [72, 64] width 48 height 9
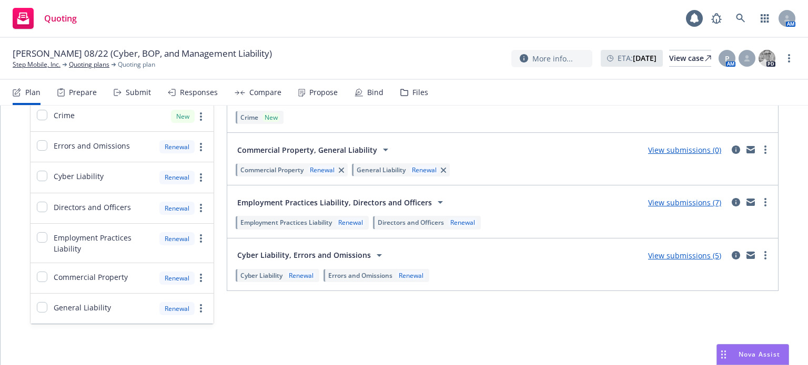
scroll to position [158, 0]
click at [706, 252] on link "View submissions (5)" at bounding box center [684, 255] width 73 height 10
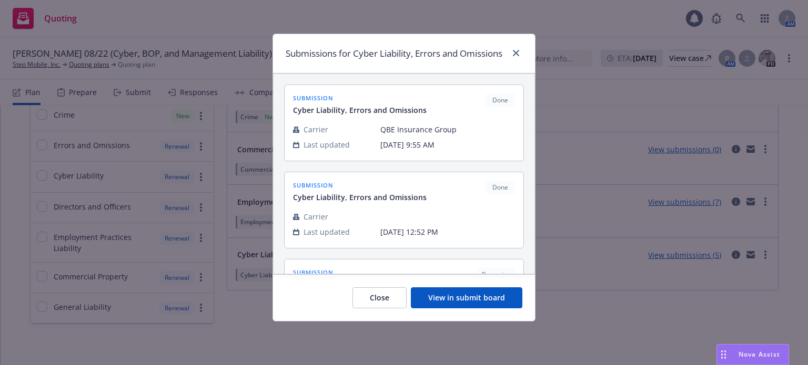
click at [503, 309] on button "View in submit board" at bounding box center [466, 298] width 111 height 21
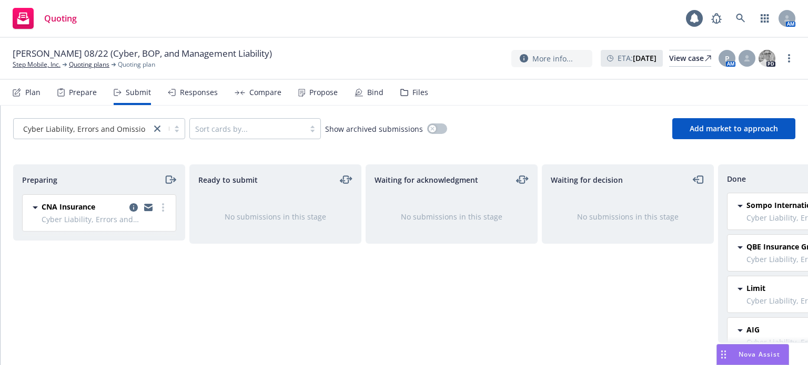
scroll to position [0, 95]
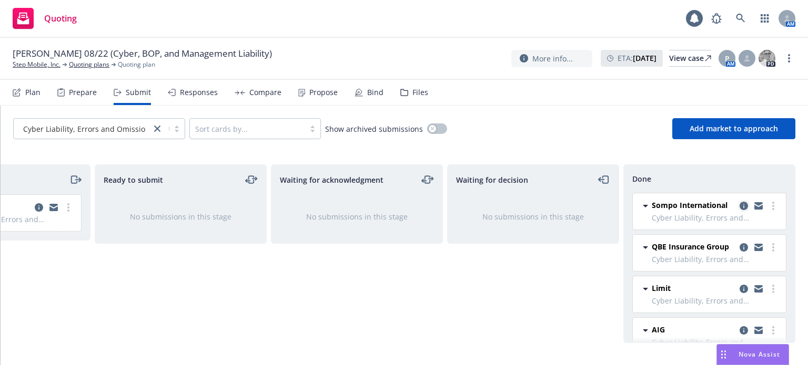
click at [739, 206] on icon "copy logging email" at bounding box center [743, 206] width 8 height 8
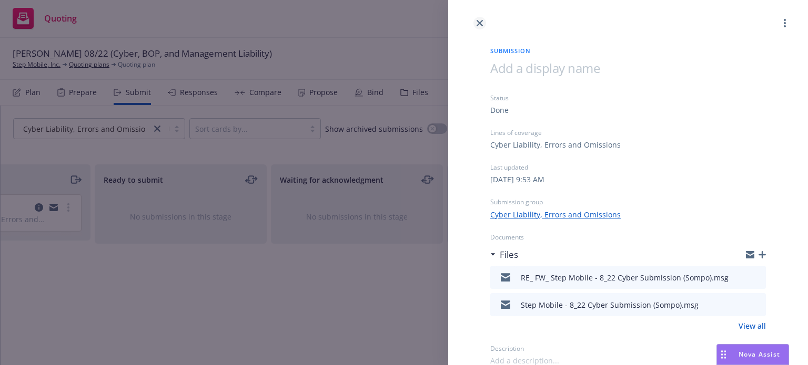
click at [477, 25] on icon "close" at bounding box center [479, 23] width 6 height 6
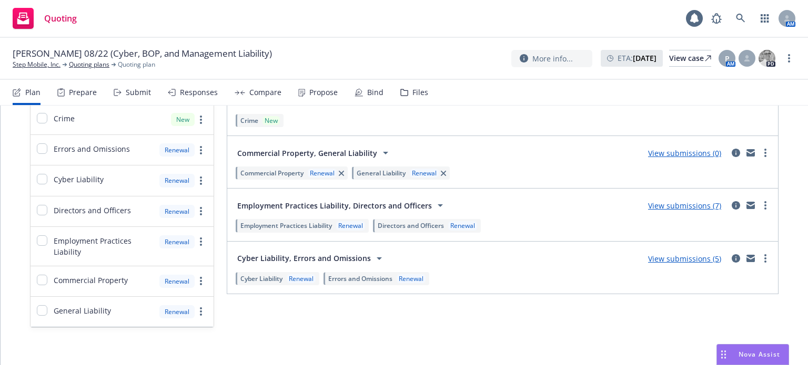
scroll to position [158, 0]
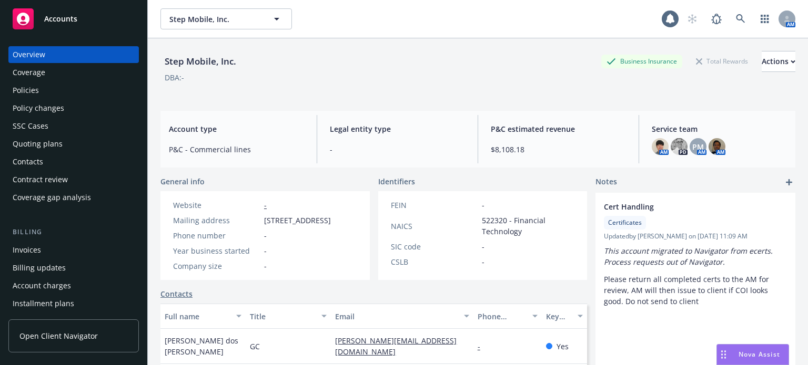
click at [32, 88] on div "Policies" at bounding box center [26, 90] width 26 height 17
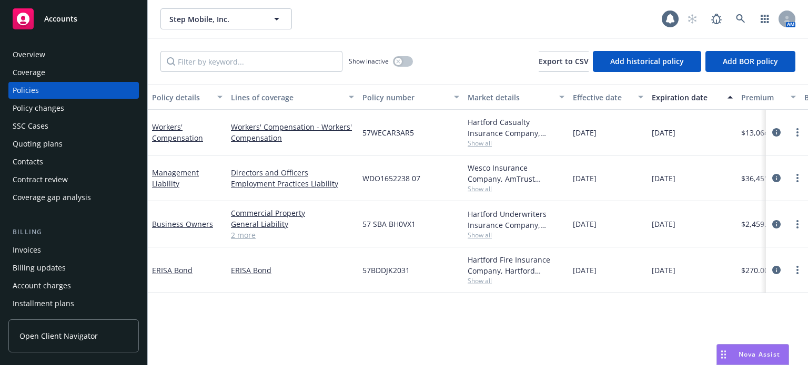
click at [179, 97] on div "Policy details" at bounding box center [181, 97] width 59 height 11
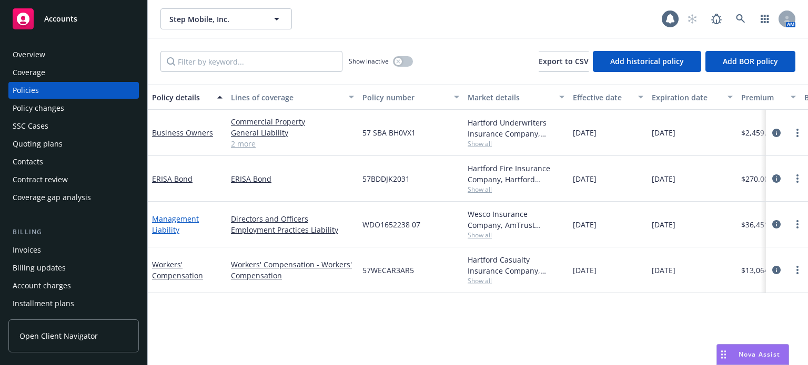
click at [178, 218] on link "Management Liability" at bounding box center [175, 224] width 47 height 21
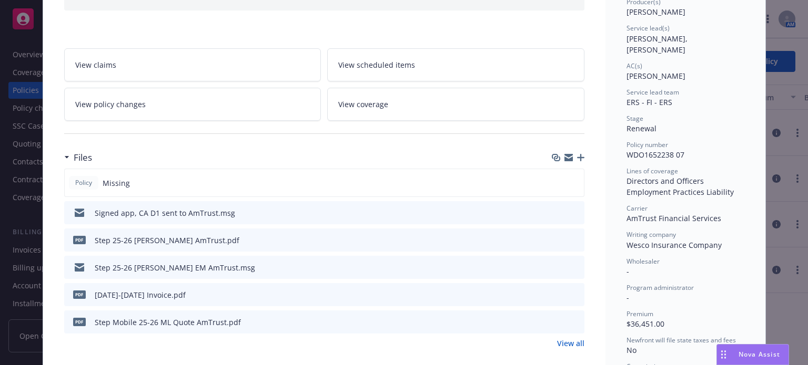
scroll to position [158, 0]
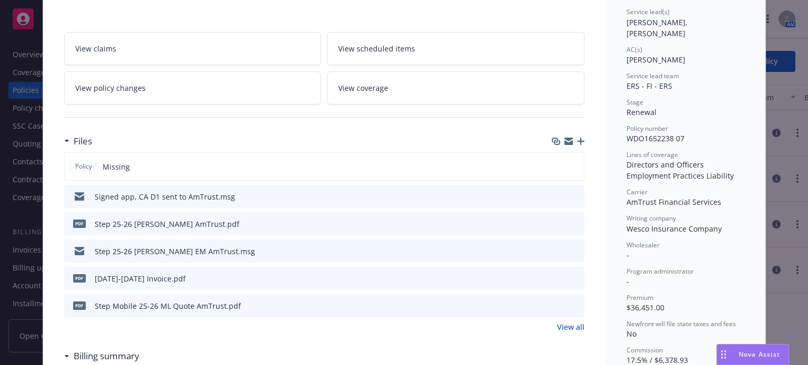
click at [557, 221] on button "download file" at bounding box center [557, 223] width 11 height 11
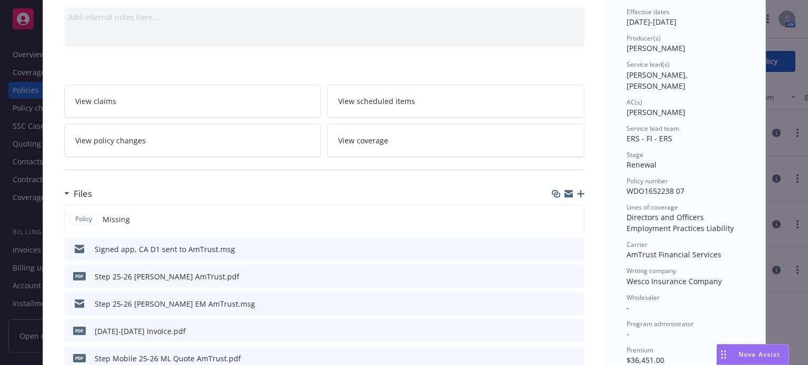
scroll to position [53, 0]
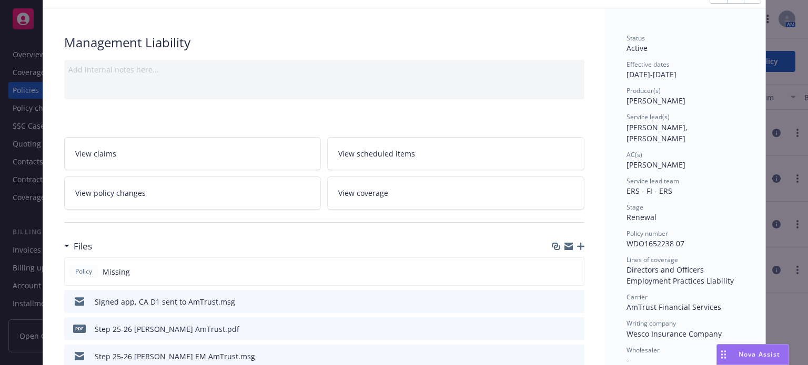
click at [577, 247] on icon "button" at bounding box center [580, 246] width 7 height 7
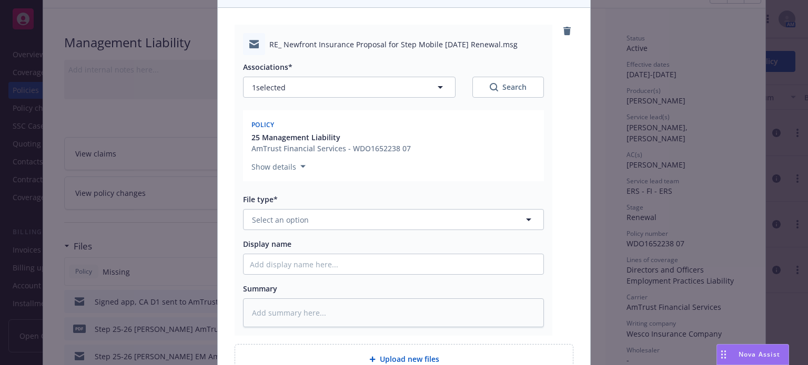
scroll to position [105, 0]
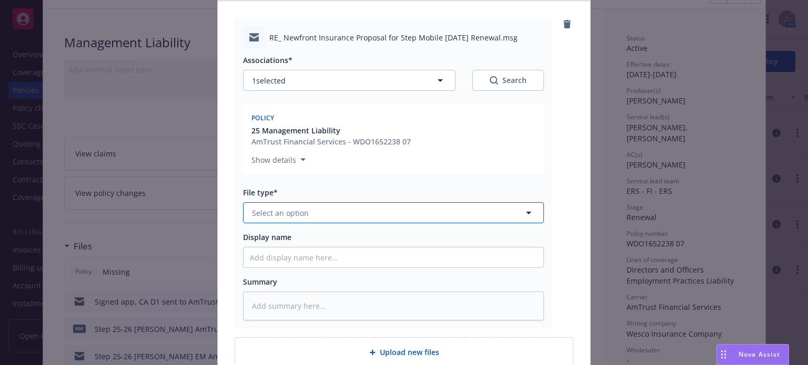
click at [290, 218] on button "Select an option" at bounding box center [393, 212] width 301 height 21
type input "email"
click at [301, 241] on div "Email" at bounding box center [393, 242] width 287 height 15
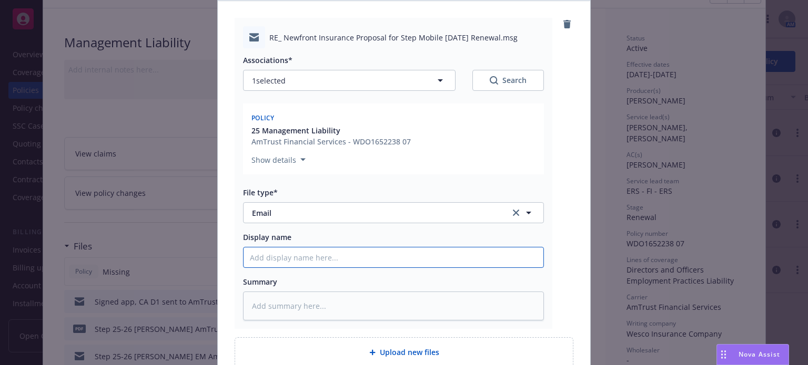
click at [286, 257] on input "Display name" at bounding box center [393, 258] width 300 height 20
type textarea "x"
type input "M"
type textarea "x"
type input "Ma"
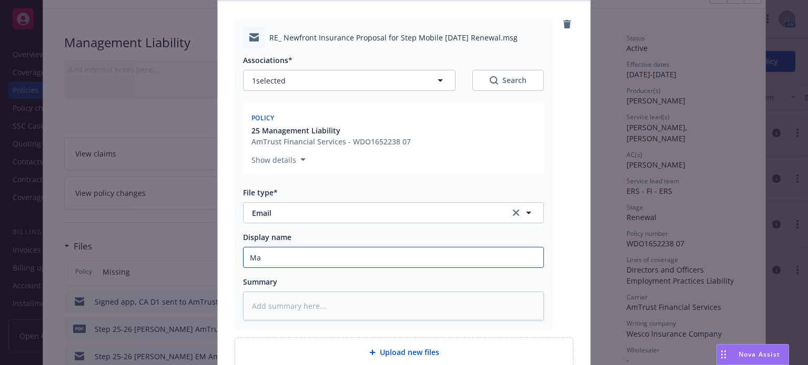
type textarea "x"
type input "Man"
type textarea "x"
type input "Mana"
type textarea "x"
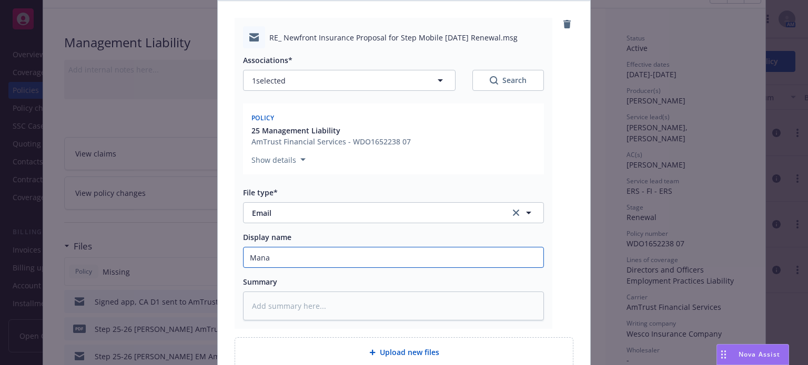
type input "Manag"
type textarea "x"
type input "Manage"
type textarea "x"
type input "Managem"
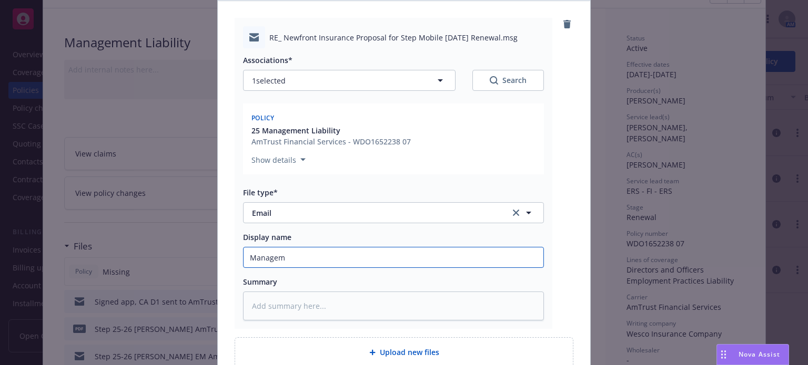
type textarea "x"
type input "Manageme"
type textarea "x"
type input "Managemen"
type textarea "x"
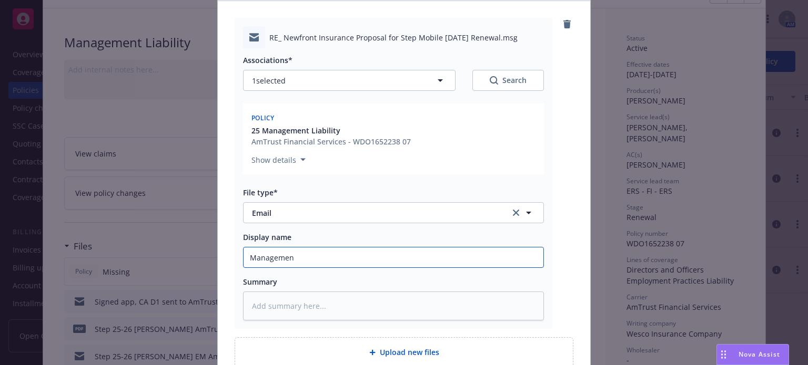
type input "Management"
type textarea "x"
type input "Management"
type textarea "x"
type input "Management L"
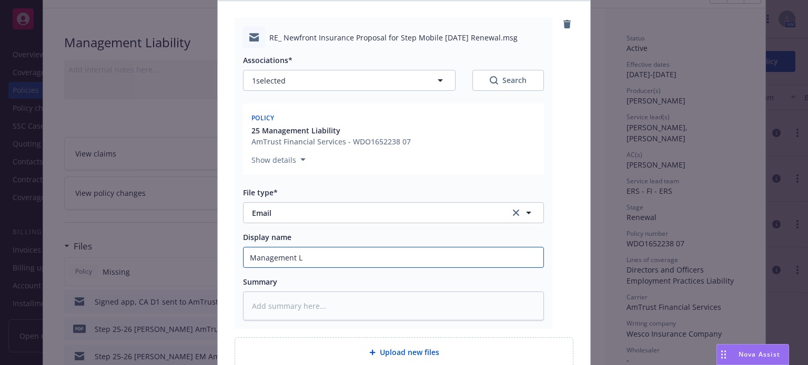
type textarea "x"
type input "Management Lia"
type textarea "x"
type input "Management Liab"
type textarea "x"
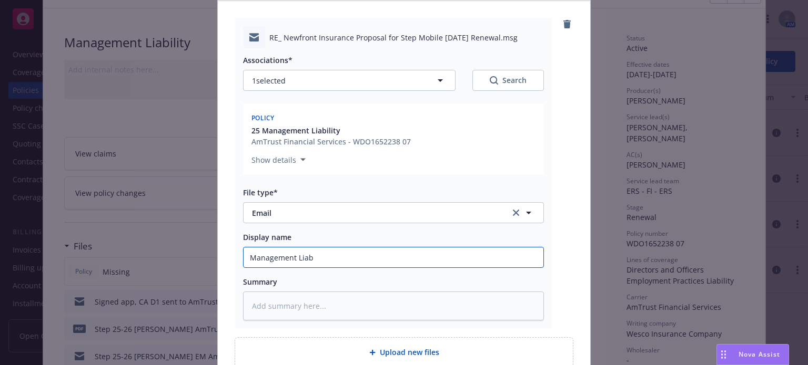
type input "Management Liab"
type textarea "x"
type input "Management Liab B"
type textarea "x"
type input "Management Liab Bi"
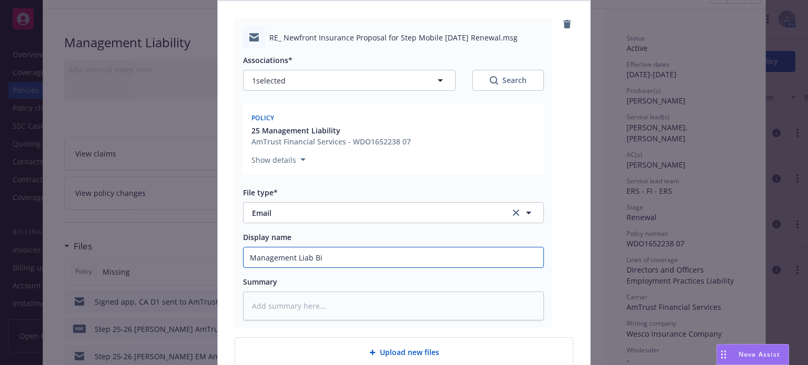
type textarea "x"
type input "Management [PERSON_NAME]"
type textarea "x"
type input "Management [PERSON_NAME]"
type textarea "x"
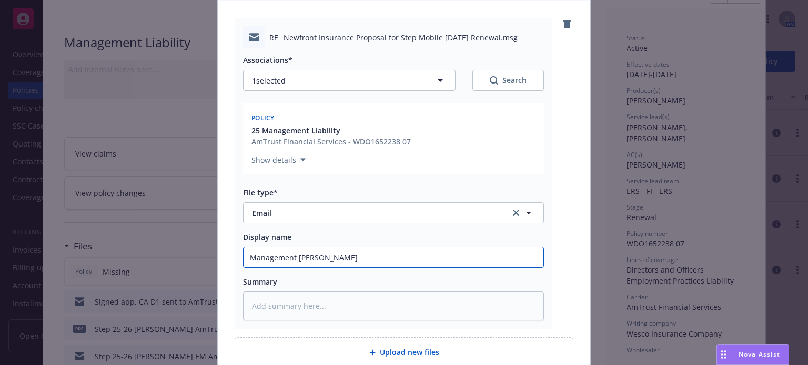
type input "Management [PERSON_NAME]"
type textarea "x"
type input "Management [PERSON_NAME],"
type textarea "x"
type input "Management [PERSON_NAME],"
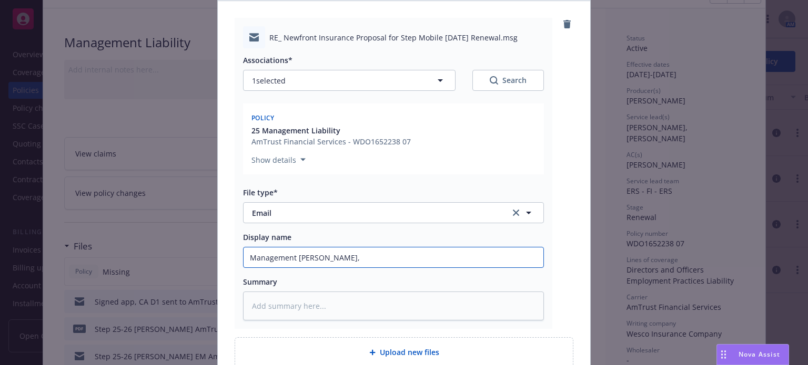
type textarea "x"
type input "Management [PERSON_NAME], C"
type textarea "x"
type input "Management [PERSON_NAME], [GEOGRAPHIC_DATA]"
type textarea "x"
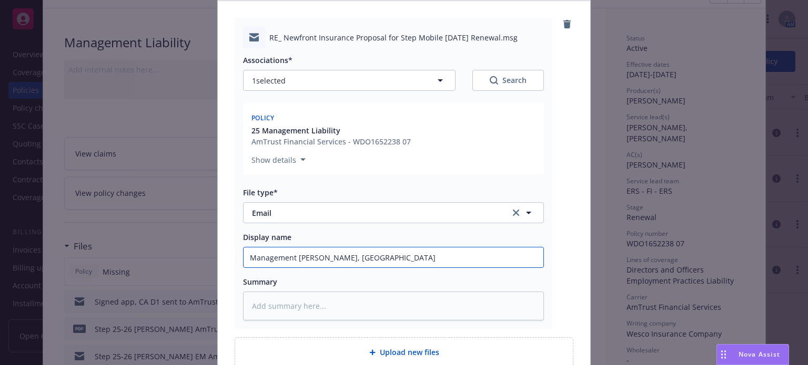
type input "Management [PERSON_NAME], COI"
type textarea "x"
type input "Management [PERSON_NAME], COI s"
type textarea "x"
type input "Management [PERSON_NAME], COI se"
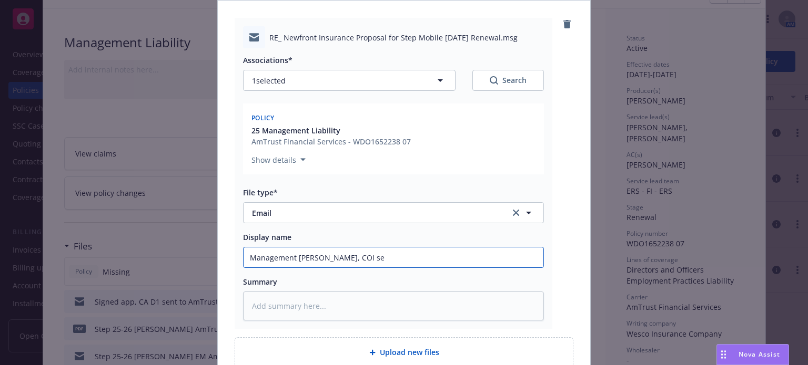
type textarea "x"
type input "Management [PERSON_NAME], COI sen"
type textarea "x"
type input "Management [PERSON_NAME], COI sent"
type textarea "x"
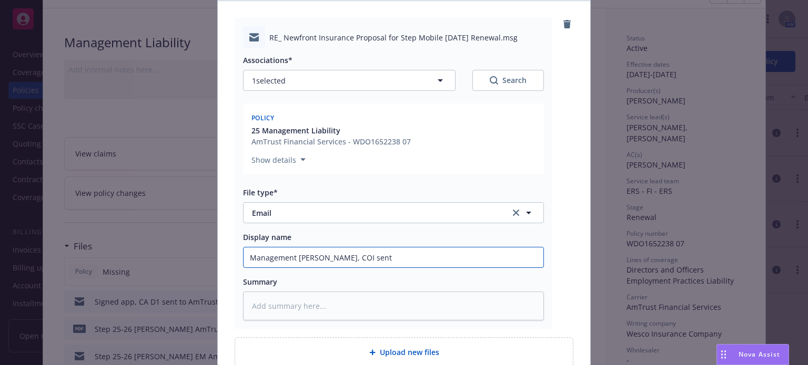
type input "Management [PERSON_NAME], COI sent"
type textarea "x"
type input "Management [PERSON_NAME], COI sent t"
type textarea "x"
type input "Management [PERSON_NAME], COI sent to"
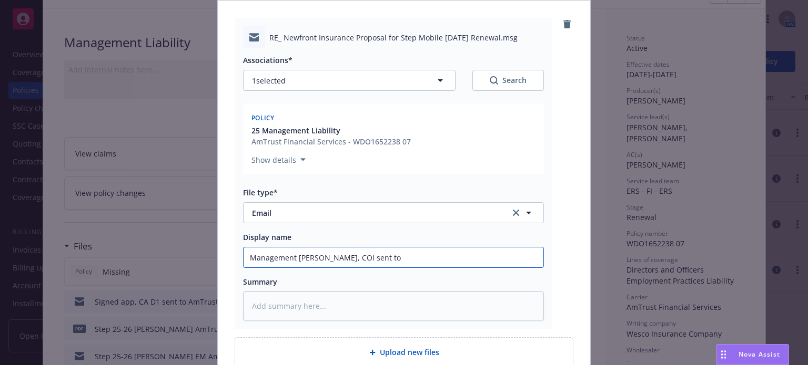
type textarea "x"
type input "Management [PERSON_NAME], COI sent to i"
type textarea "x"
type input "Management [PERSON_NAME], COI sent to ins"
type textarea "x"
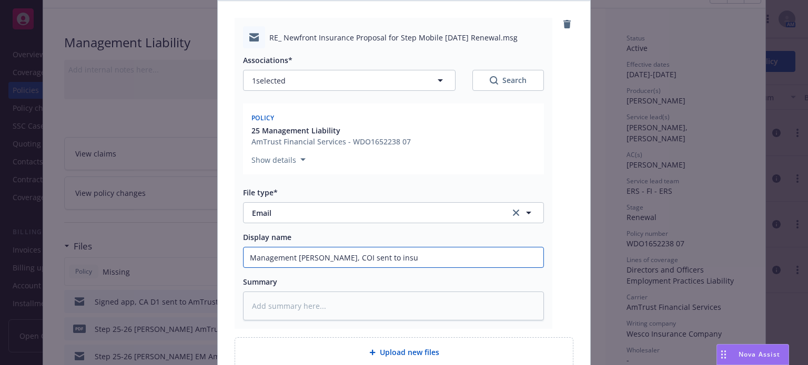
type input "Management [PERSON_NAME], COI sent to insur"
type textarea "x"
type input "Management [PERSON_NAME], COI sent to insure"
type textarea "x"
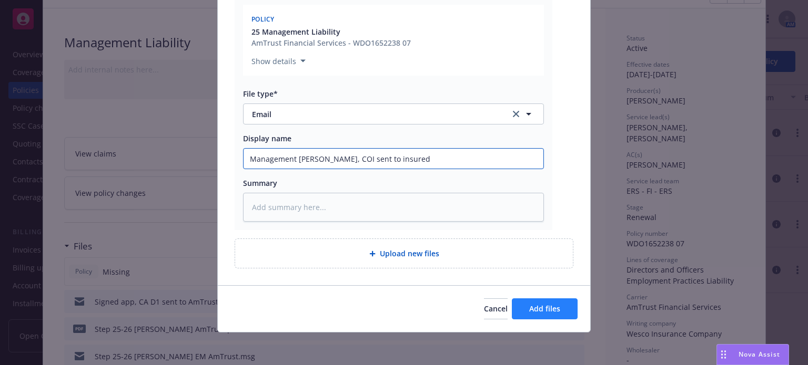
type input "Management [PERSON_NAME], COI sent to insured"
click at [567, 299] on button "Add files" at bounding box center [545, 309] width 66 height 21
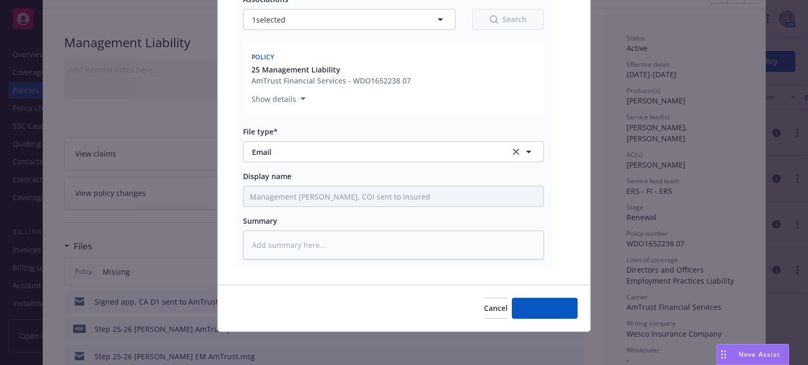
type textarea "x"
